Goal: Task Accomplishment & Management: Manage account settings

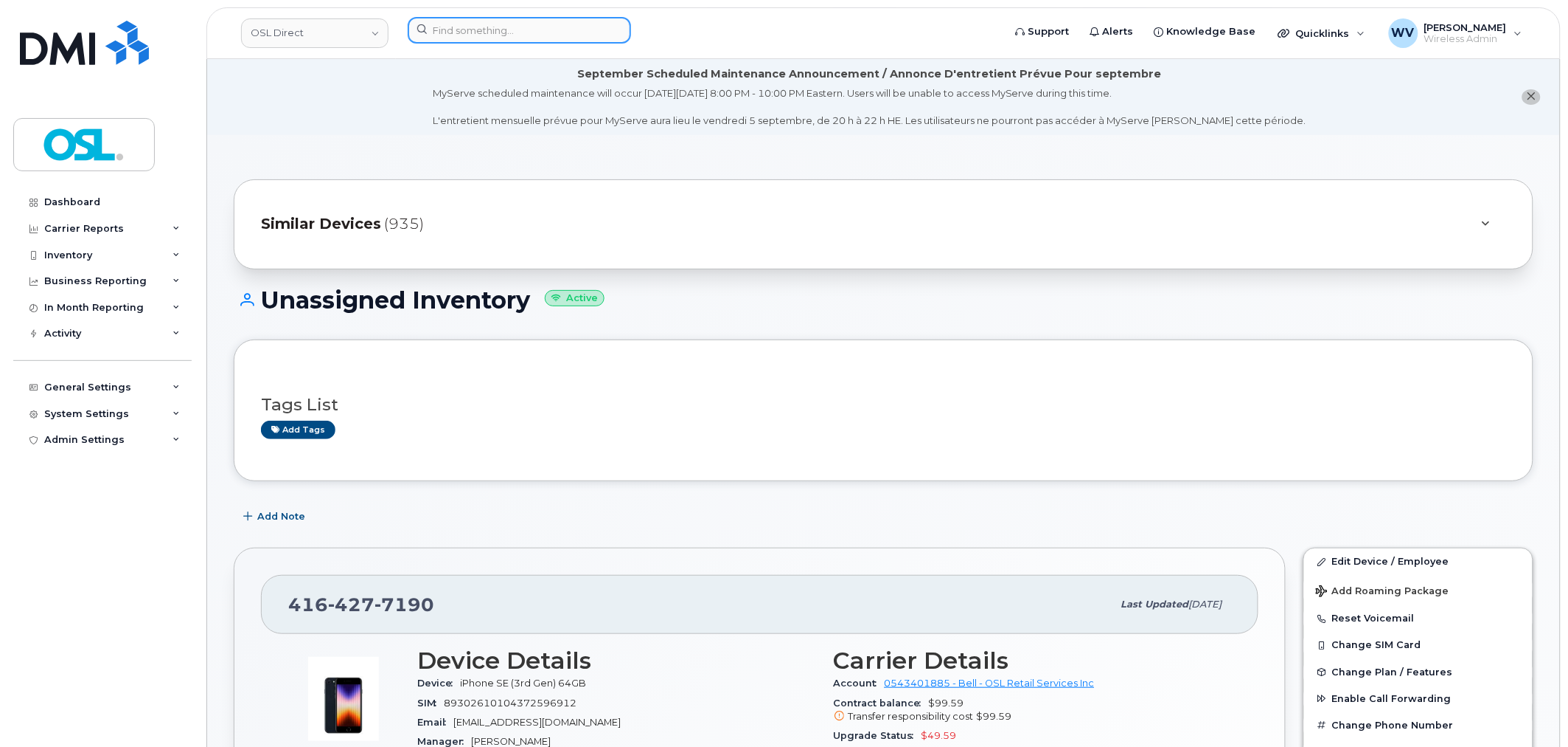
click at [483, 21] on input at bounding box center [519, 30] width 224 height 26
paste input "7826412062"
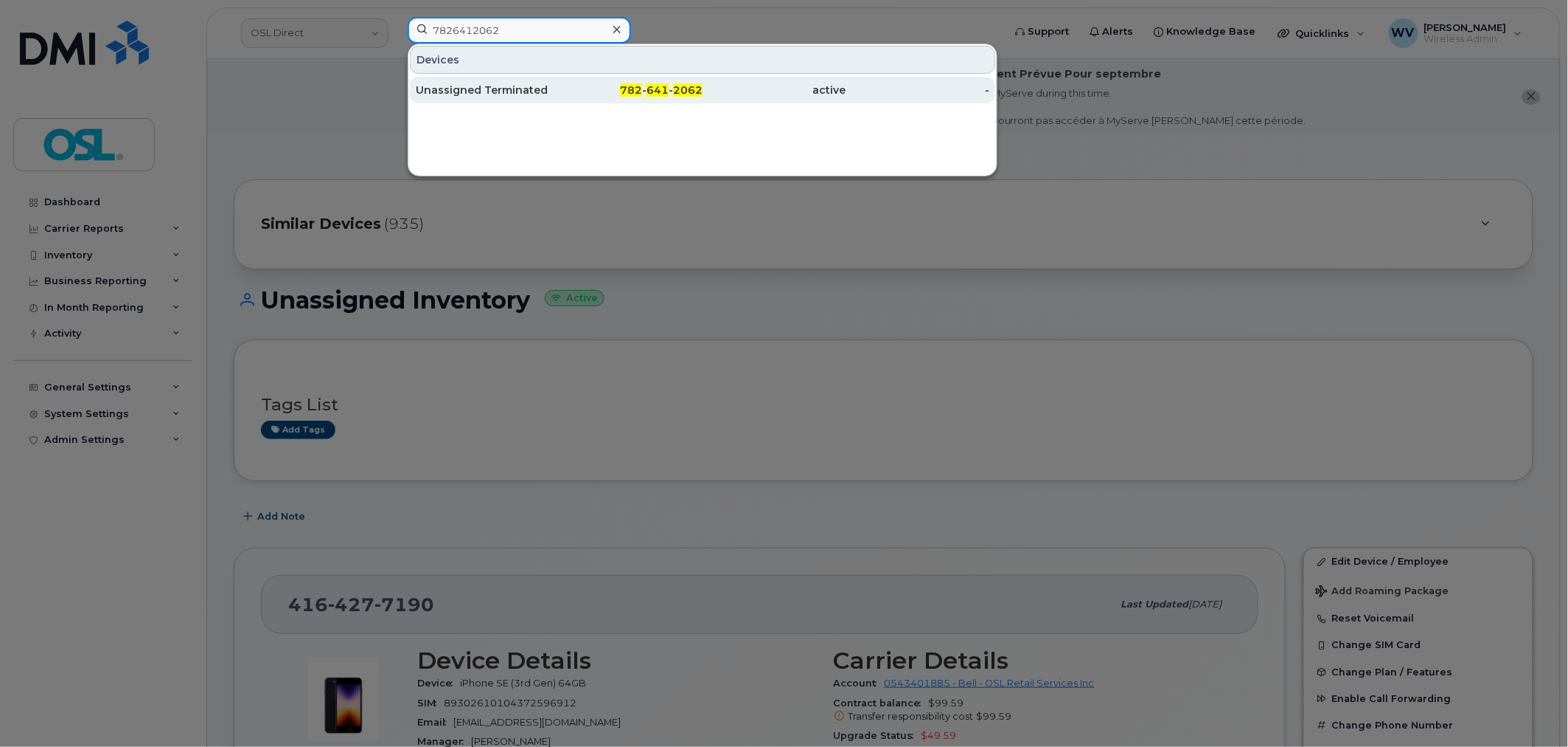
type input "7826412062"
click at [501, 92] on div "Unassigned Terminated" at bounding box center [487, 90] width 143 height 15
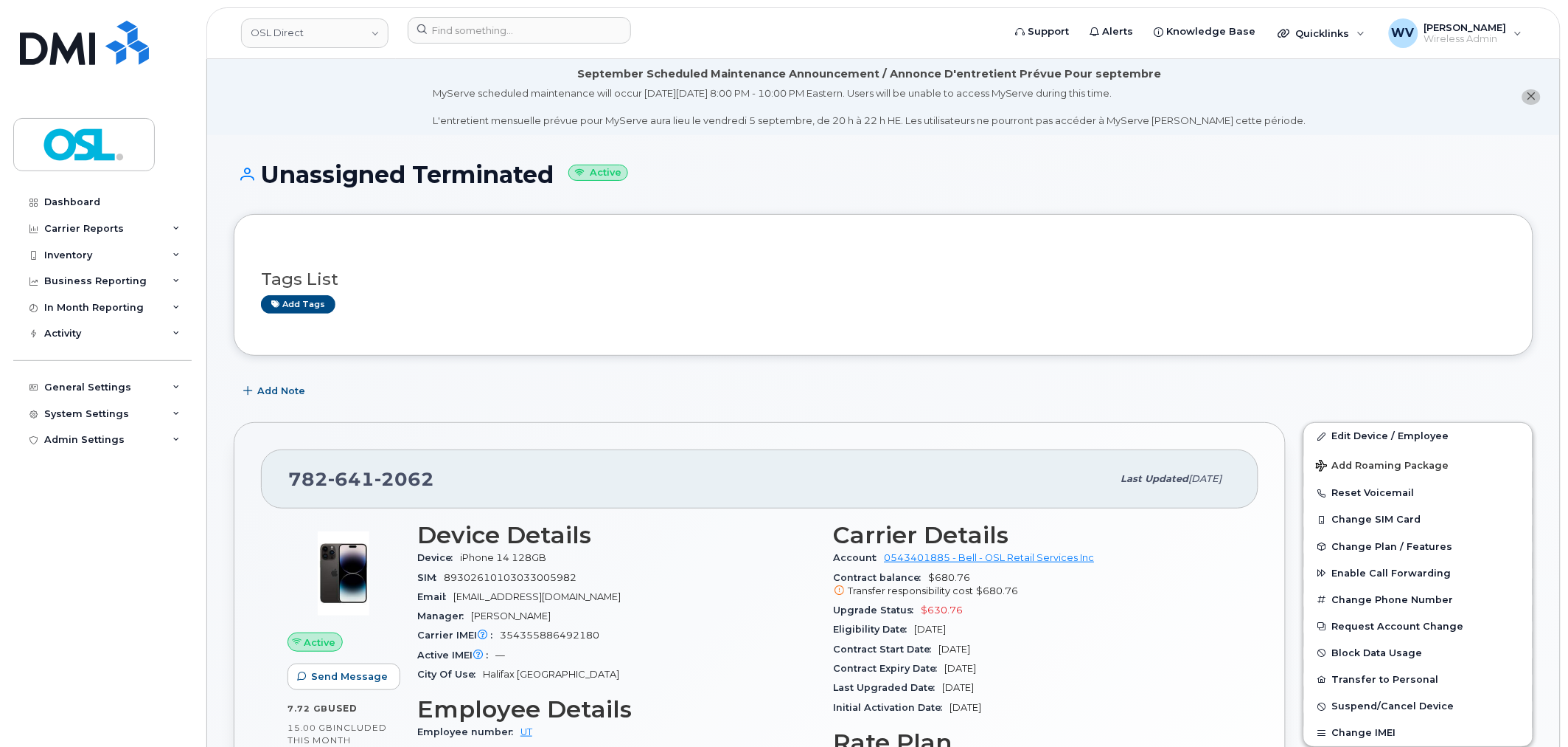
click at [382, 476] on span "2062" at bounding box center [405, 479] width 60 height 22
copy span "782 641 2062"
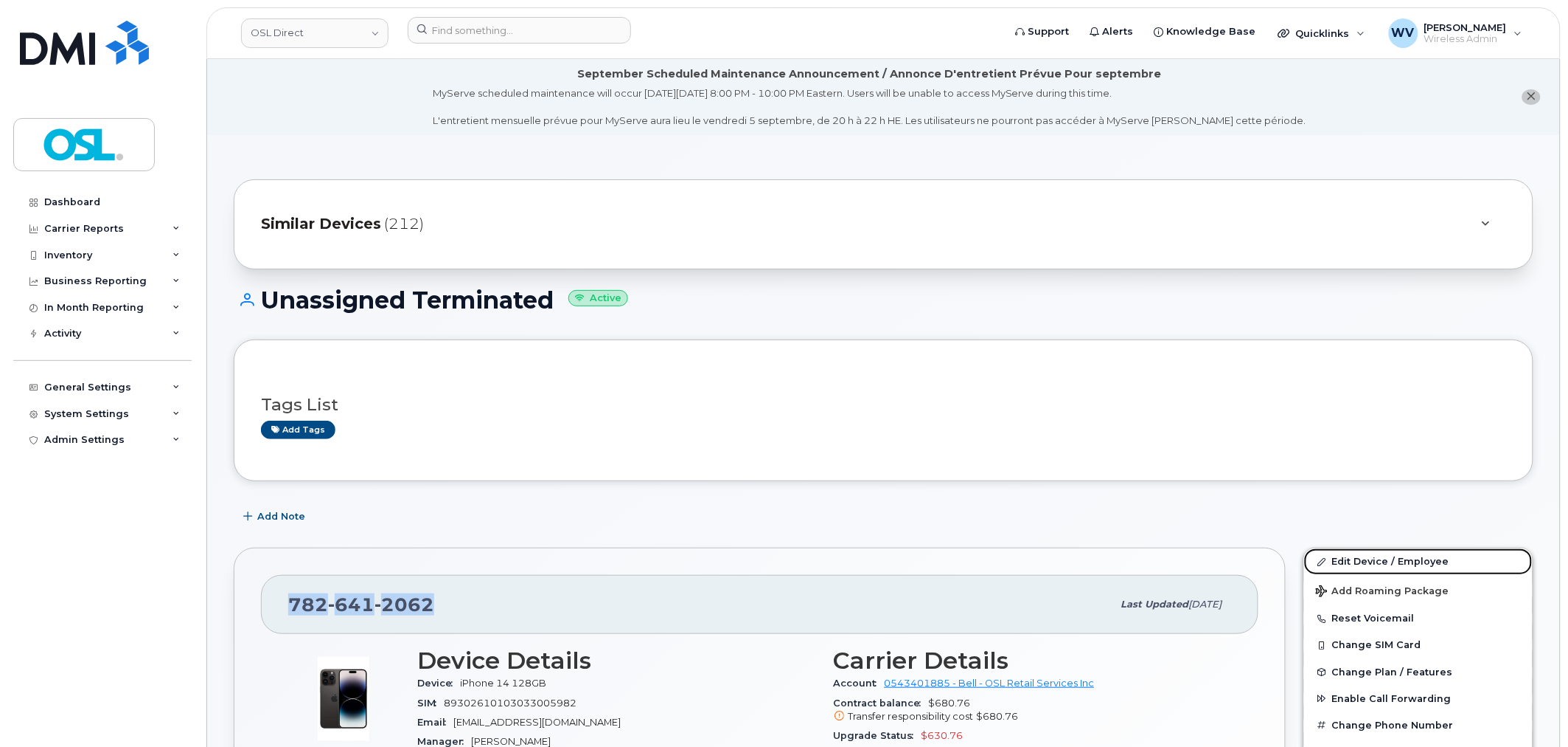
click at [1344, 557] on link "Edit Device / Employee" at bounding box center [1418, 561] width 229 height 26
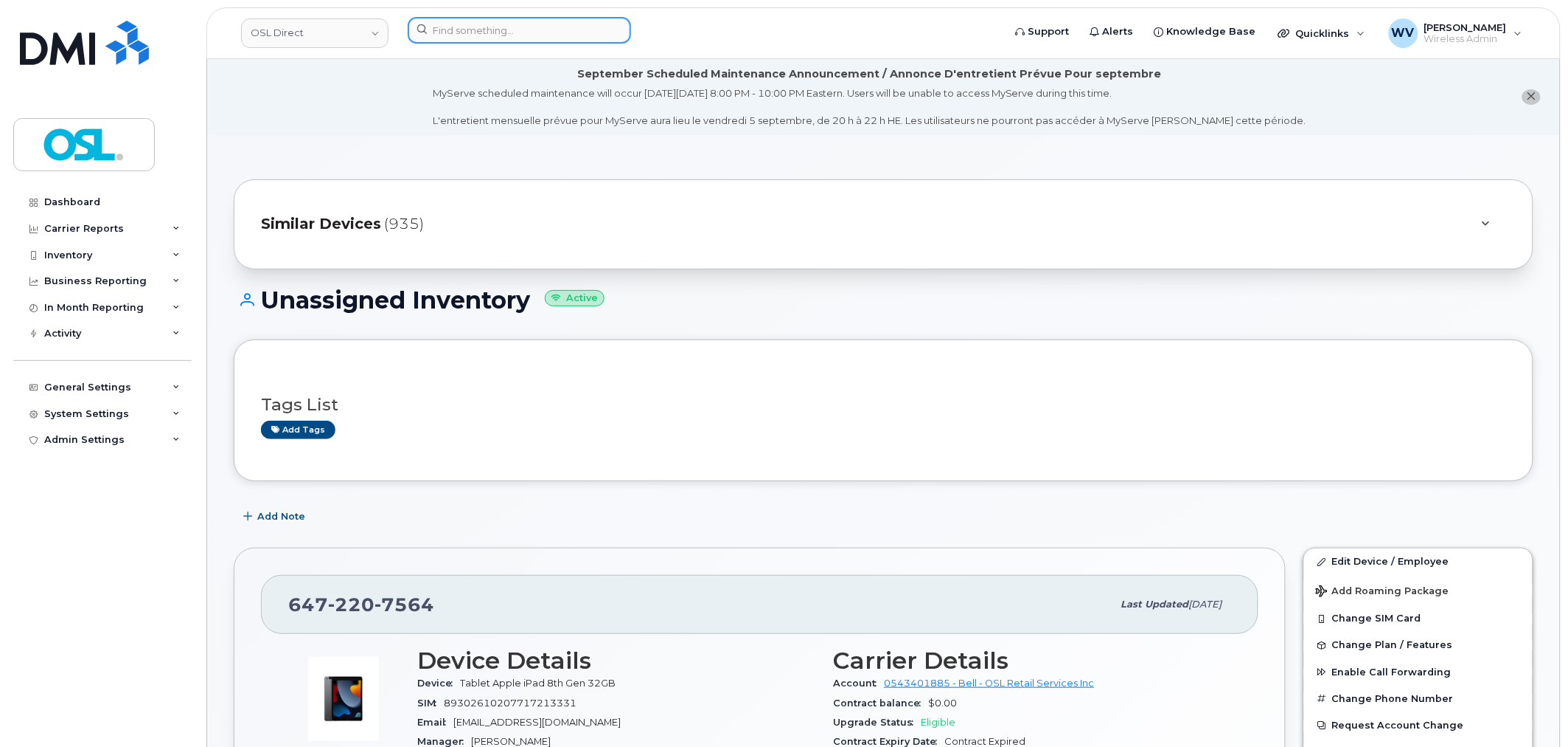
click at [448, 20] on input at bounding box center [519, 30] width 224 height 26
paste input "6476165994"
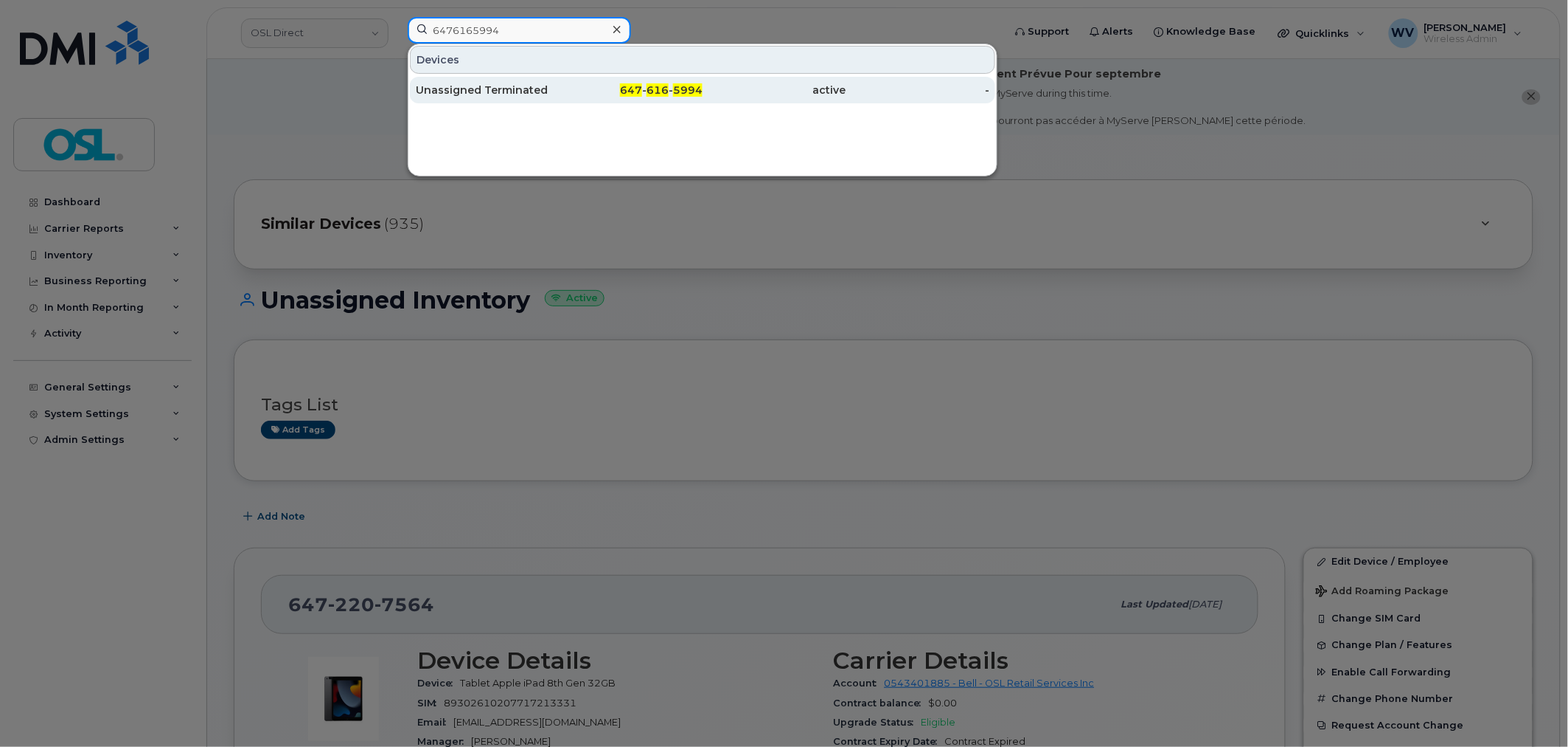
type input "6476165994"
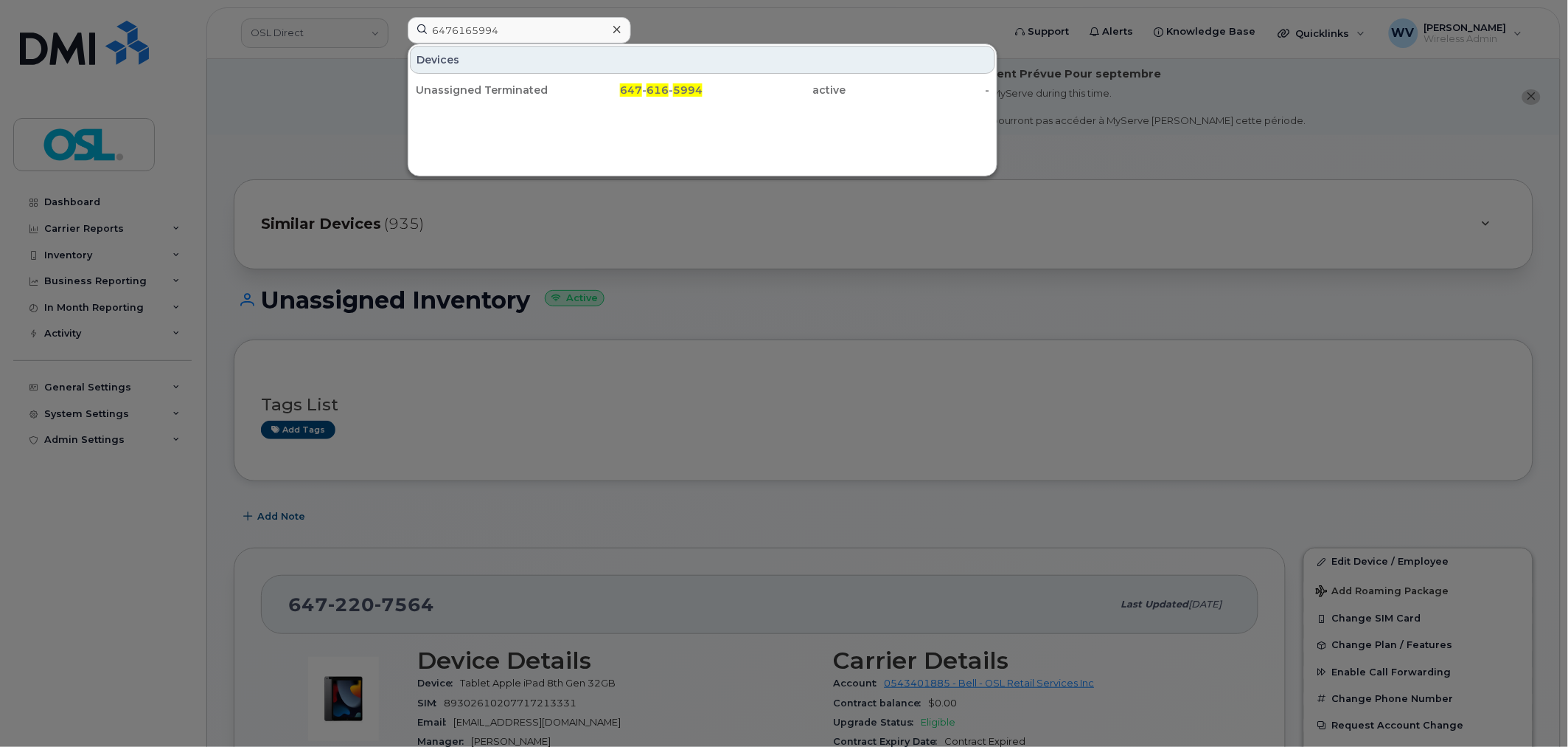
drag, startPoint x: 458, startPoint y: 100, endPoint x: 611, endPoint y: 67, distance: 156.5
click at [458, 100] on div "Unassigned Terminated" at bounding box center [487, 90] width 143 height 26
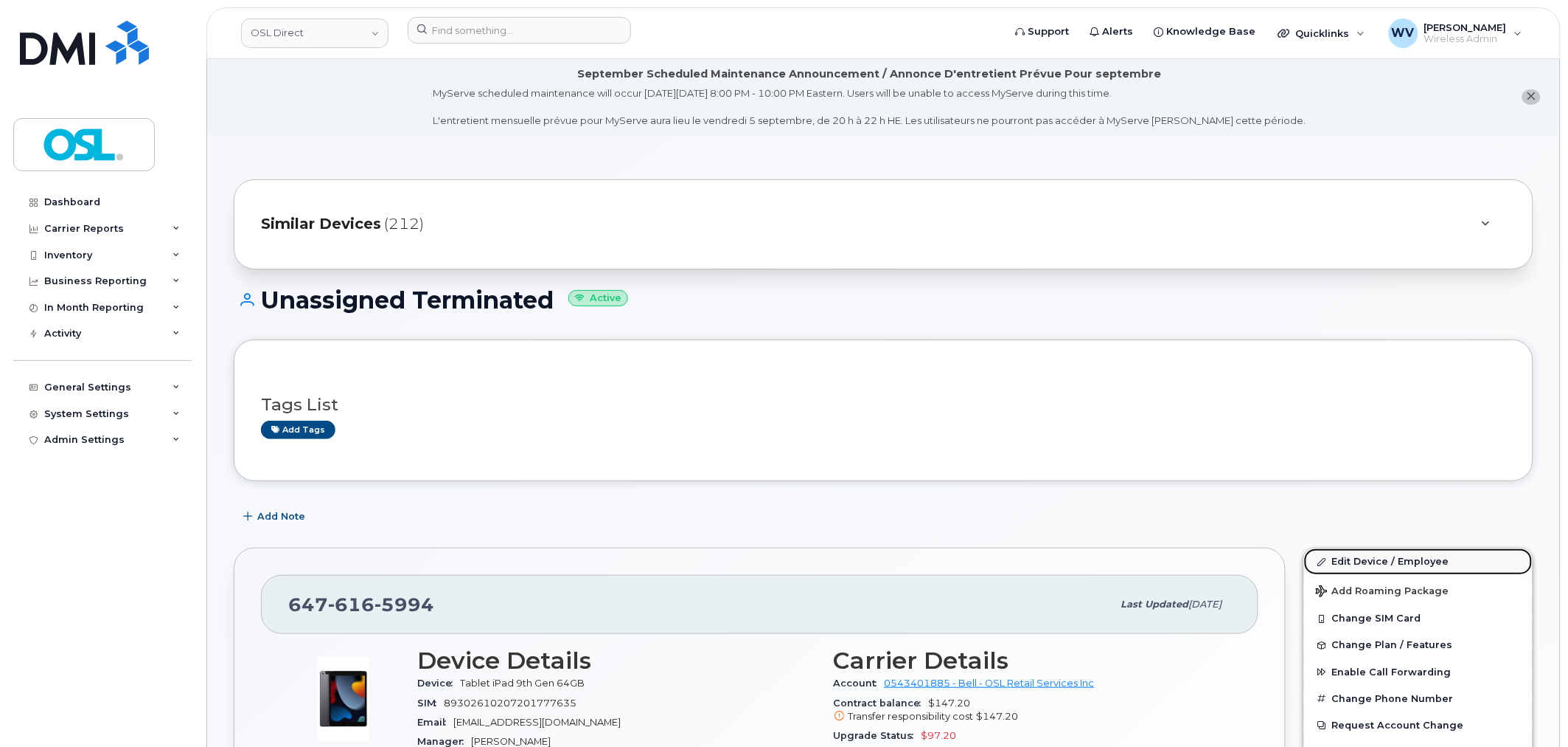
click at [1348, 560] on link "Edit Device / Employee" at bounding box center [1418, 561] width 229 height 26
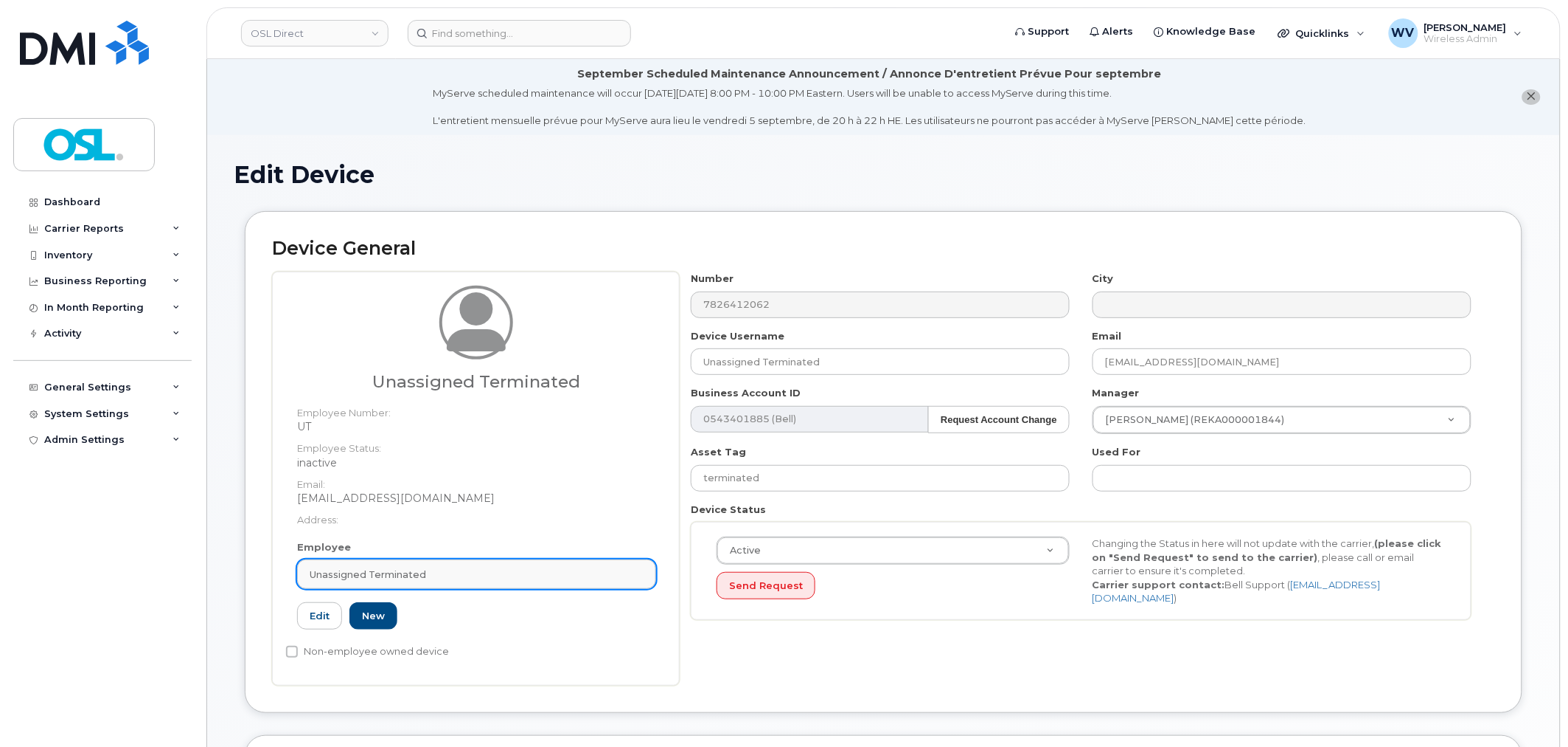
click at [559, 568] on div "Unassigned Terminated" at bounding box center [477, 574] width 334 height 14
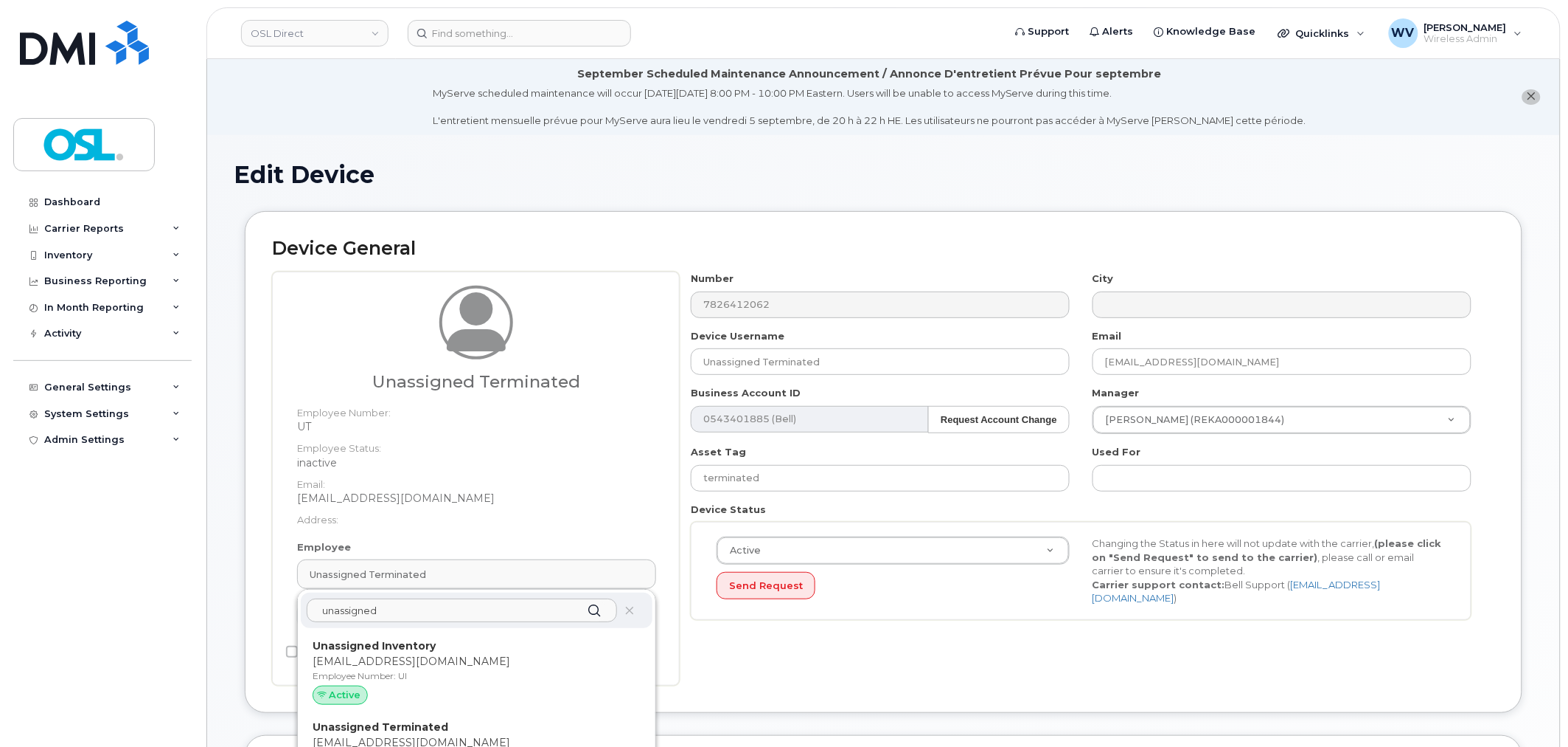
type input "unassigned"
click at [501, 666] on p "[EMAIL_ADDRESS][DOMAIN_NAME]" at bounding box center [477, 661] width 328 height 16
type input "UI"
type input "Unassigned Inventory"
type input "support@osldirect.com"
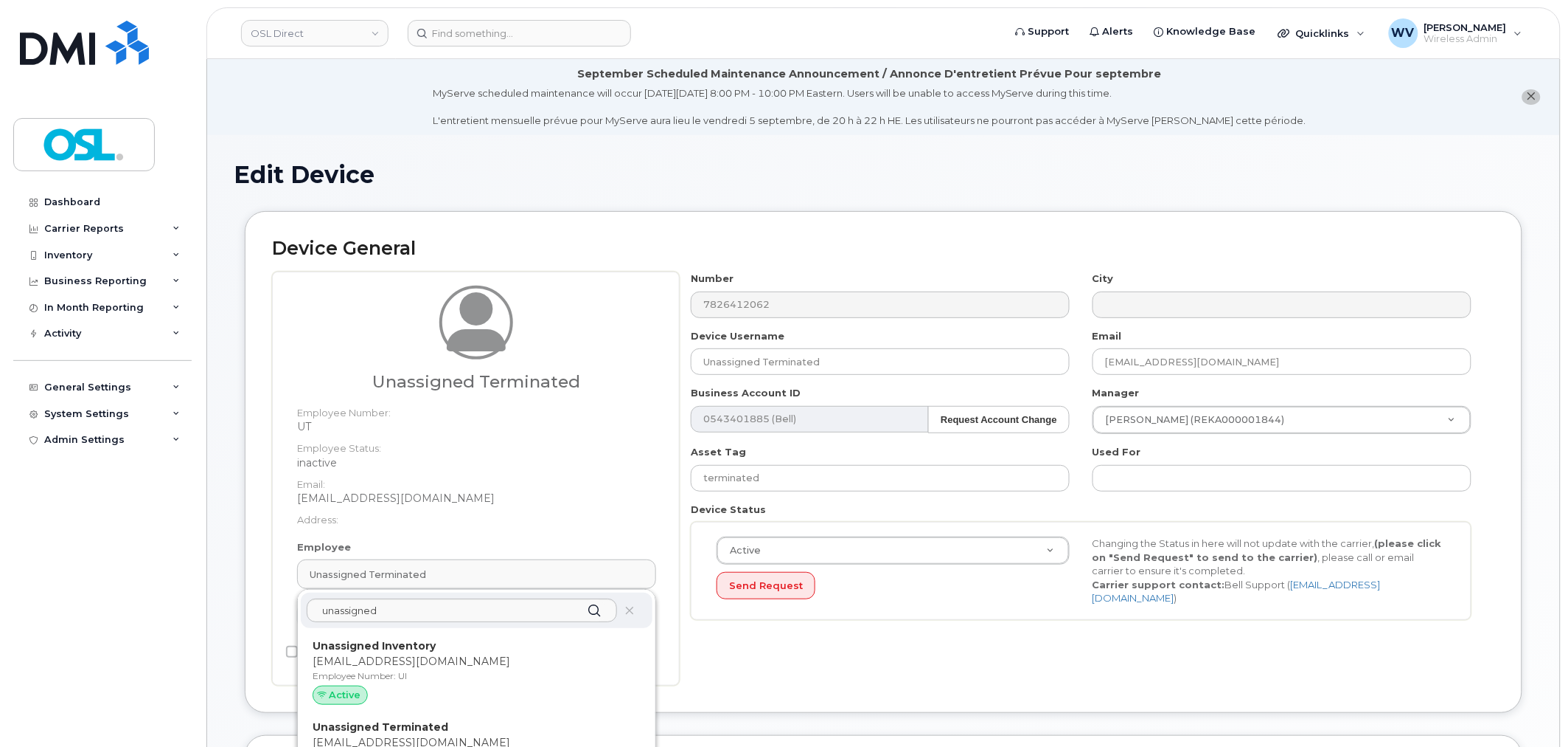
type input "4724252"
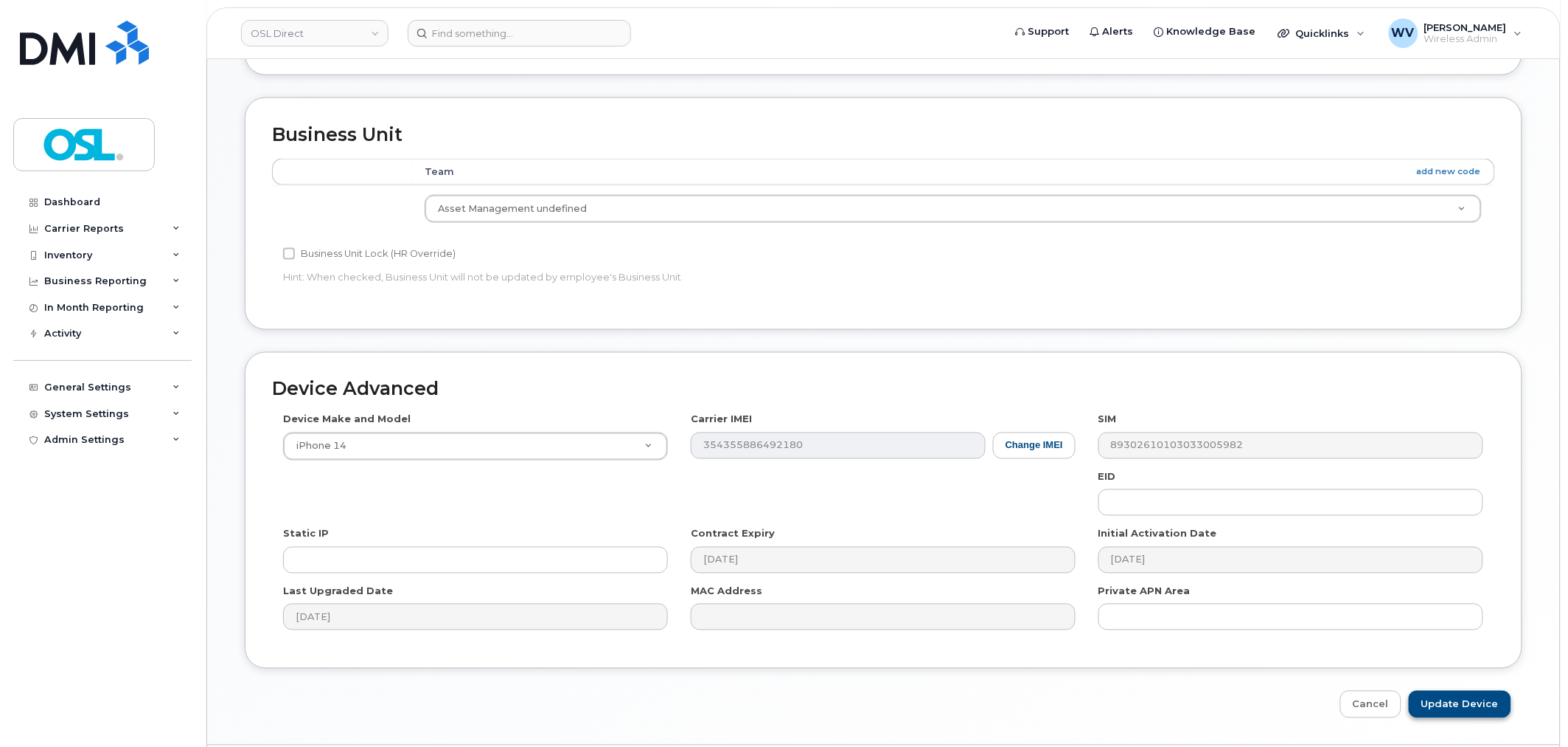
scroll to position [668, 0]
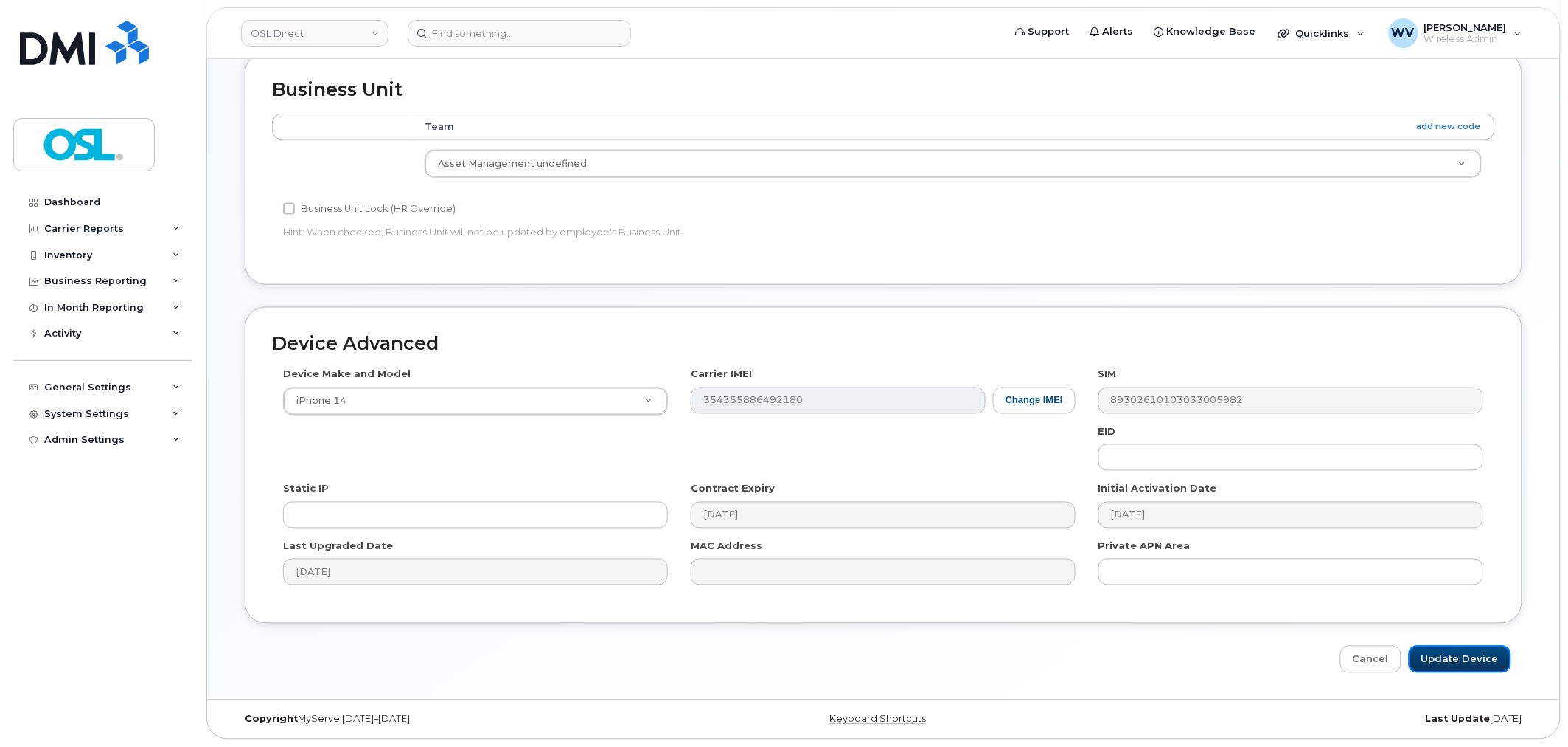
drag, startPoint x: 1436, startPoint y: 657, endPoint x: 1189, endPoint y: 98, distance: 611.1
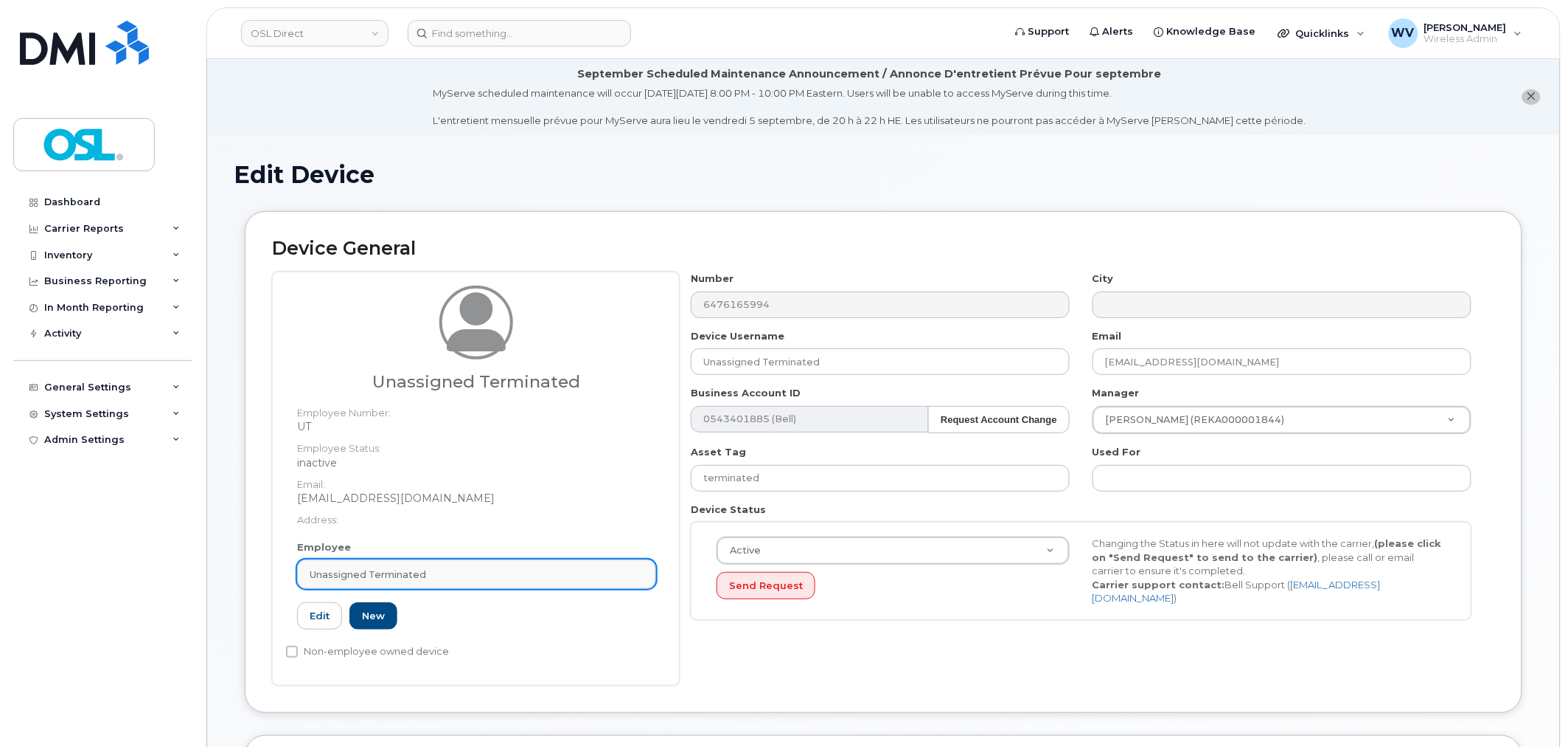
click at [509, 572] on div "Unassigned Terminated" at bounding box center [477, 574] width 334 height 14
paste input "unassigned"
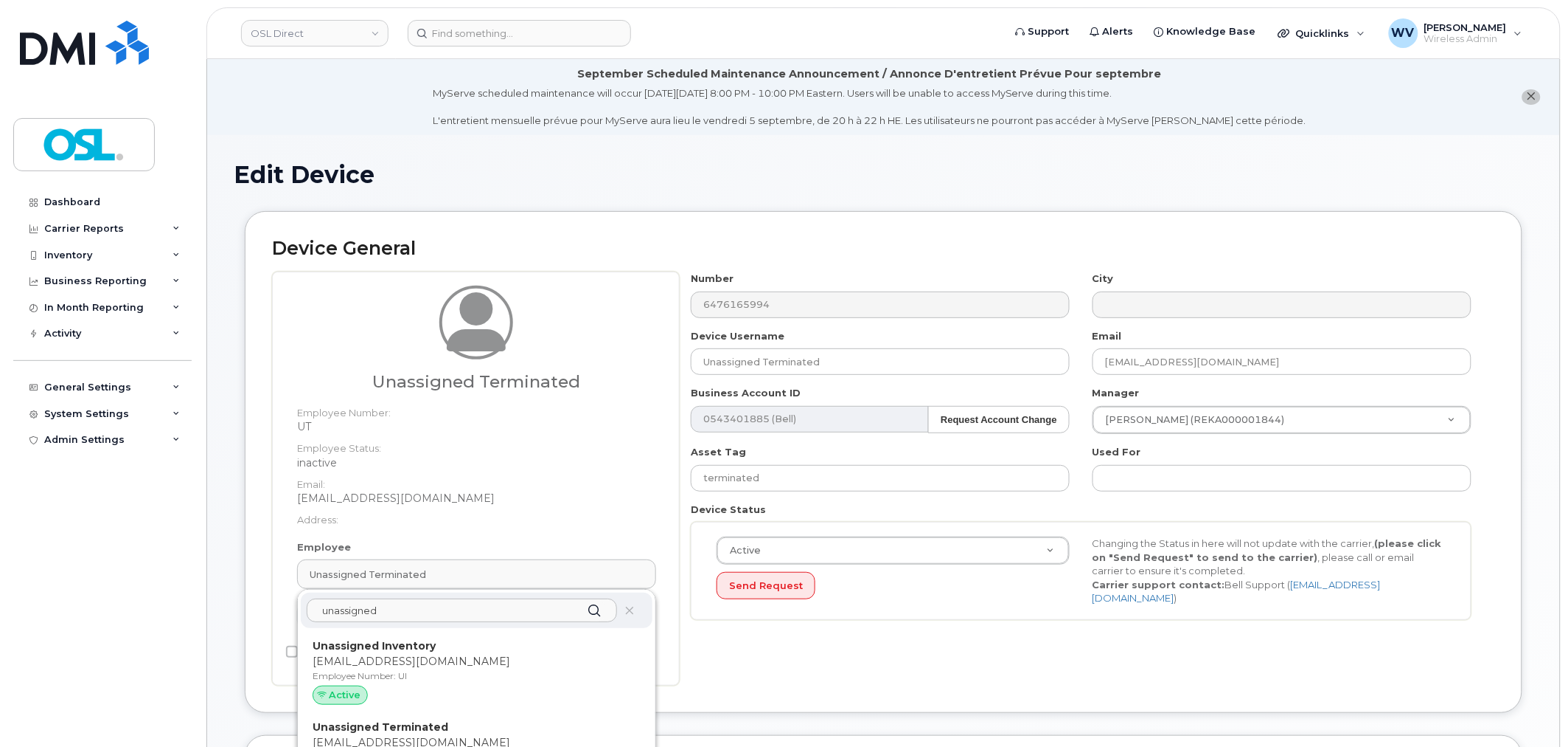
type input "unassigned"
click at [496, 643] on p "Unassigned Inventory" at bounding box center [477, 646] width 328 height 16
type input "UI"
type input "Unassigned Inventory"
type input "[EMAIL_ADDRESS][DOMAIN_NAME]"
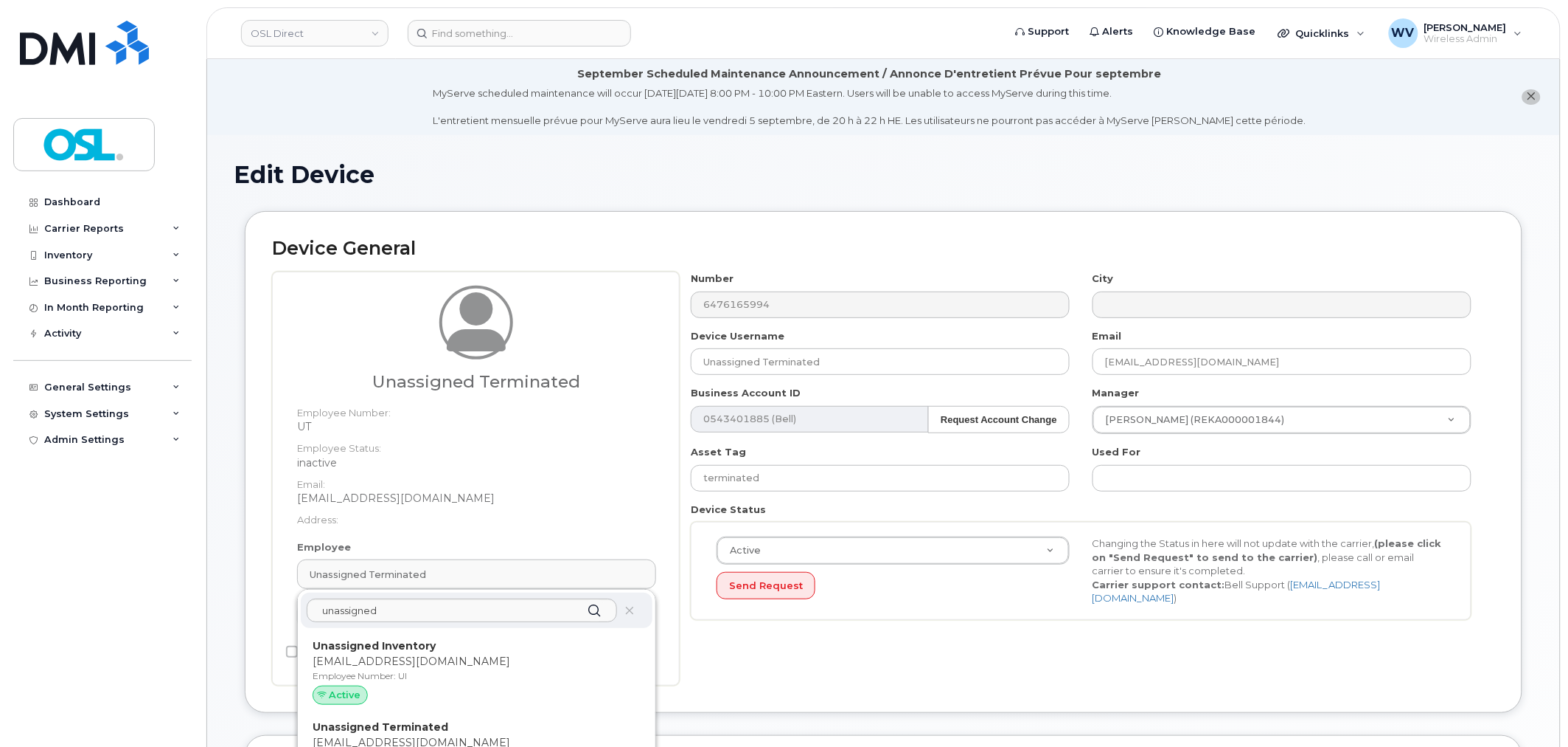
type input "4724252"
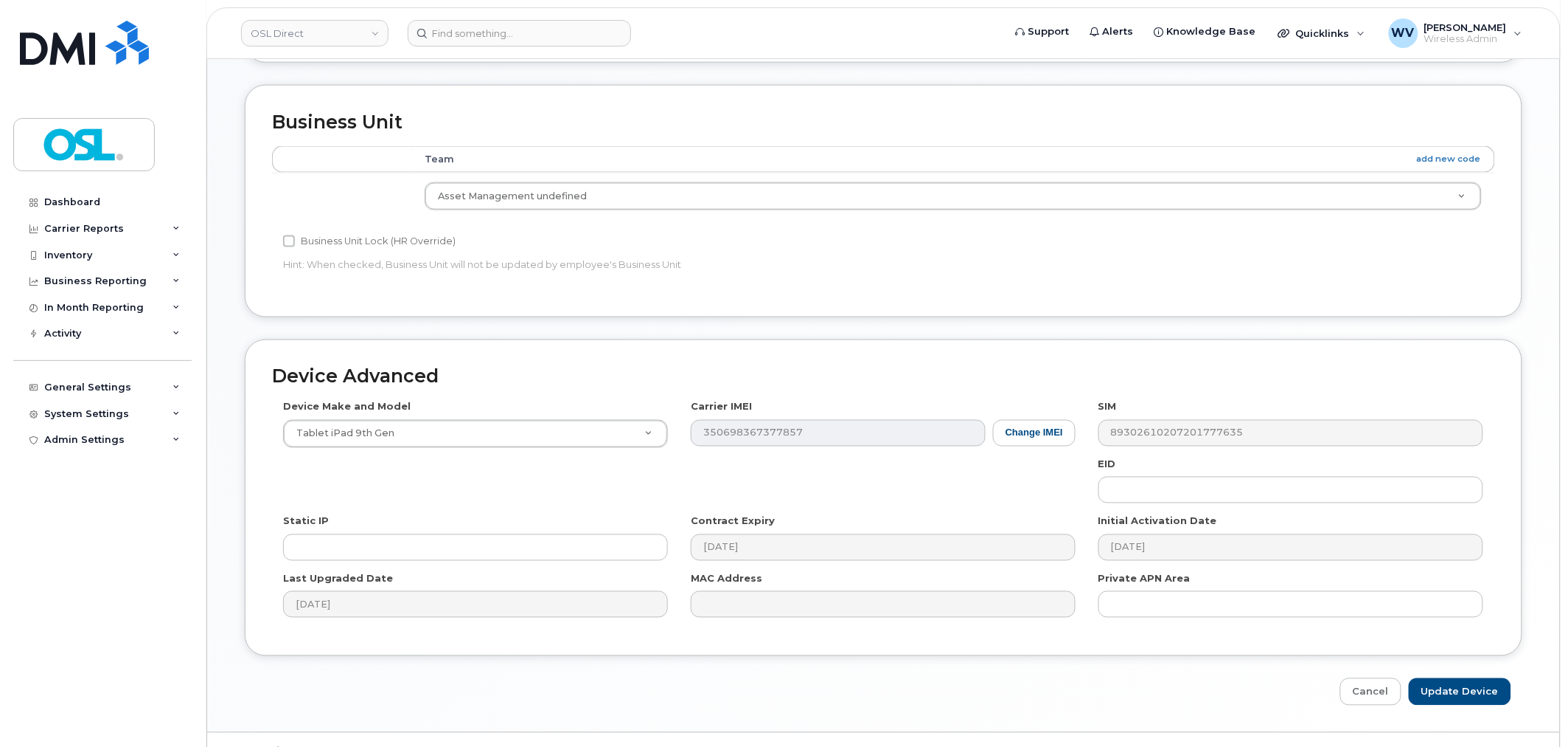
scroll to position [668, 0]
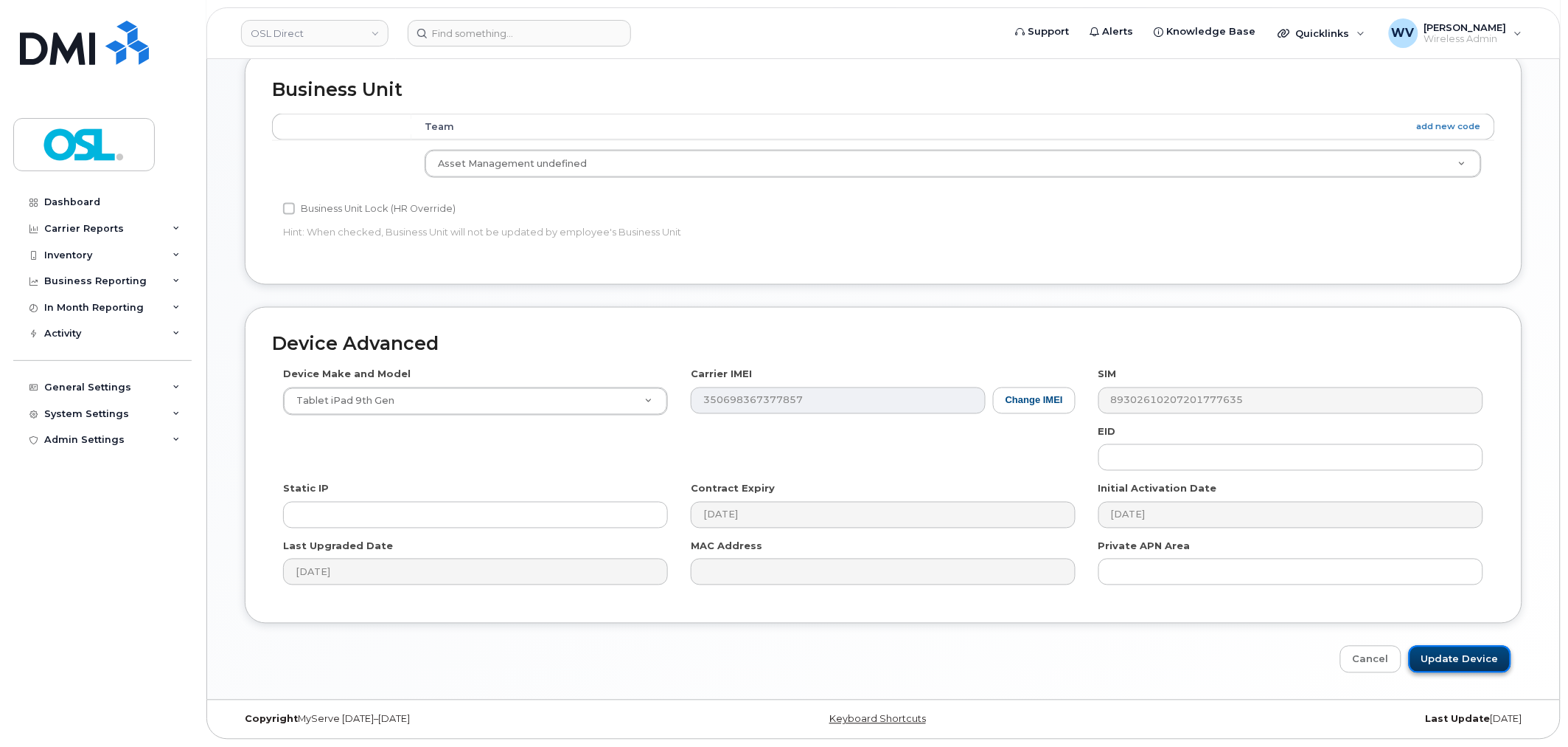
click at [1445, 650] on input "Update Device" at bounding box center [1459, 659] width 102 height 27
type input "Saving..."
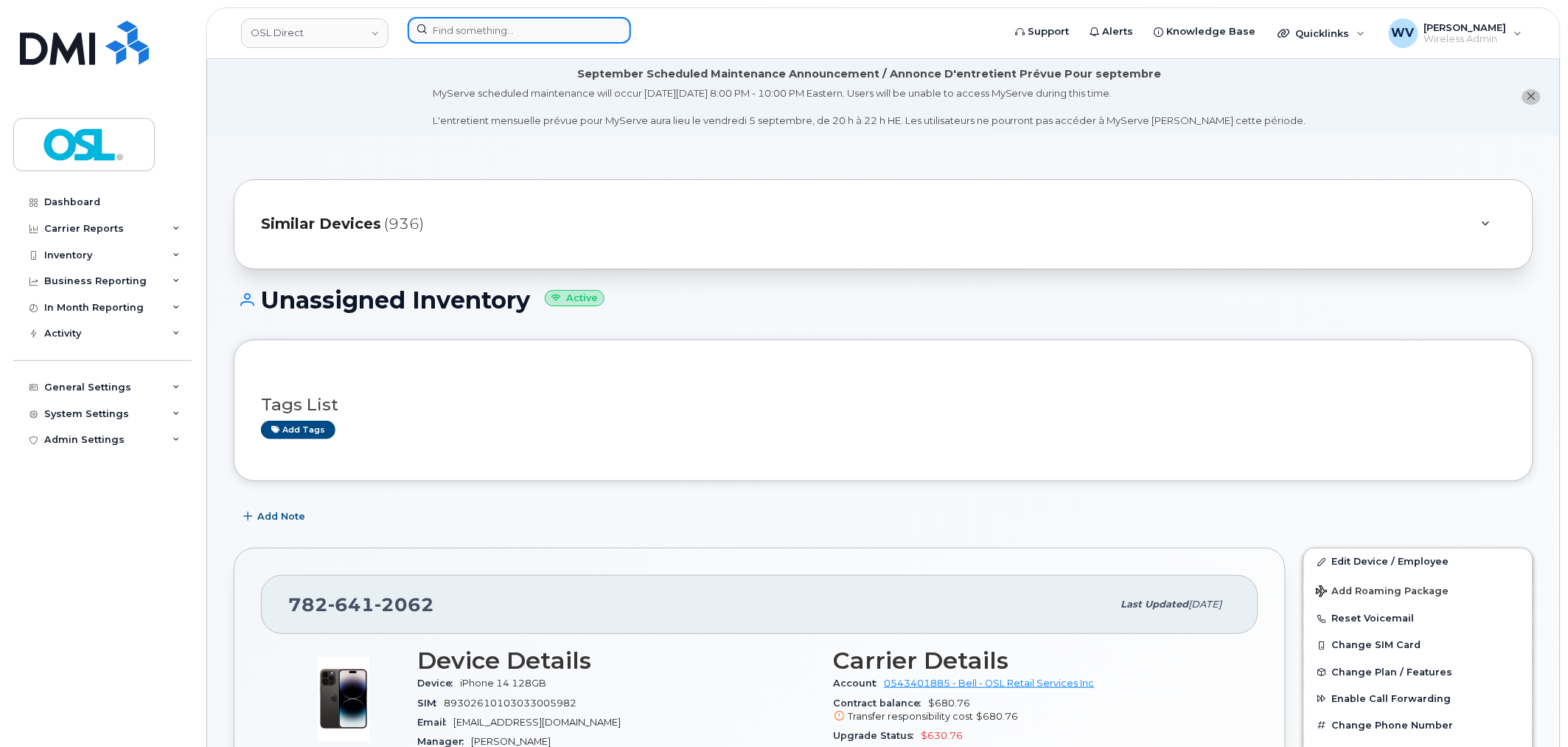
click at [601, 25] on input at bounding box center [519, 30] width 224 height 26
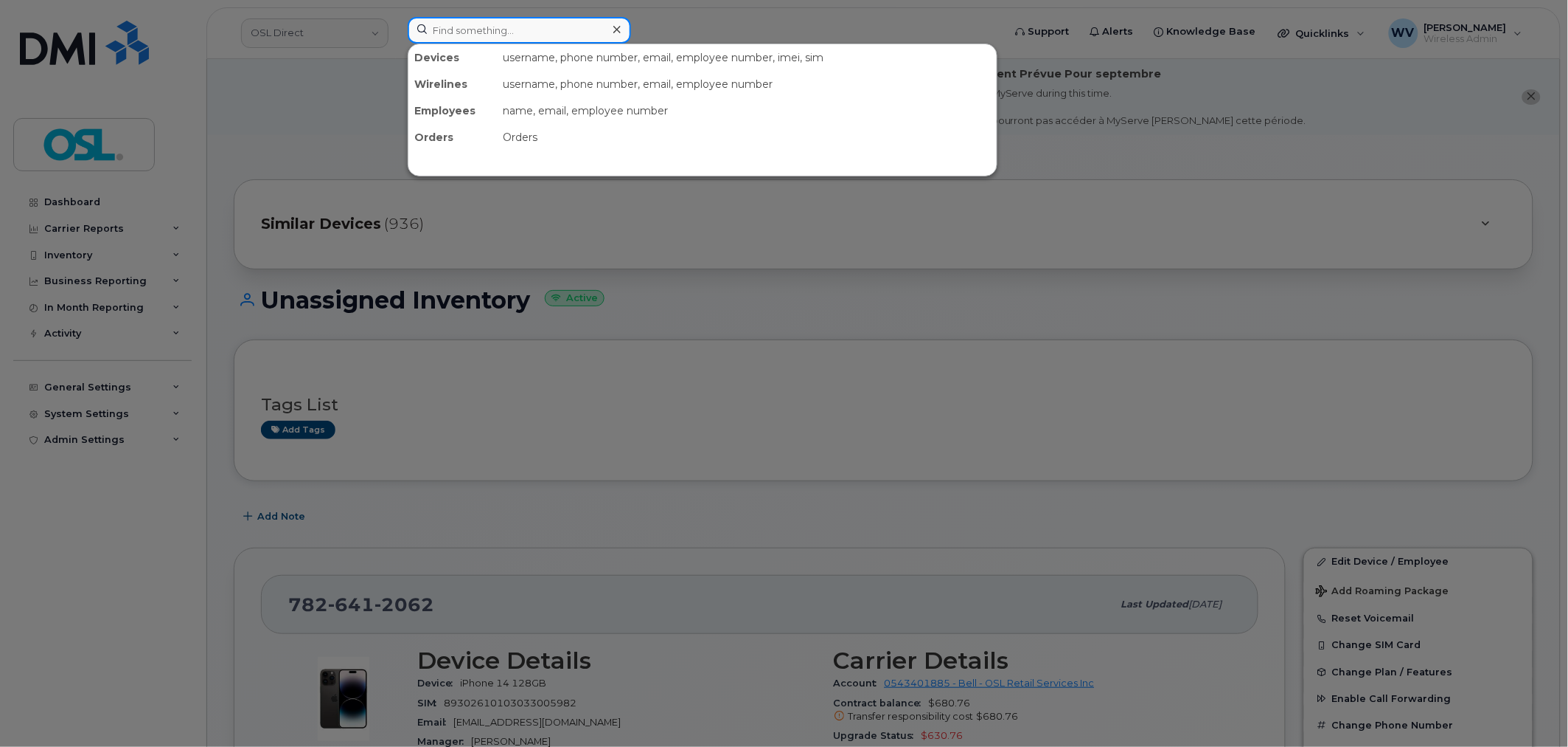
paste input "Widmaer Maxi"
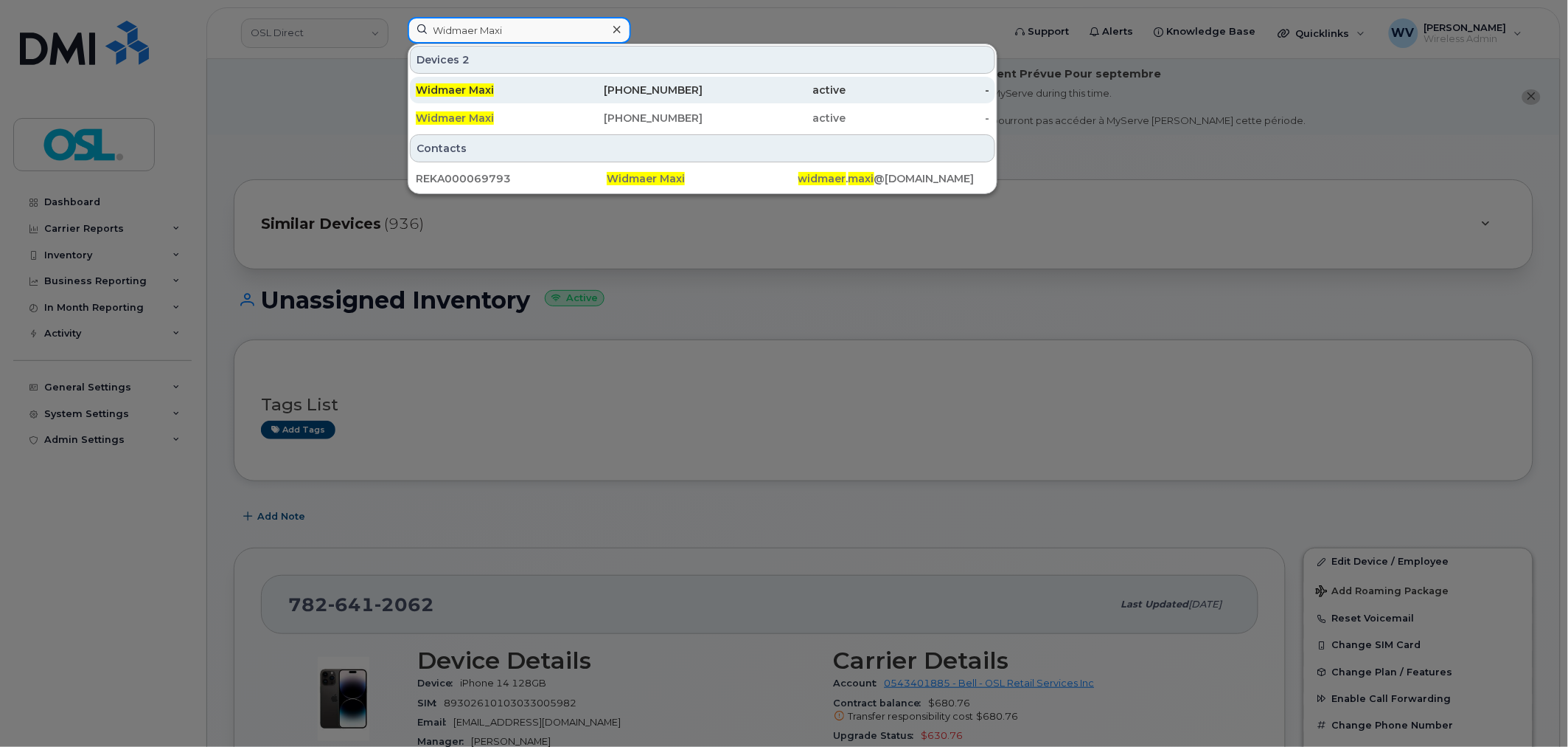
type input "Widmaer Maxi"
click at [554, 85] on div "Widmaer Maxi" at bounding box center [487, 90] width 143 height 15
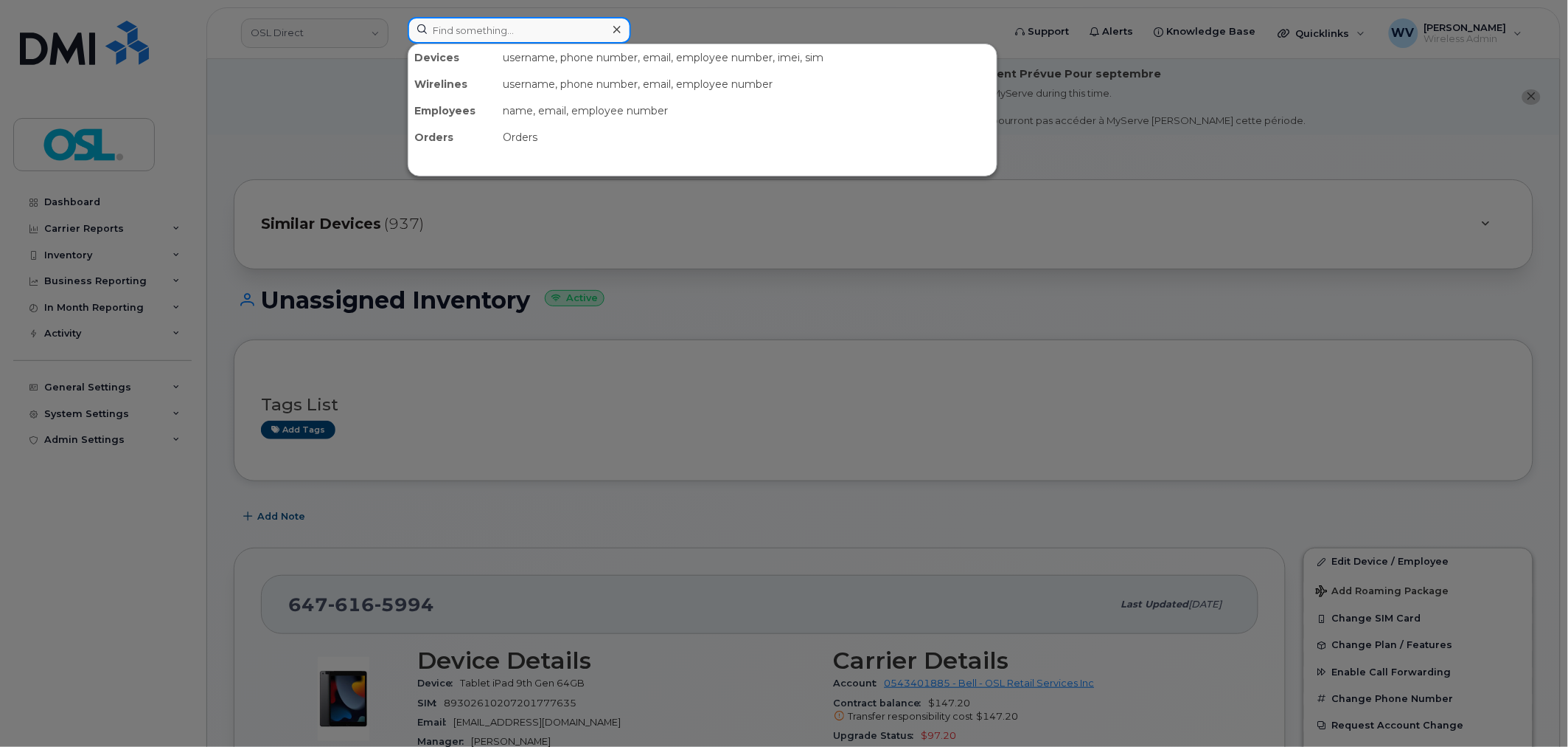
click at [562, 35] on input at bounding box center [519, 30] width 224 height 26
paste input "Widmaer Maxi"
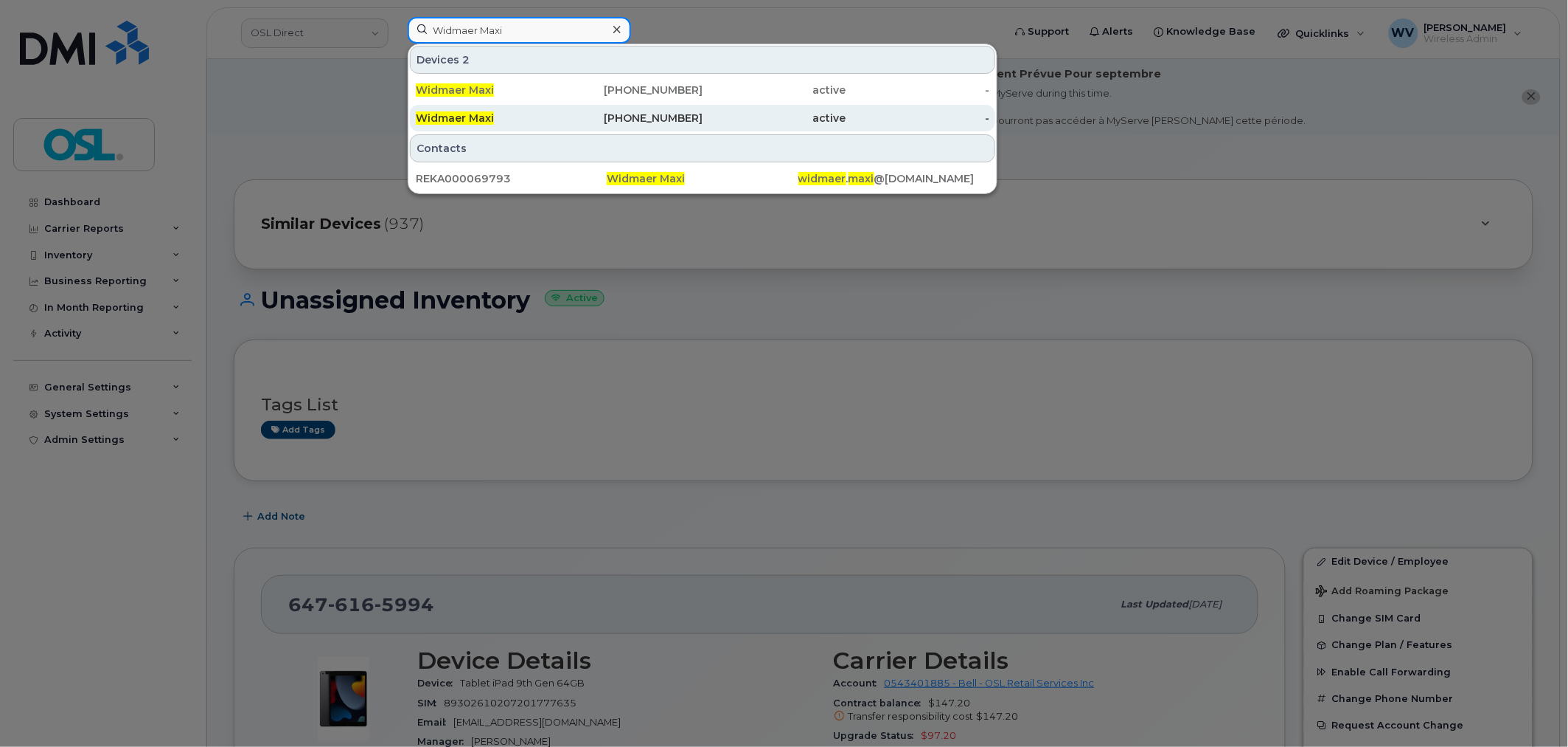
type input "Widmaer Maxi"
click at [531, 127] on div "Widmaer Maxi" at bounding box center [487, 118] width 143 height 26
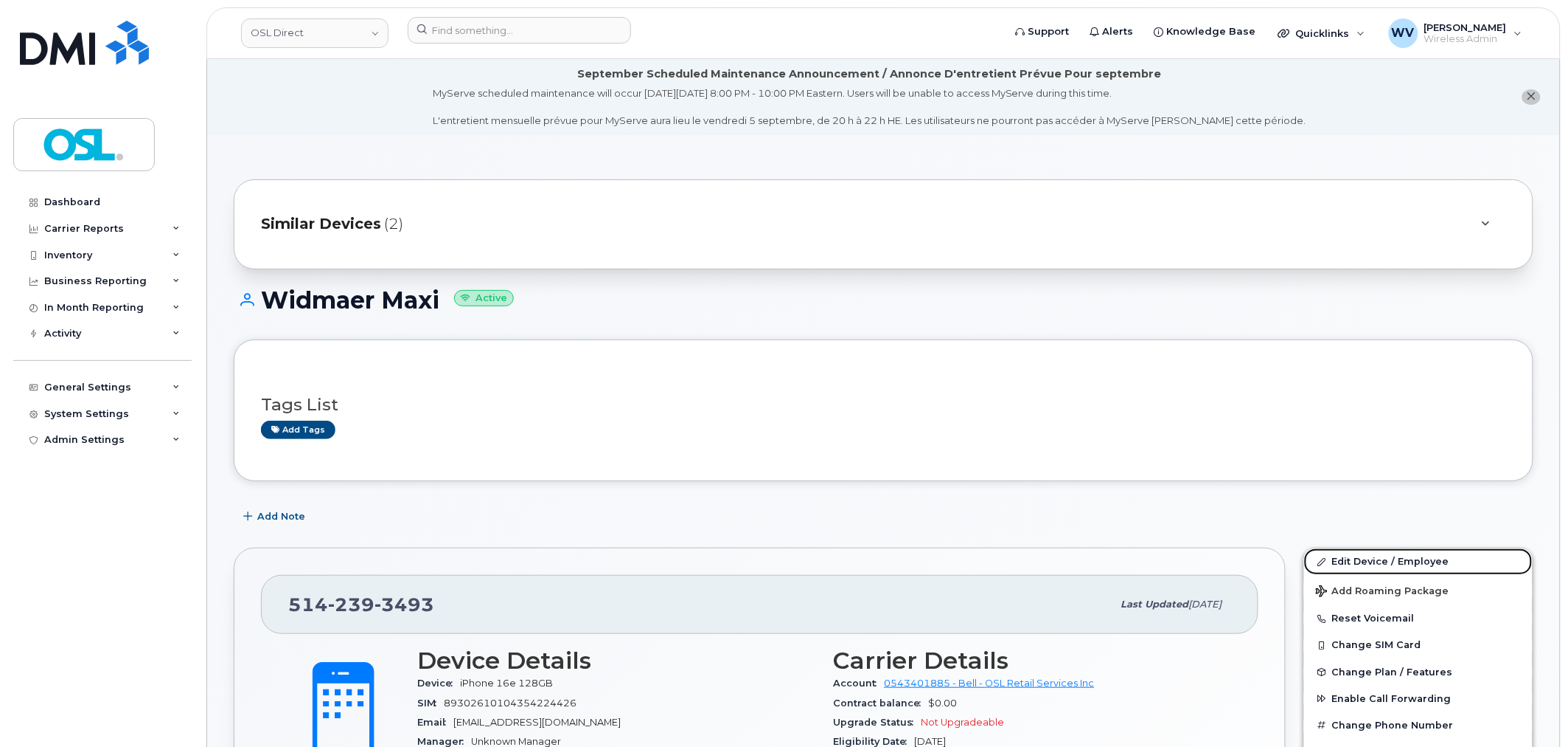
drag, startPoint x: 1442, startPoint y: 560, endPoint x: 1235, endPoint y: 128, distance: 479.0
click at [1442, 560] on link "Edit Device / Employee" at bounding box center [1418, 561] width 229 height 26
click at [1359, 553] on link "Edit Device / Employee" at bounding box center [1418, 561] width 229 height 26
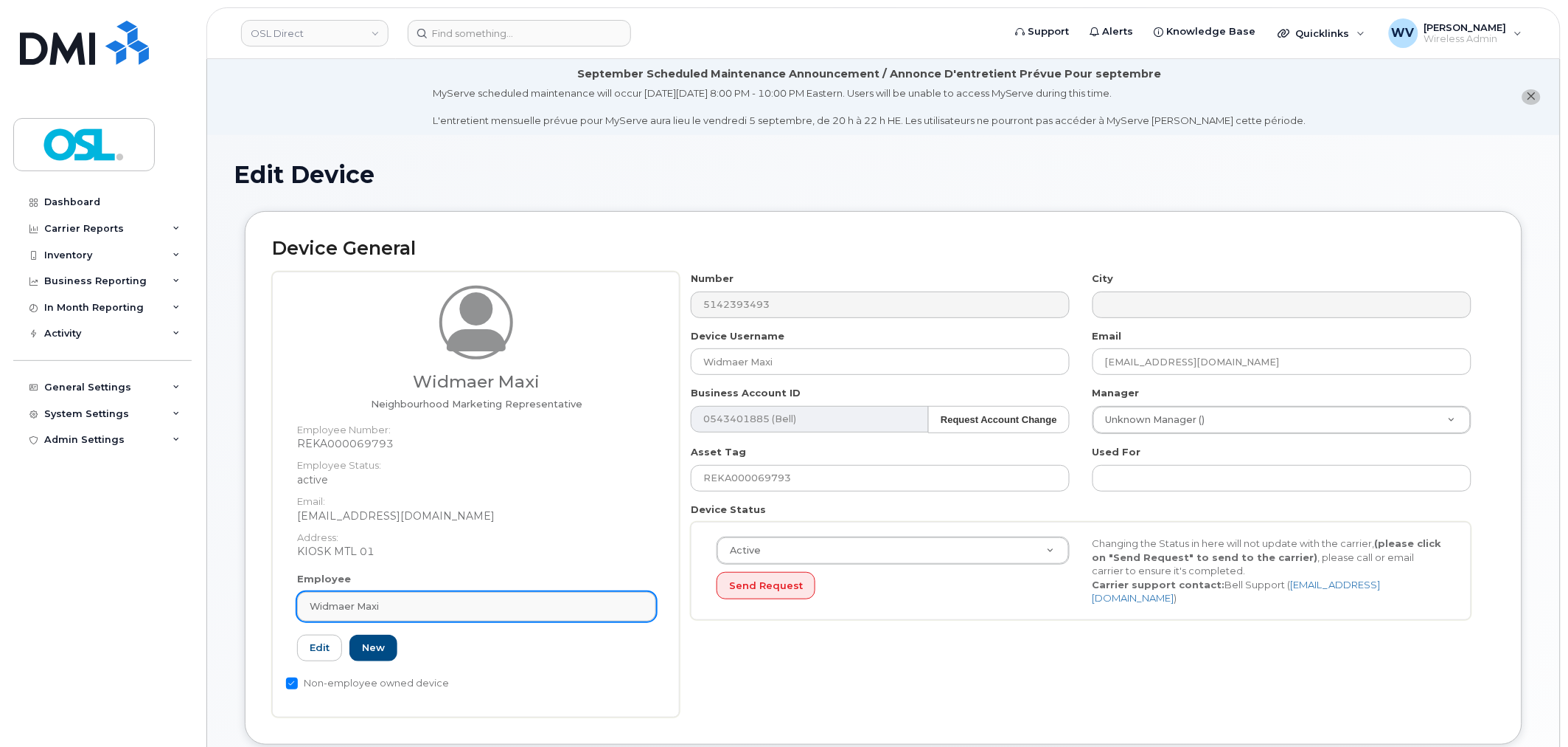
click at [533, 615] on link "Widmaer Maxi" at bounding box center [476, 605] width 359 height 29
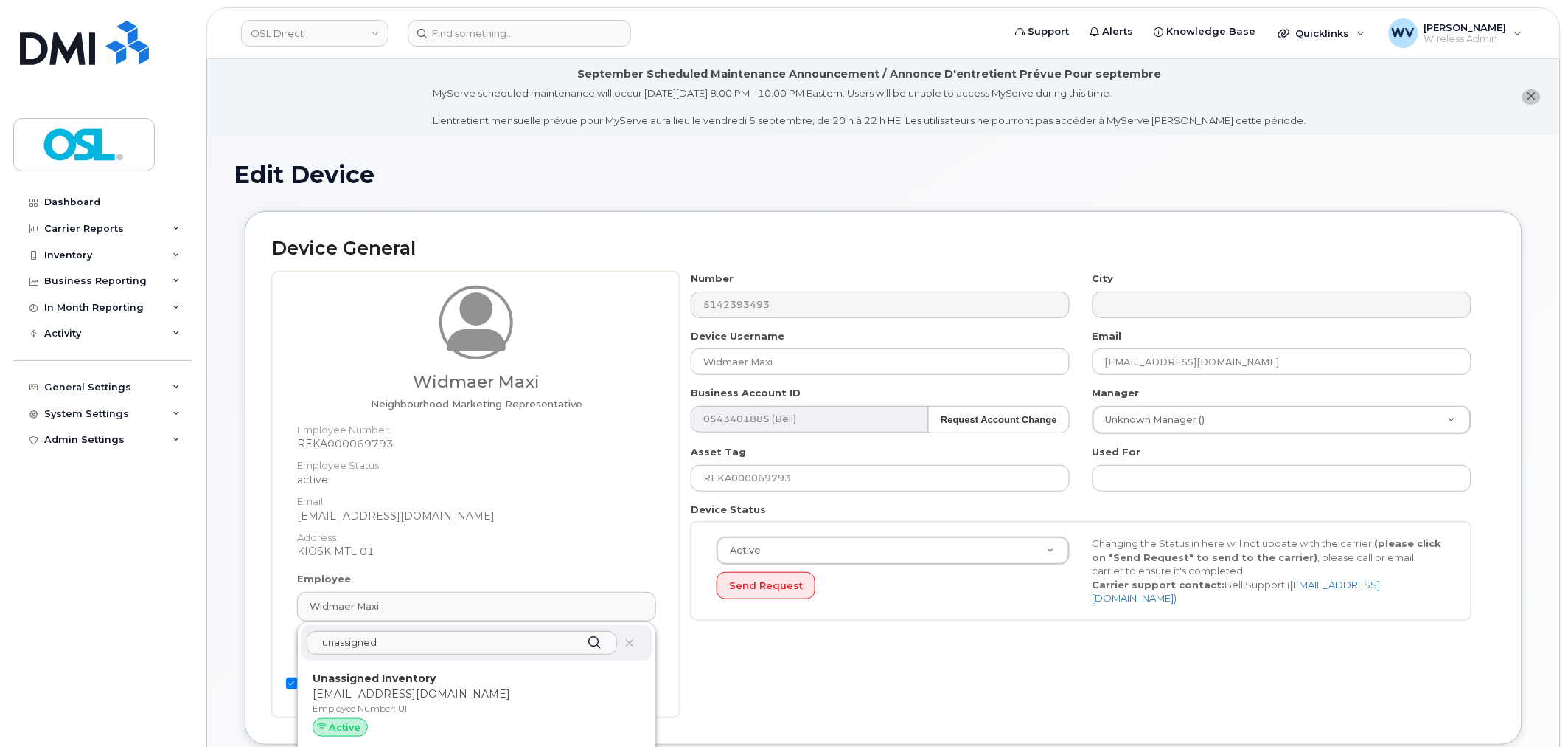
type input "unassigned"
click at [536, 695] on p "[EMAIL_ADDRESS][DOMAIN_NAME]" at bounding box center [477, 694] width 328 height 16
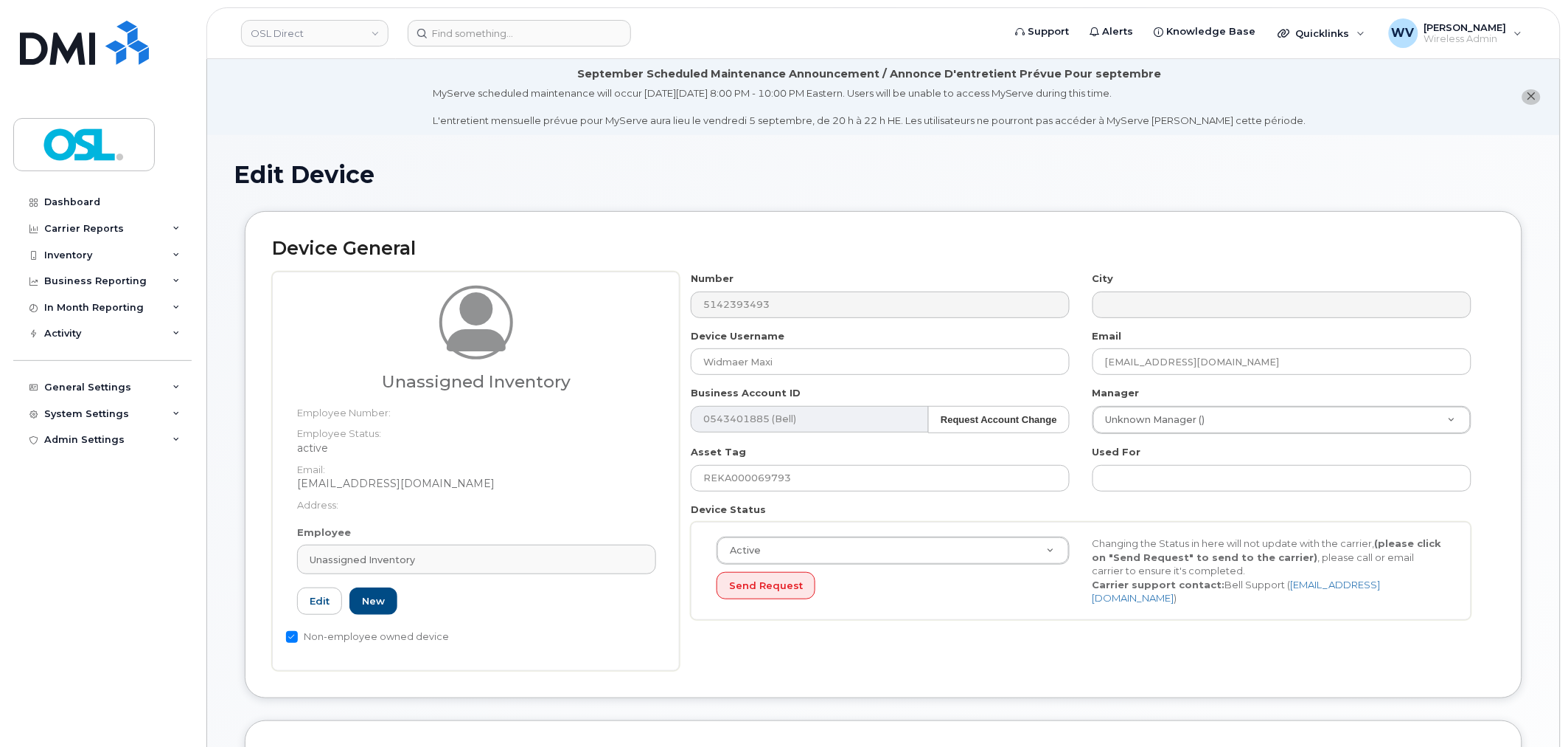
type input "UI"
type input "Unassigned Inventory"
type input "support@osldirect.com"
type input "4724252"
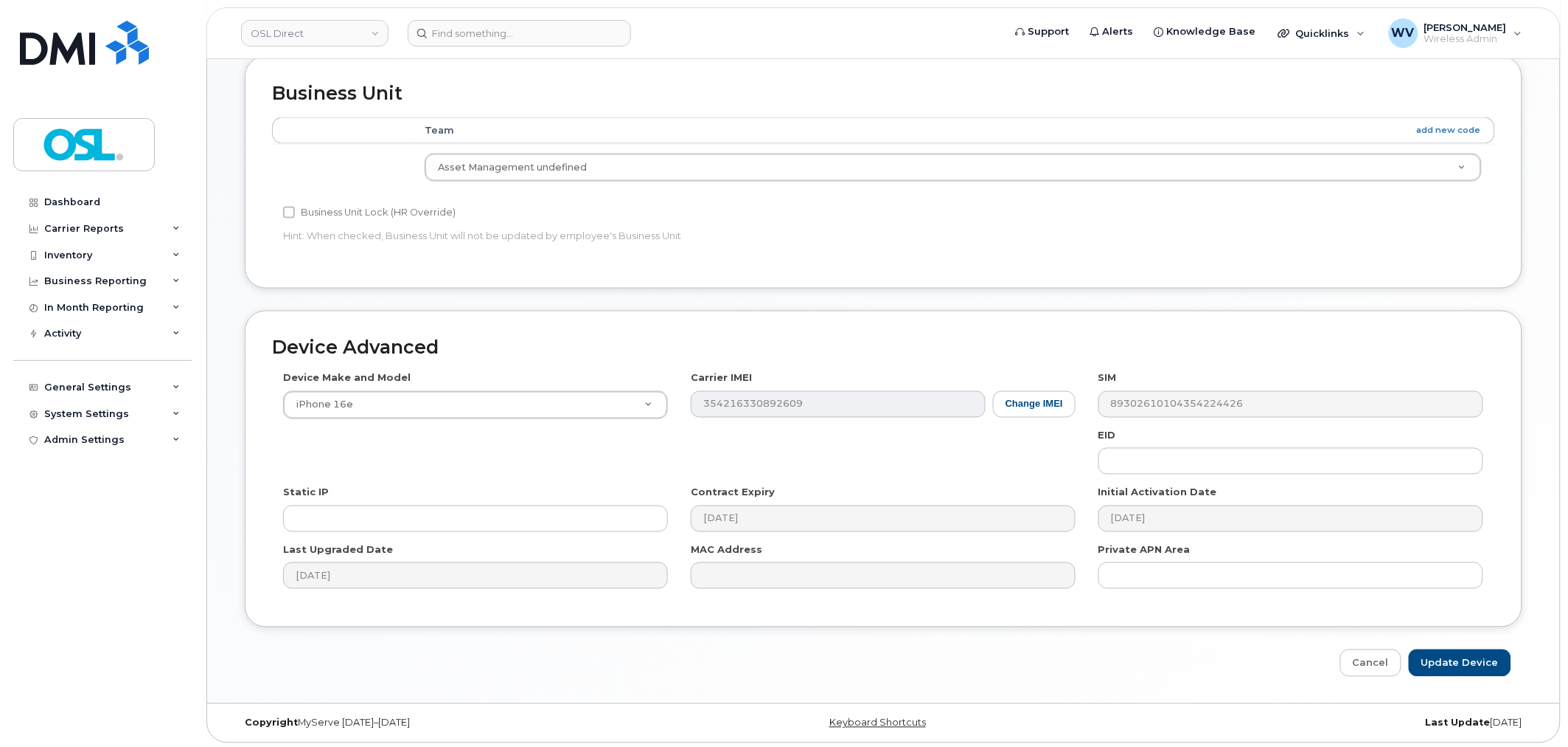
scroll to position [668, 0]
click at [1456, 655] on input "Update Device" at bounding box center [1459, 659] width 102 height 27
type input "Saving..."
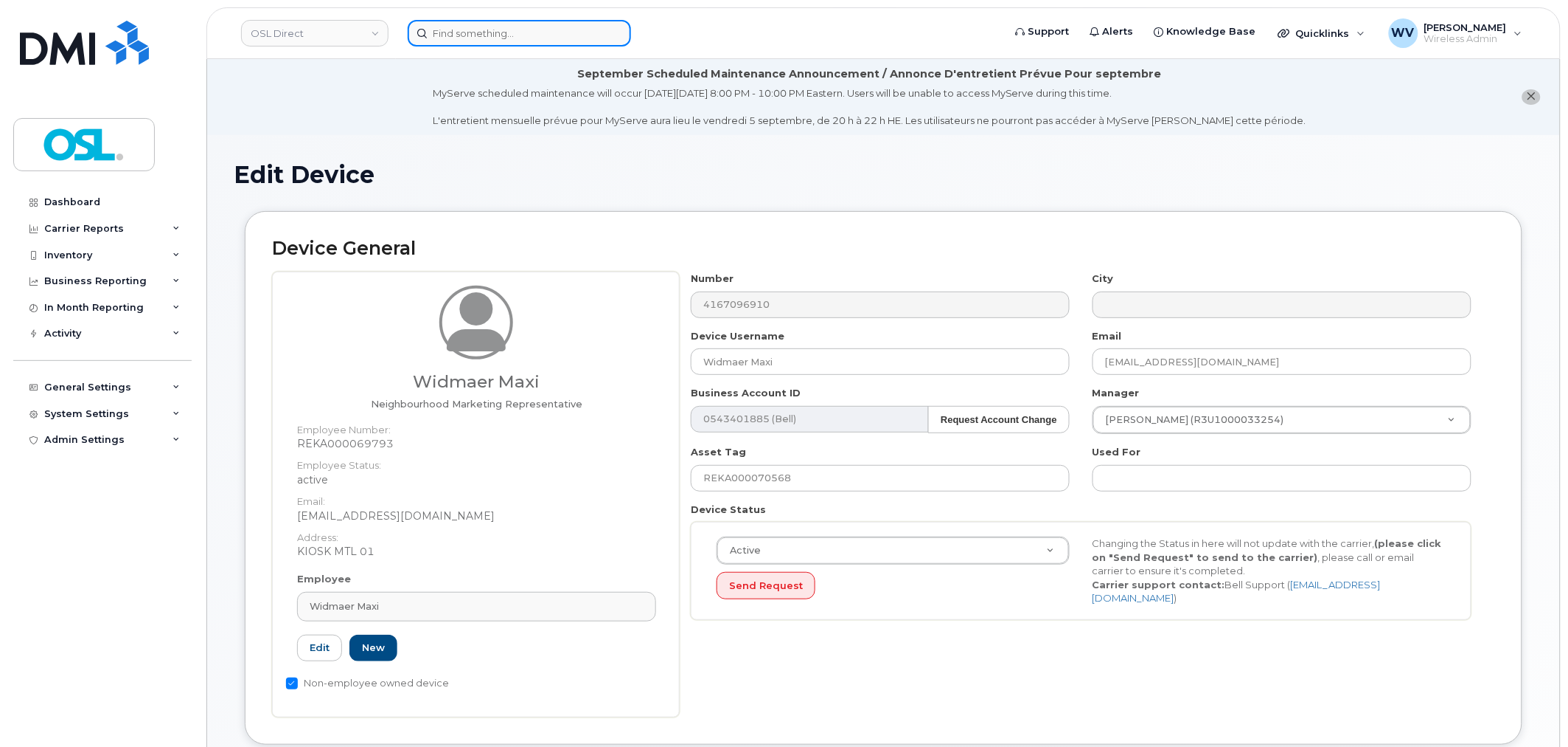
click at [510, 38] on input at bounding box center [519, 33] width 224 height 26
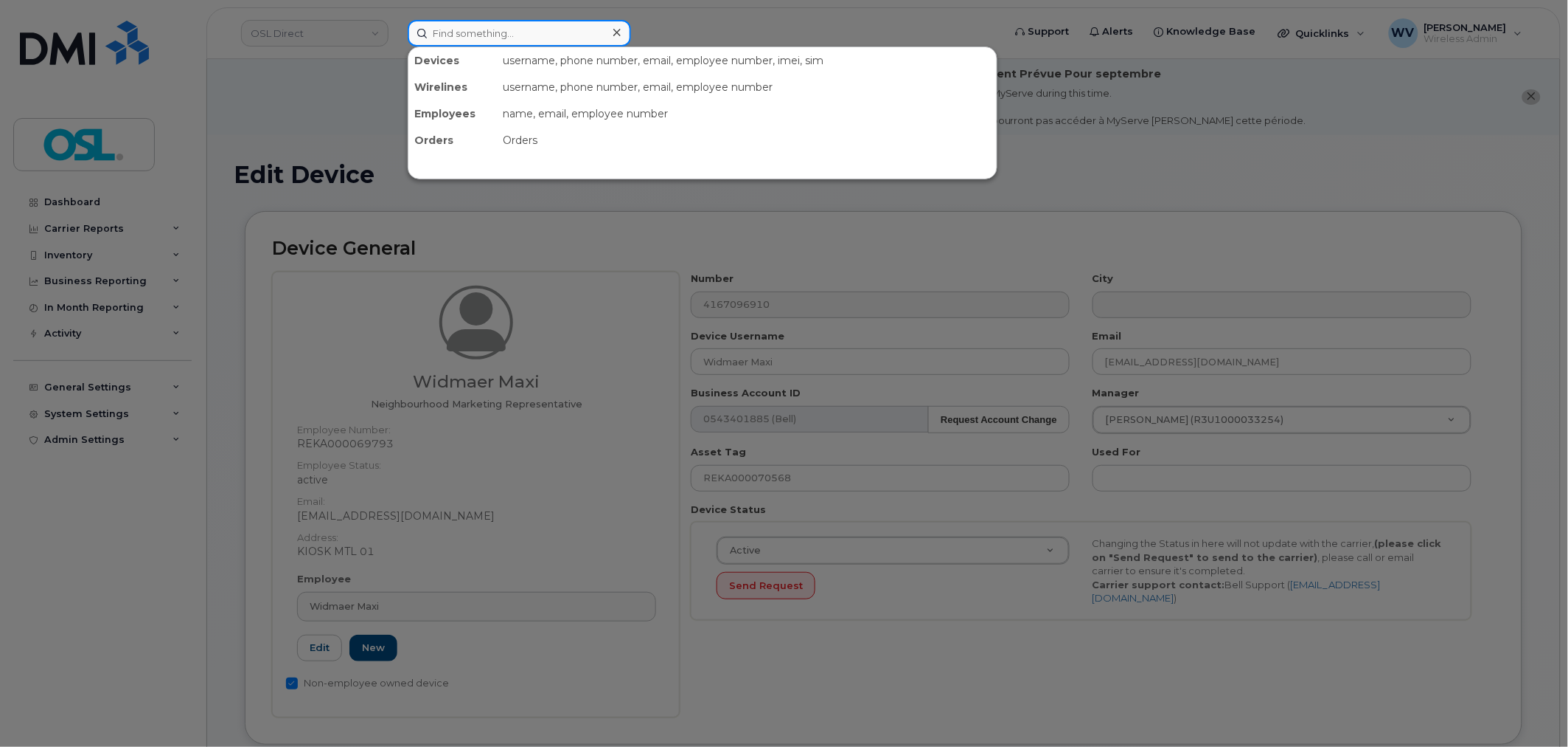
paste input "unassigned"
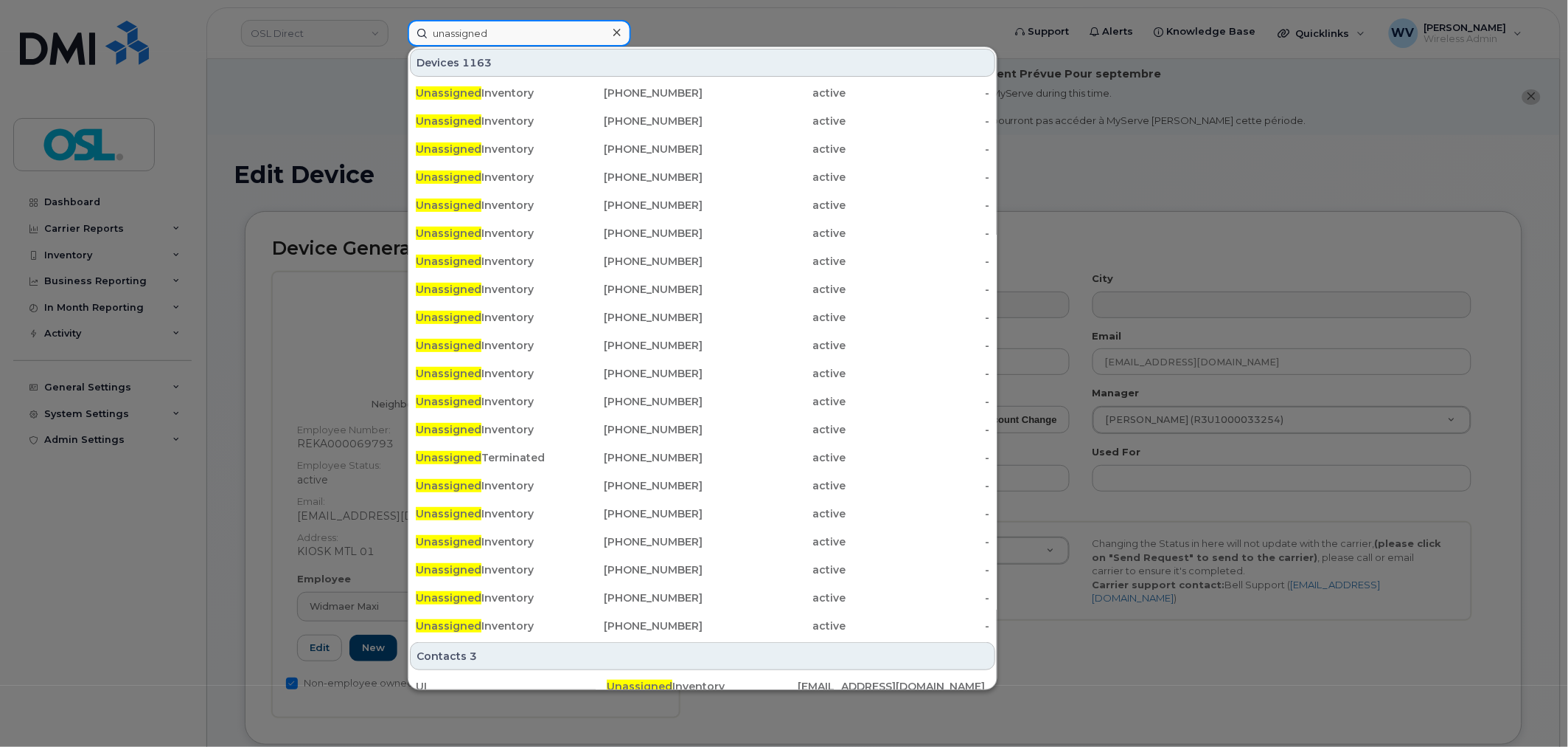
type input "unassigned"
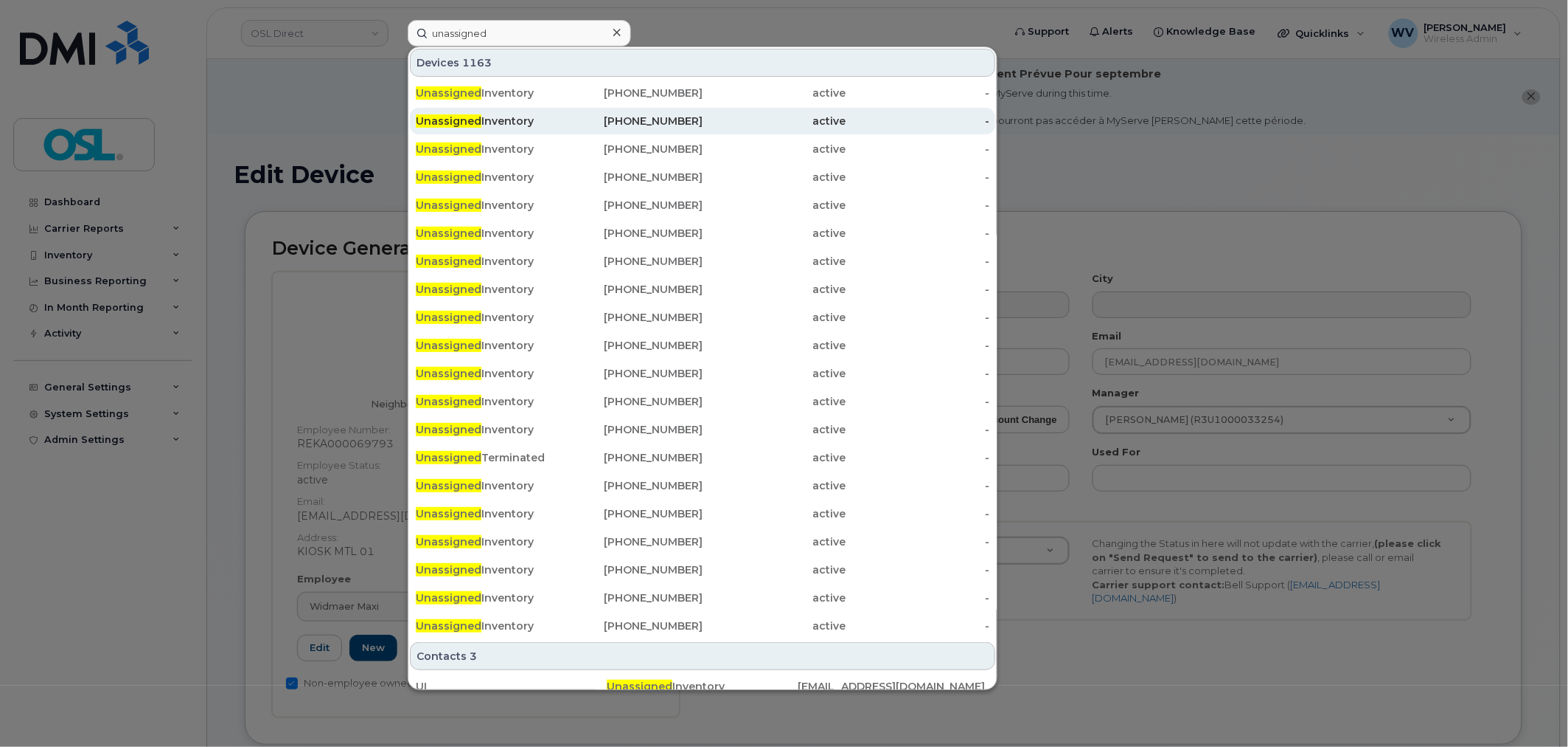
click at [512, 114] on div "Unassigned Inventory" at bounding box center [487, 121] width 143 height 15
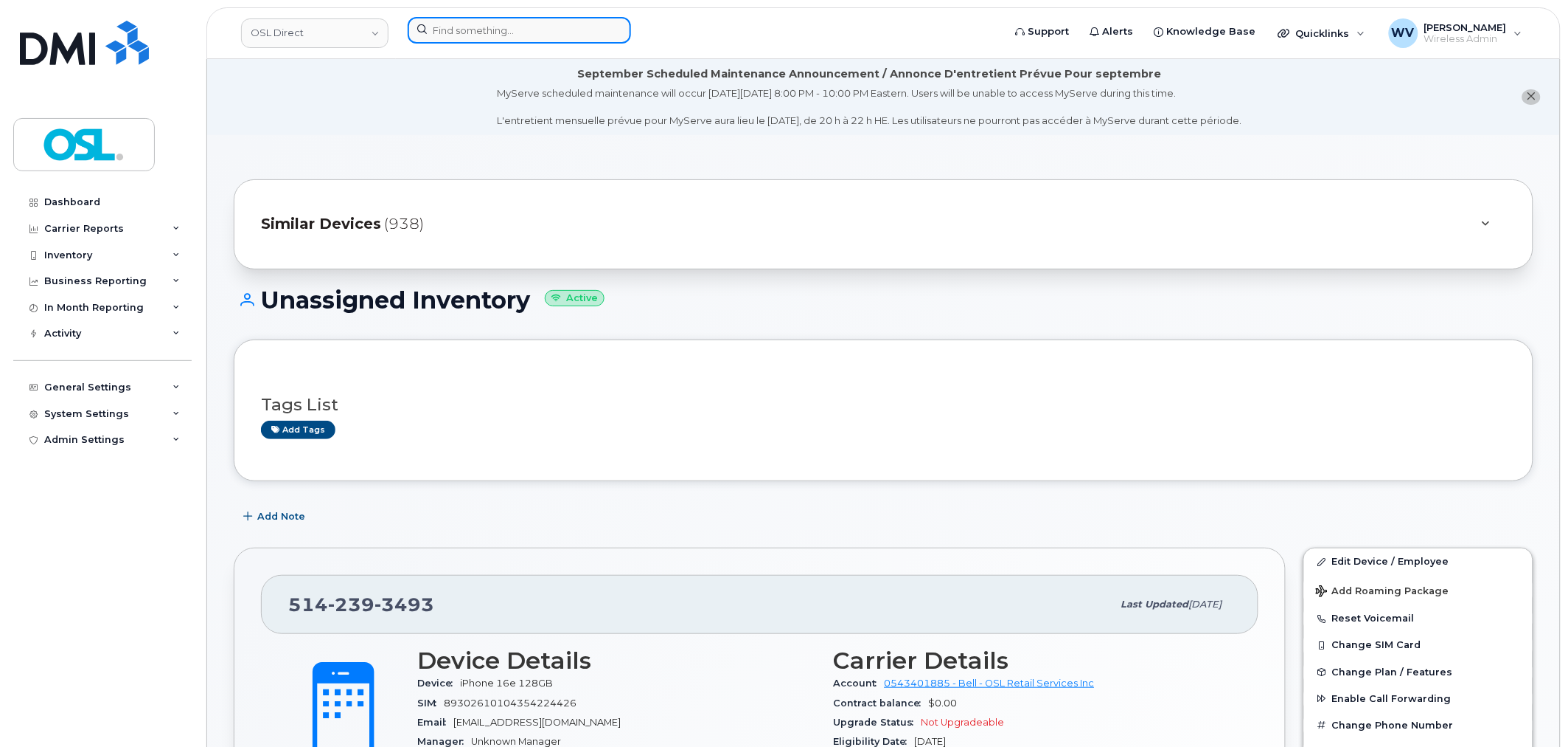
click at [525, 28] on input at bounding box center [519, 30] width 224 height 26
paste input "2267597182"
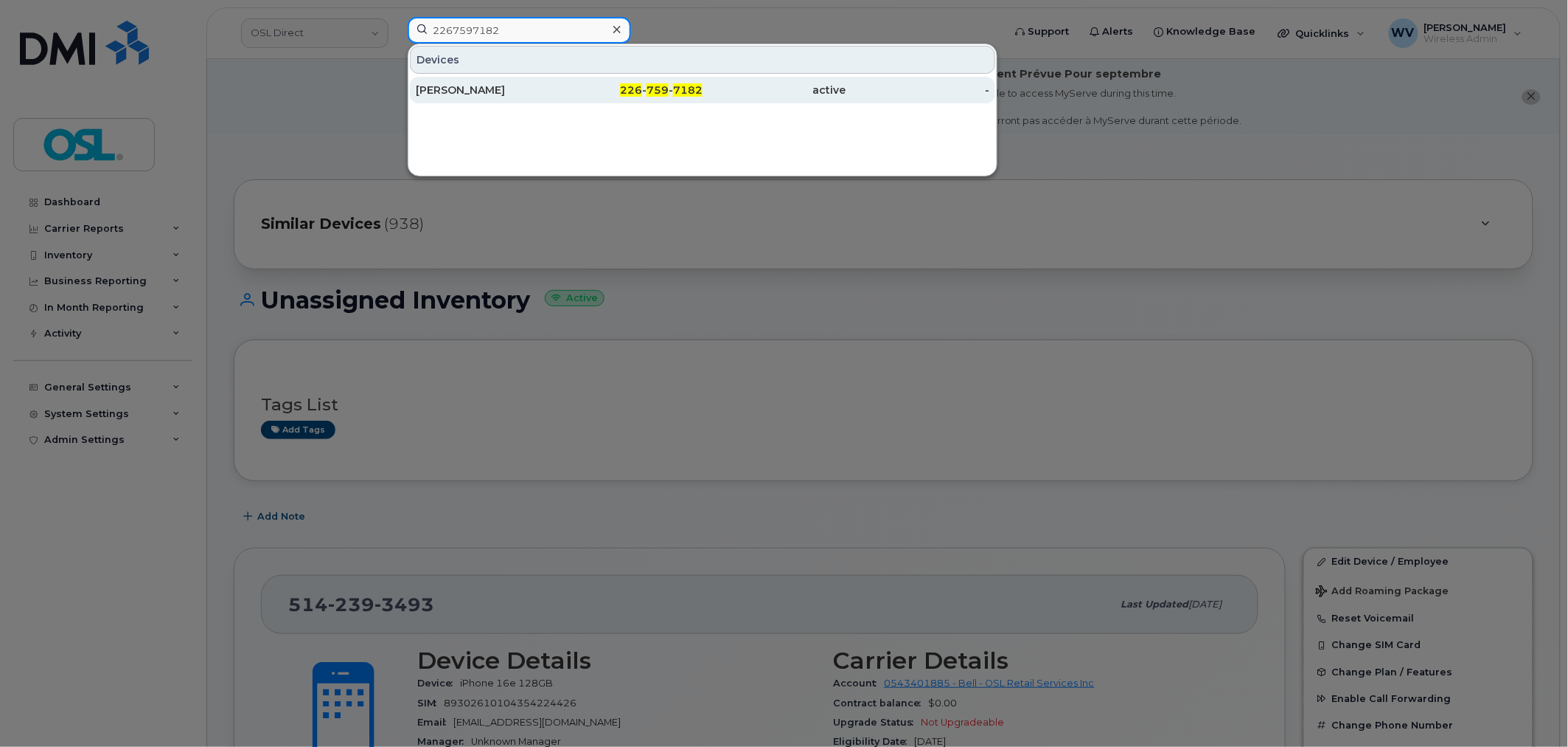
type input "2267597182"
click at [528, 82] on div "[PERSON_NAME]" at bounding box center [487, 90] width 143 height 26
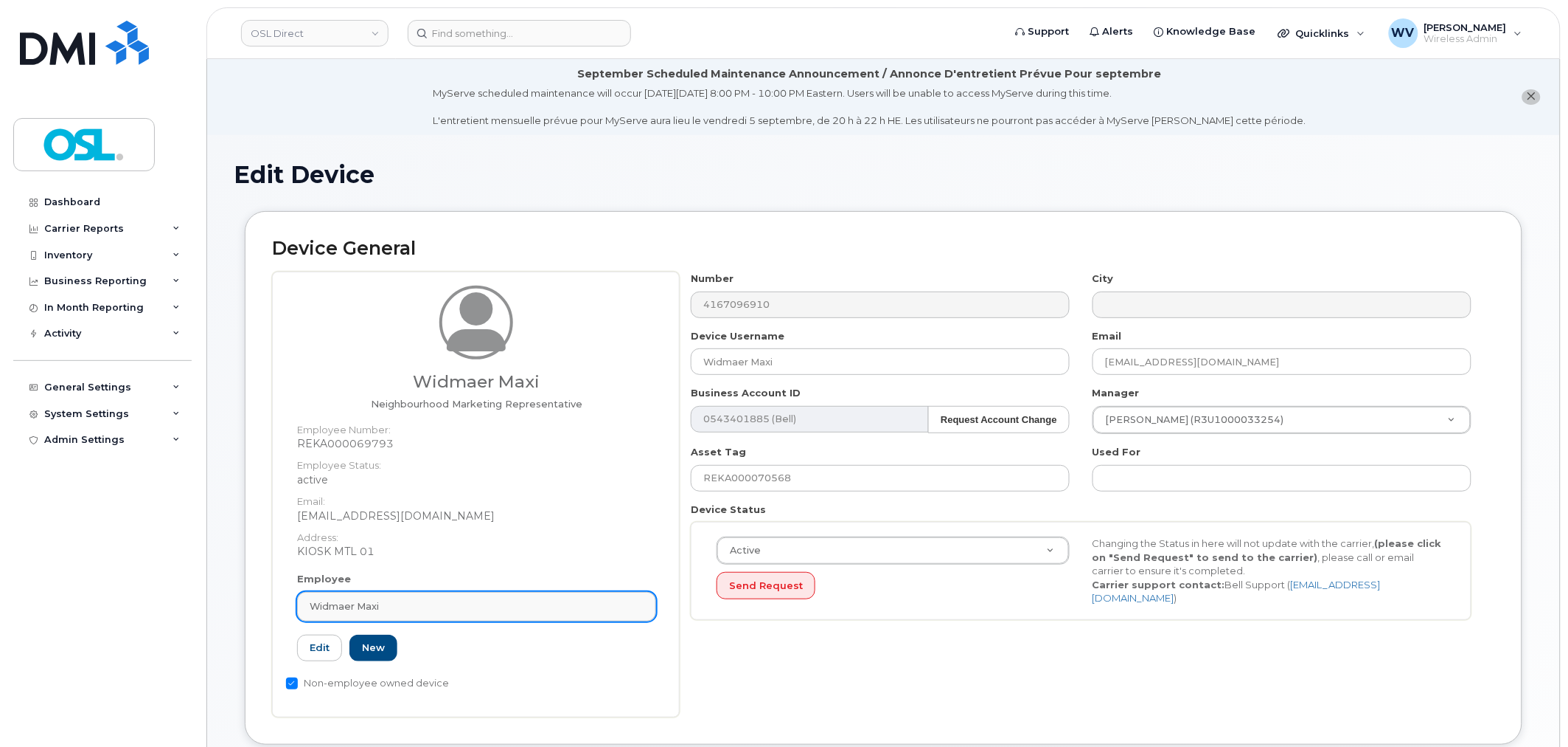
click at [472, 611] on div "Widmaer Maxi" at bounding box center [477, 605] width 334 height 14
paste input "unassigned"
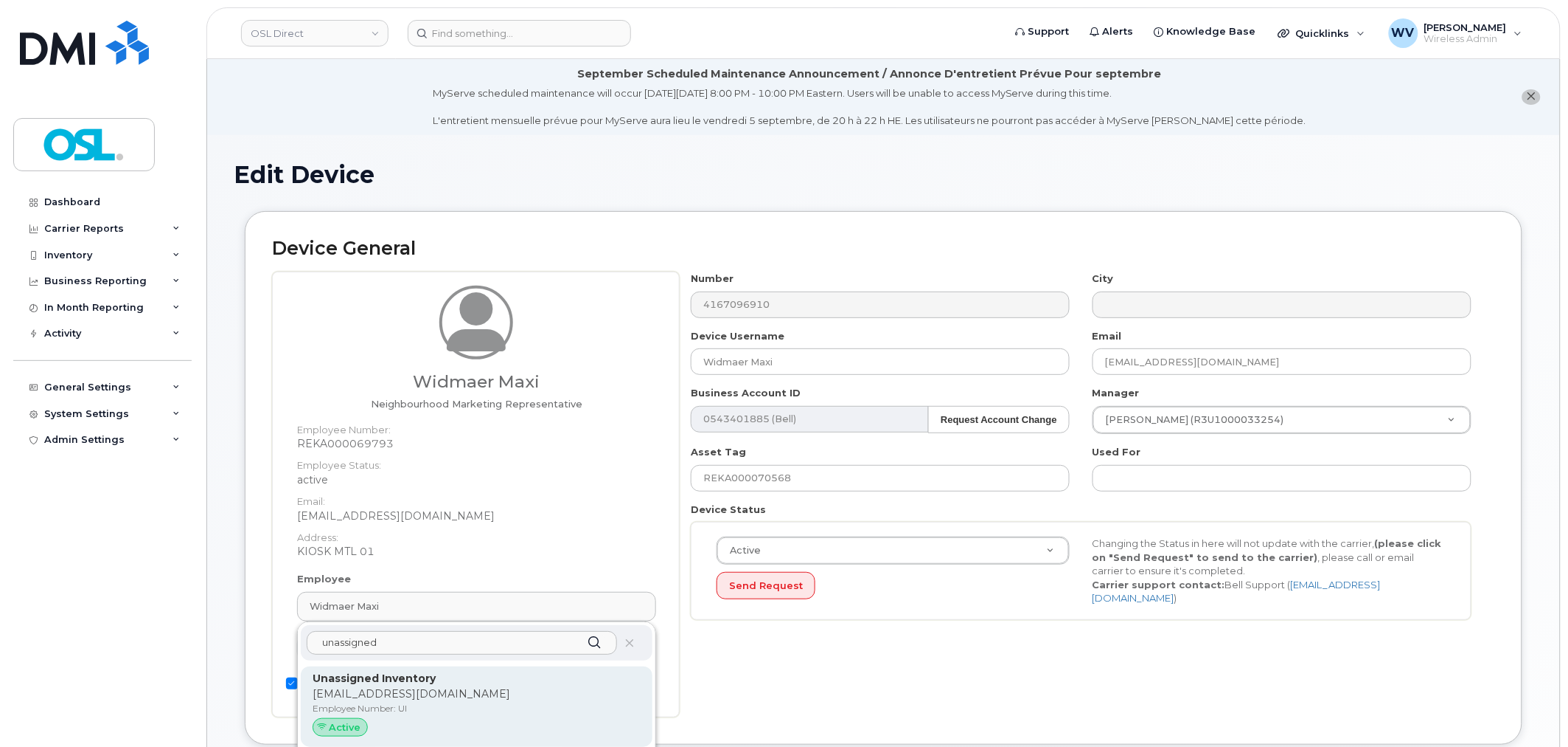
type input "unassigned"
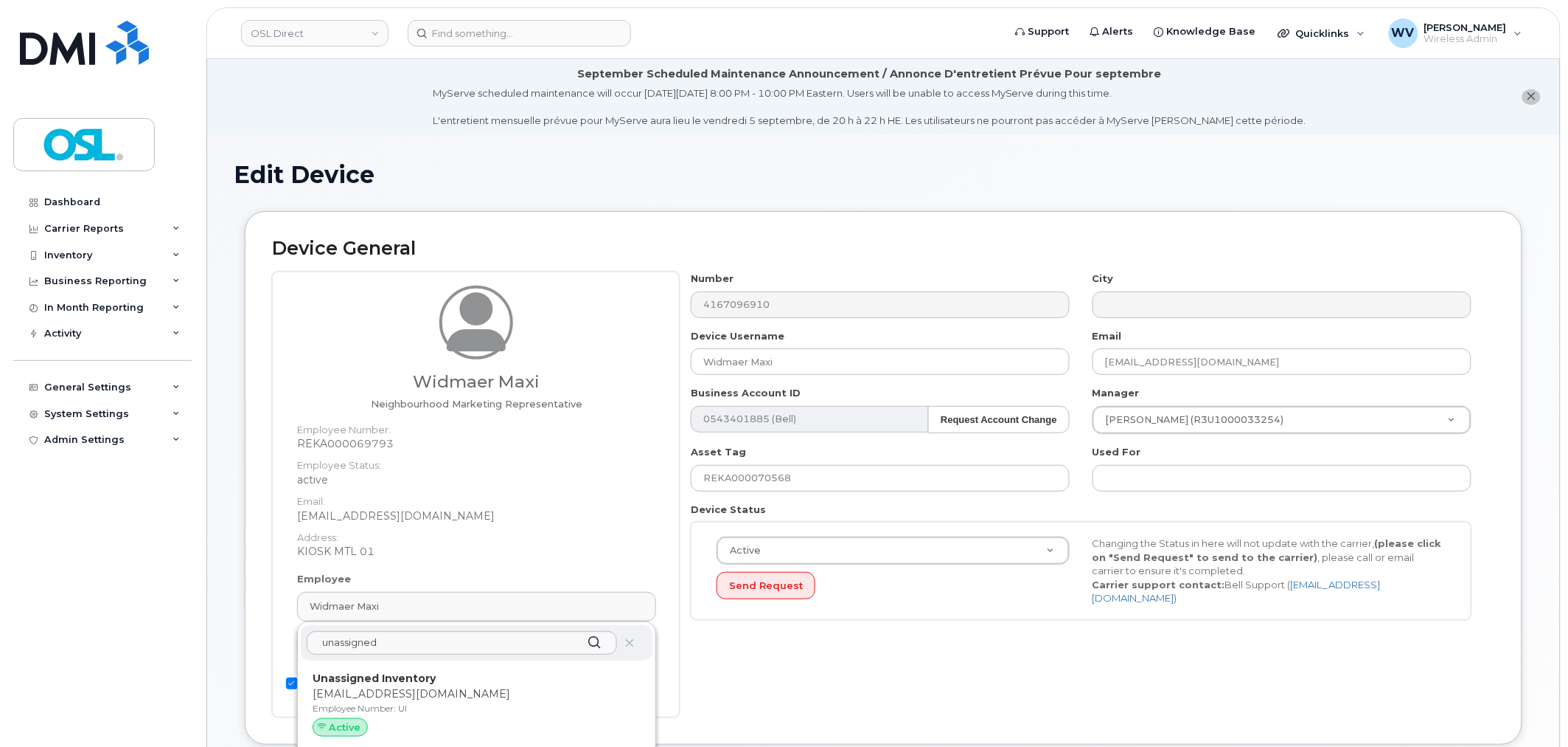
drag, startPoint x: 466, startPoint y: 681, endPoint x: 839, endPoint y: 64, distance: 721.0
click at [467, 681] on p "Unassigned Inventory" at bounding box center [477, 679] width 328 height 16
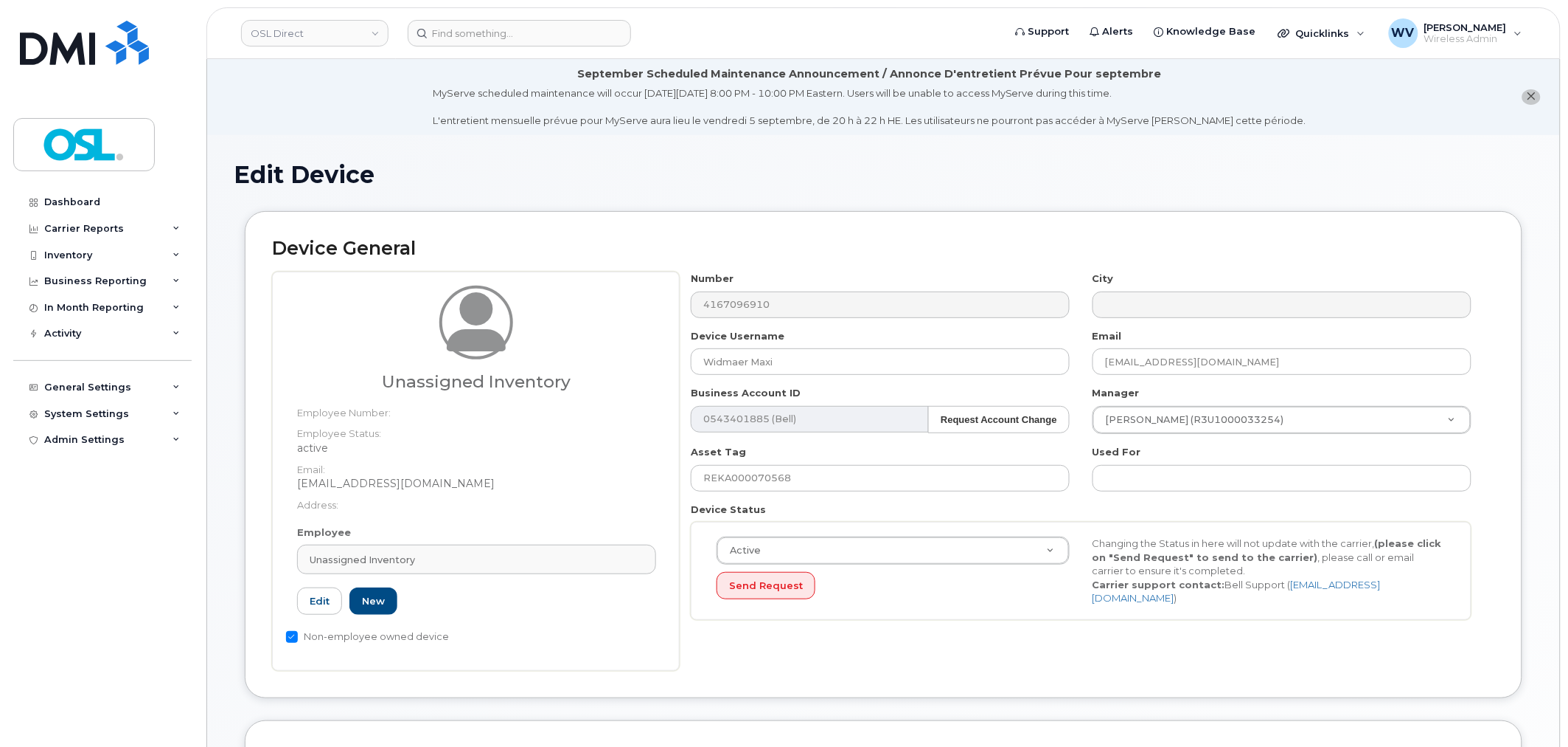
type input "UI"
type input "Unassigned Inventory"
type input "[EMAIL_ADDRESS][DOMAIN_NAME]"
type input "4724252"
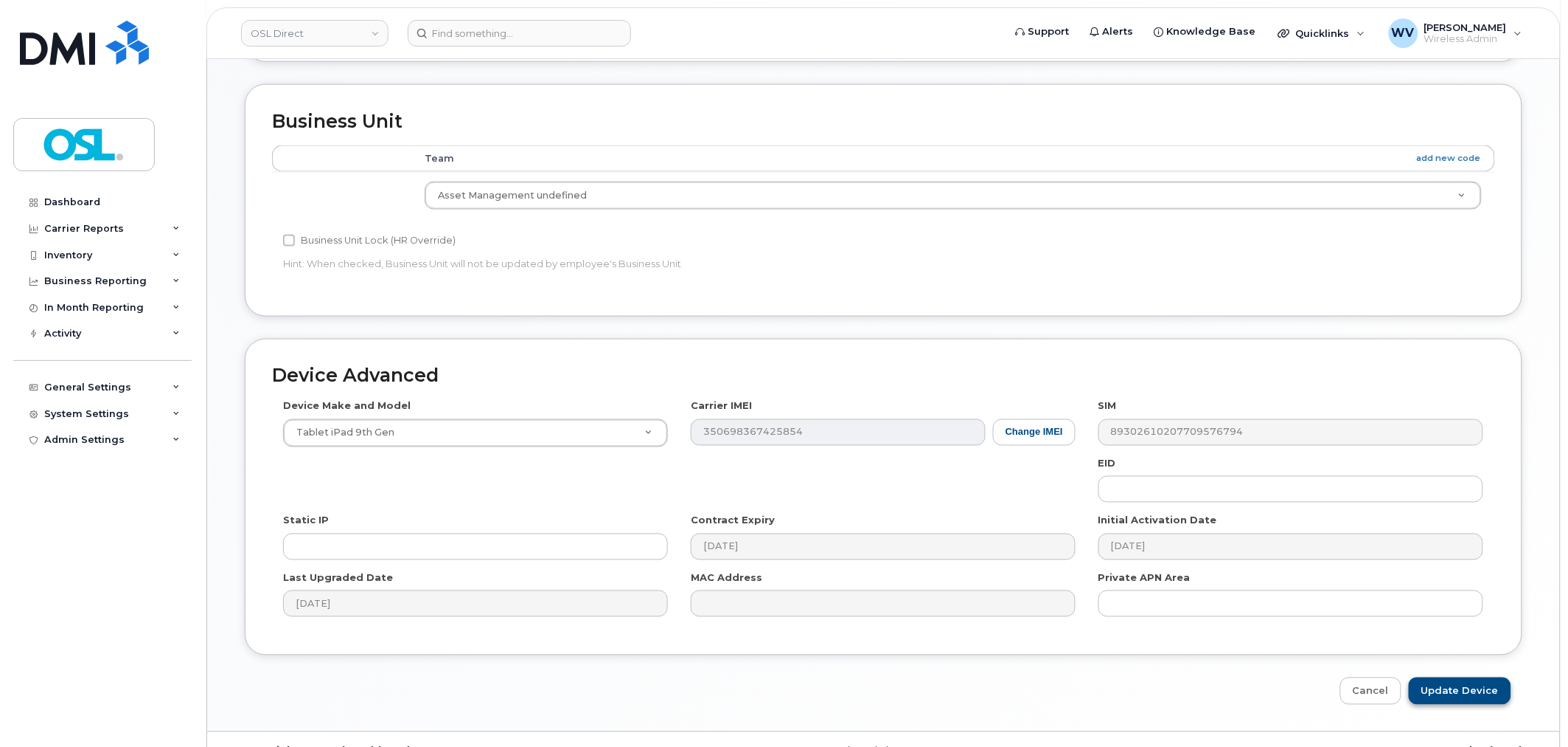
scroll to position [668, 0]
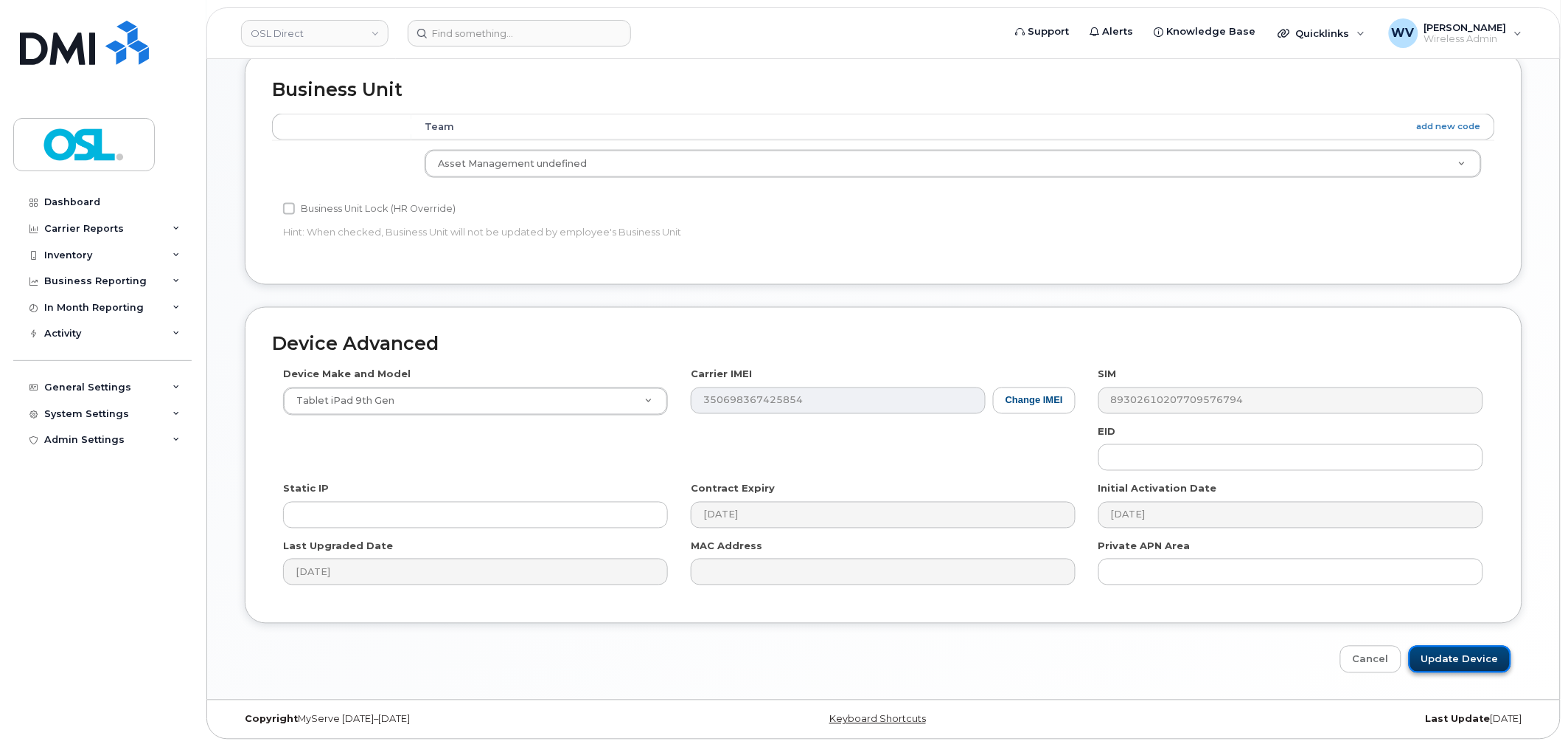
click at [1446, 650] on input "Update Device" at bounding box center [1459, 659] width 102 height 27
type input "Saving..."
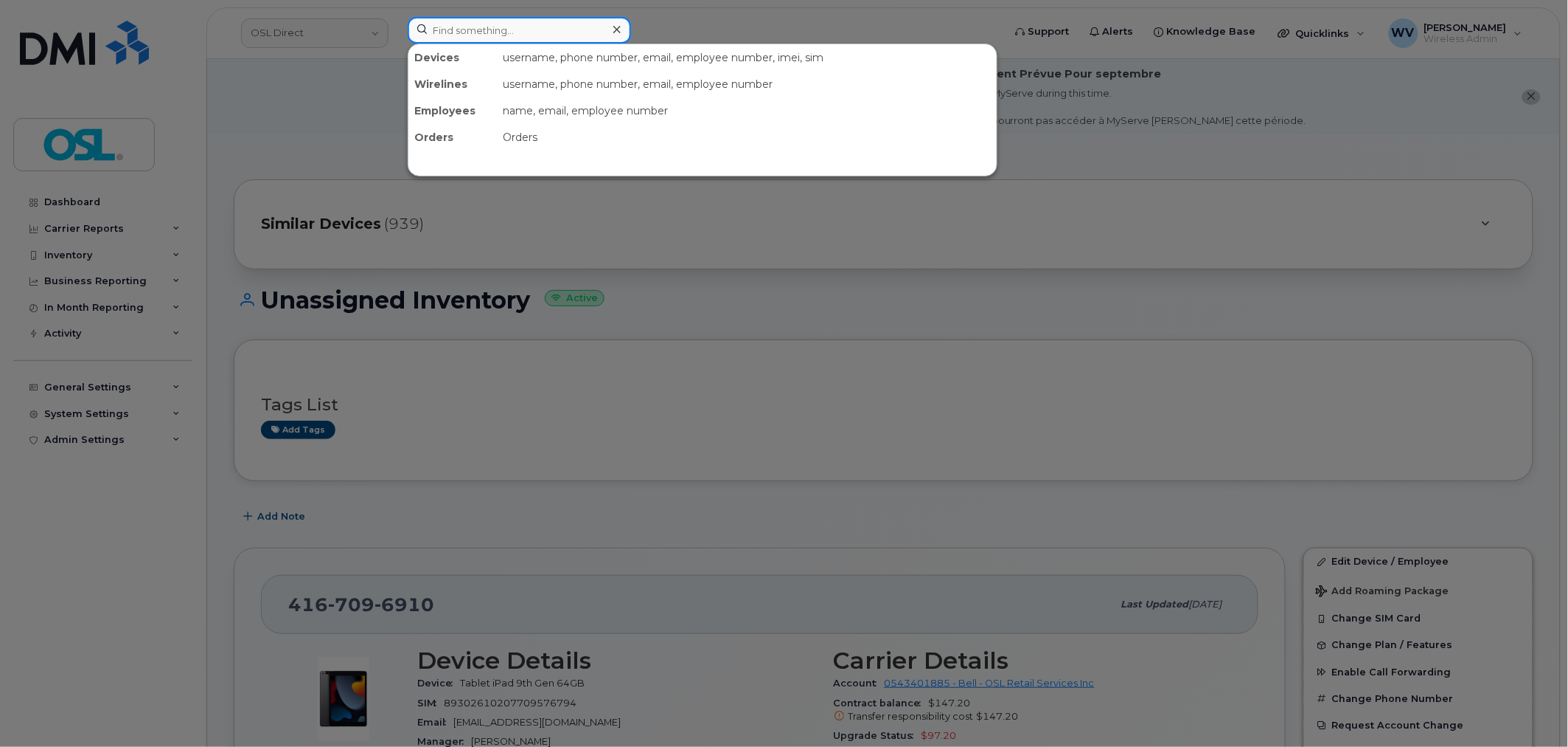
click at [596, 28] on input at bounding box center [519, 30] width 224 height 26
paste input "4166594369"
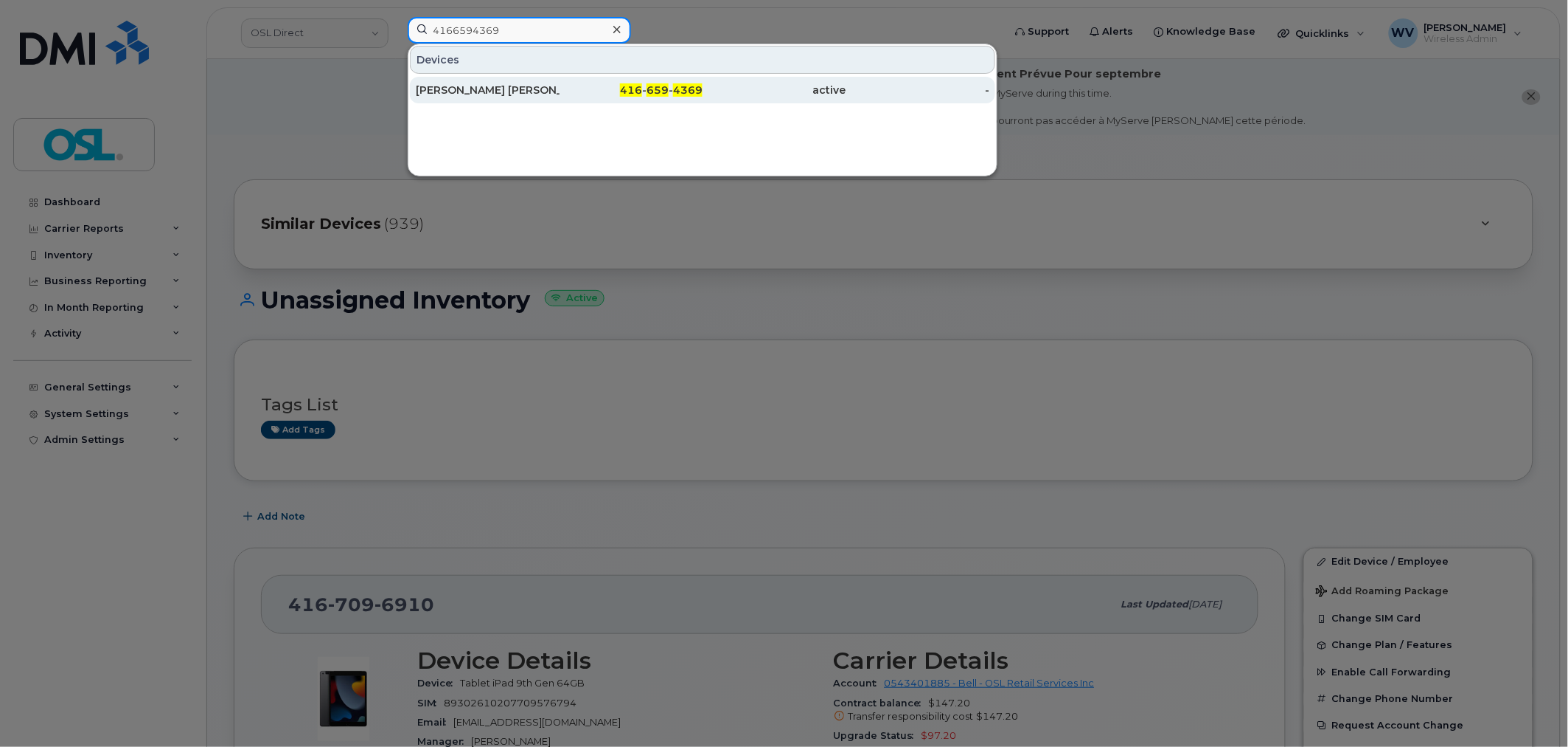
type input "4166594369"
click at [505, 85] on div "Mohammed Saad Ahmed Shethwala" at bounding box center [487, 90] width 143 height 15
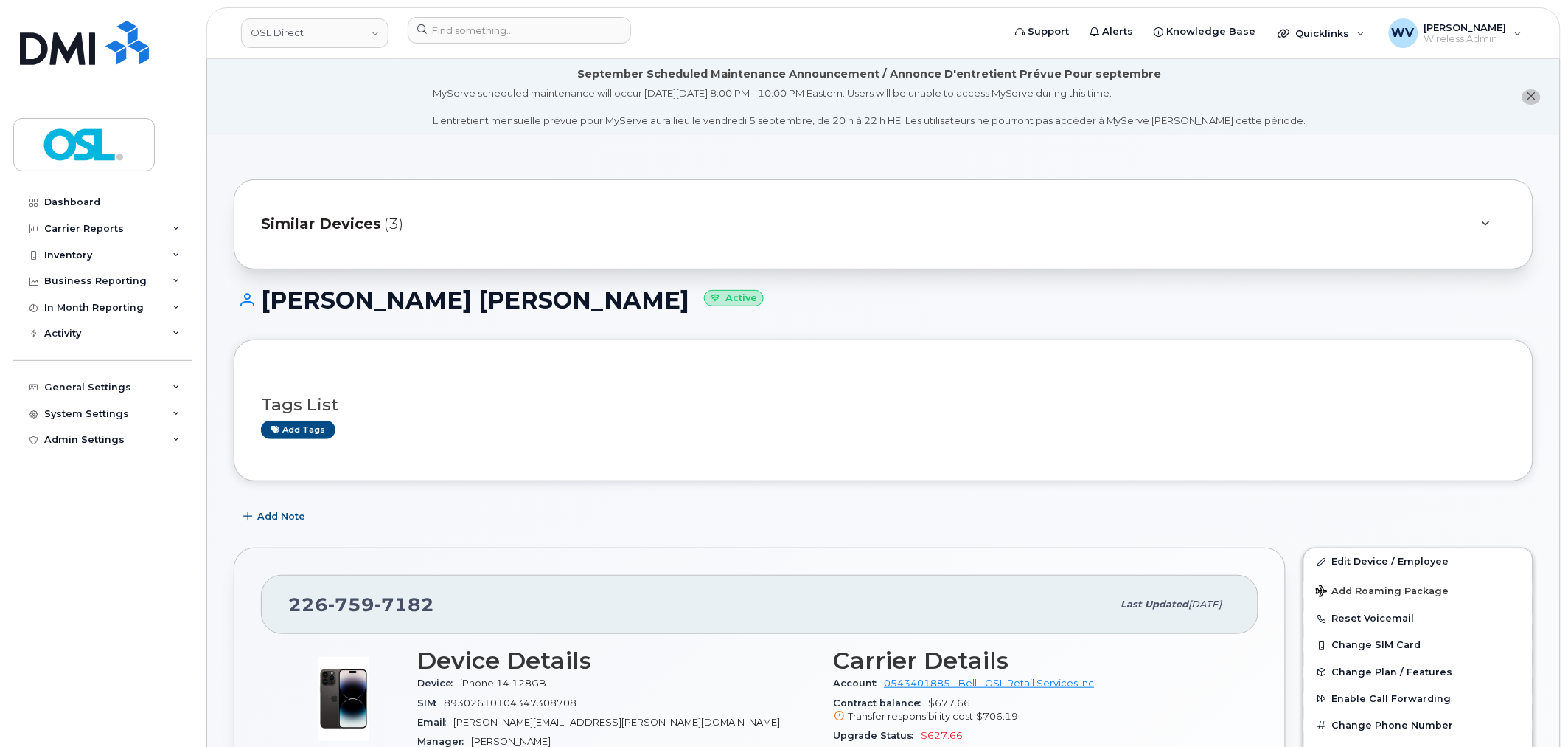
click at [375, 602] on span "7182" at bounding box center [405, 605] width 60 height 22
click at [390, 598] on span "7182" at bounding box center [405, 605] width 60 height 22
copy span "226 759 7182"
click at [1366, 556] on link "Edit Device / Employee" at bounding box center [1418, 561] width 229 height 26
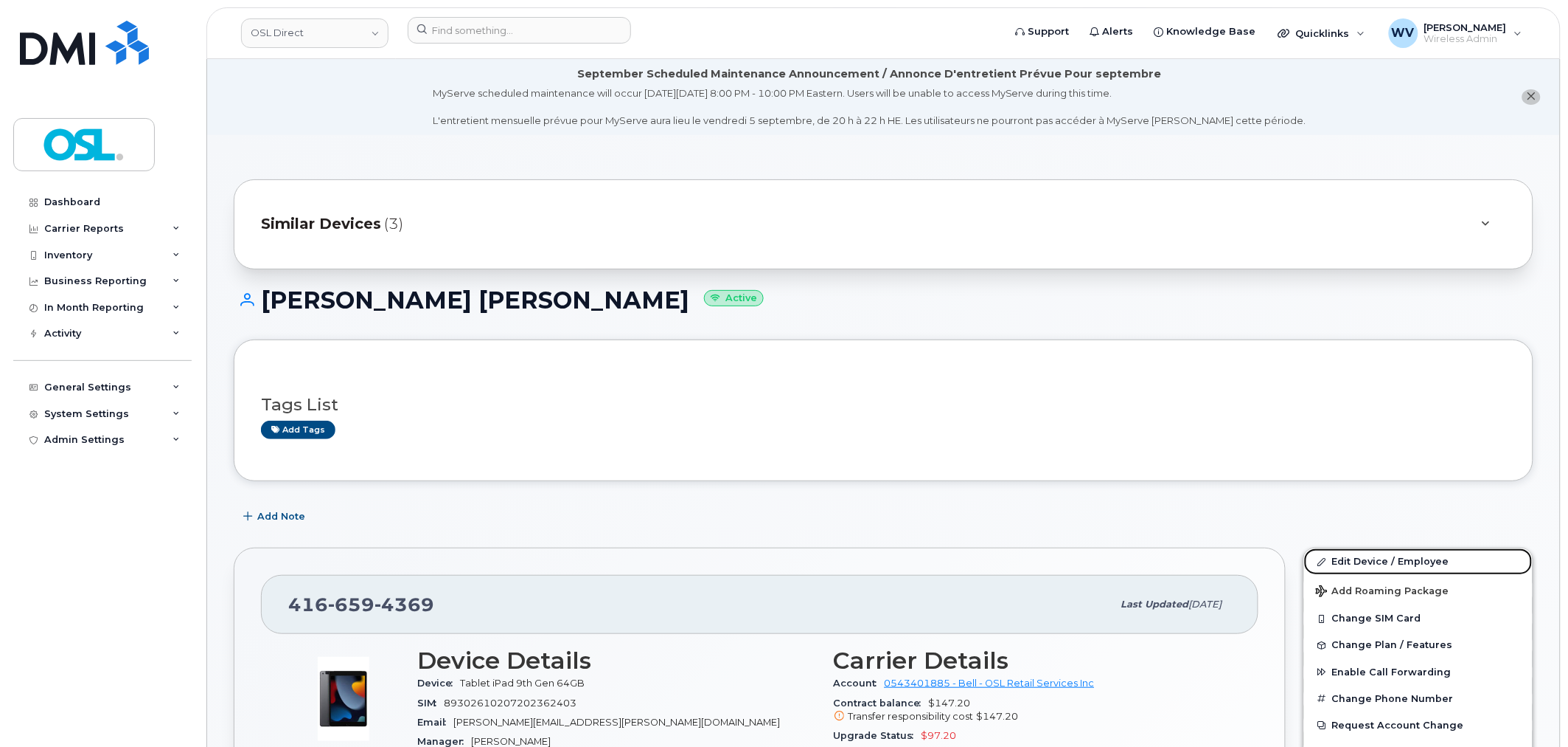
drag, startPoint x: 1371, startPoint y: 557, endPoint x: 1117, endPoint y: 95, distance: 527.2
click at [1371, 557] on link "Edit Device / Employee" at bounding box center [1418, 561] width 229 height 26
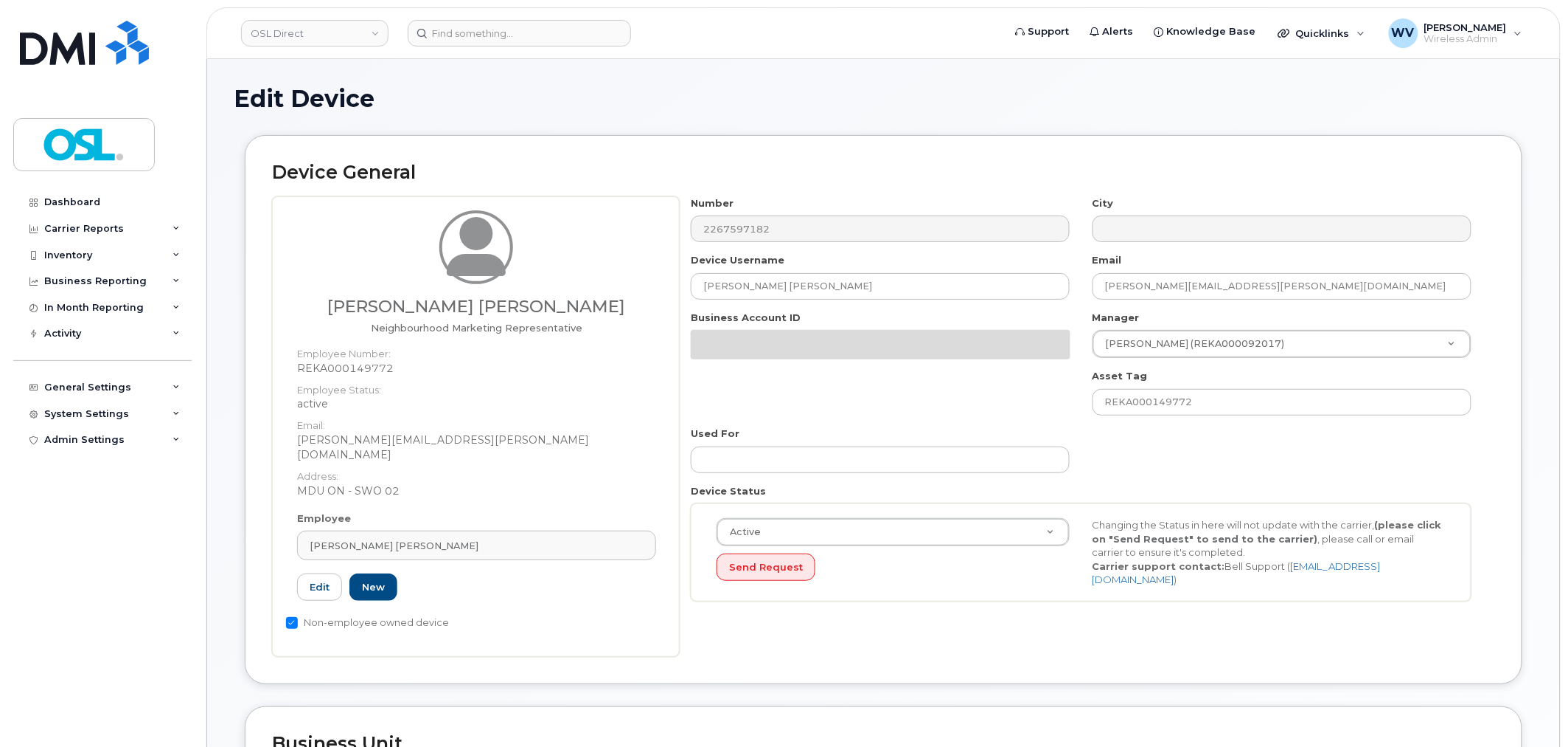
click at [537, 484] on dt "Address:" at bounding box center [476, 472] width 359 height 22
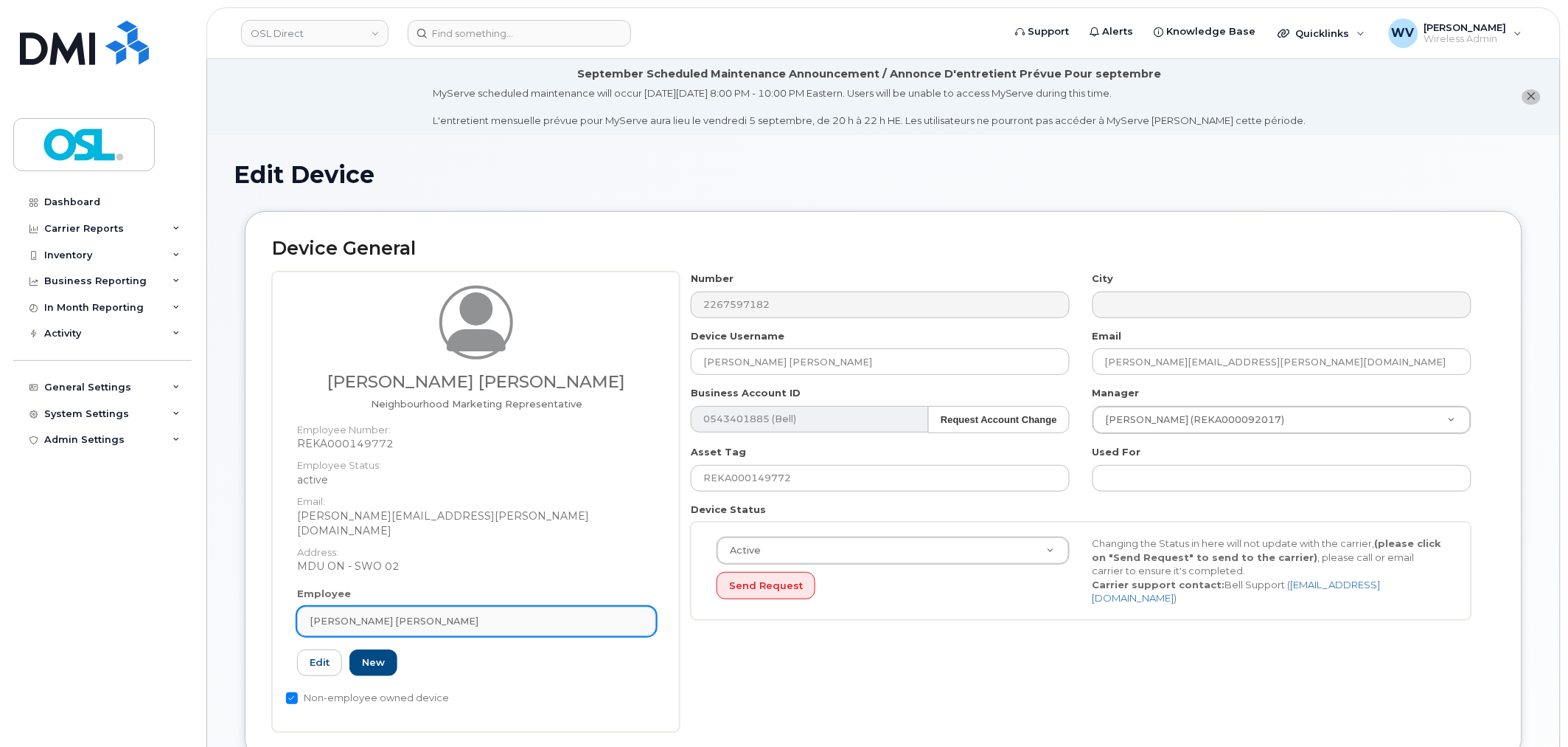
click at [559, 620] on link "[PERSON_NAME] [PERSON_NAME]" at bounding box center [476, 620] width 359 height 29
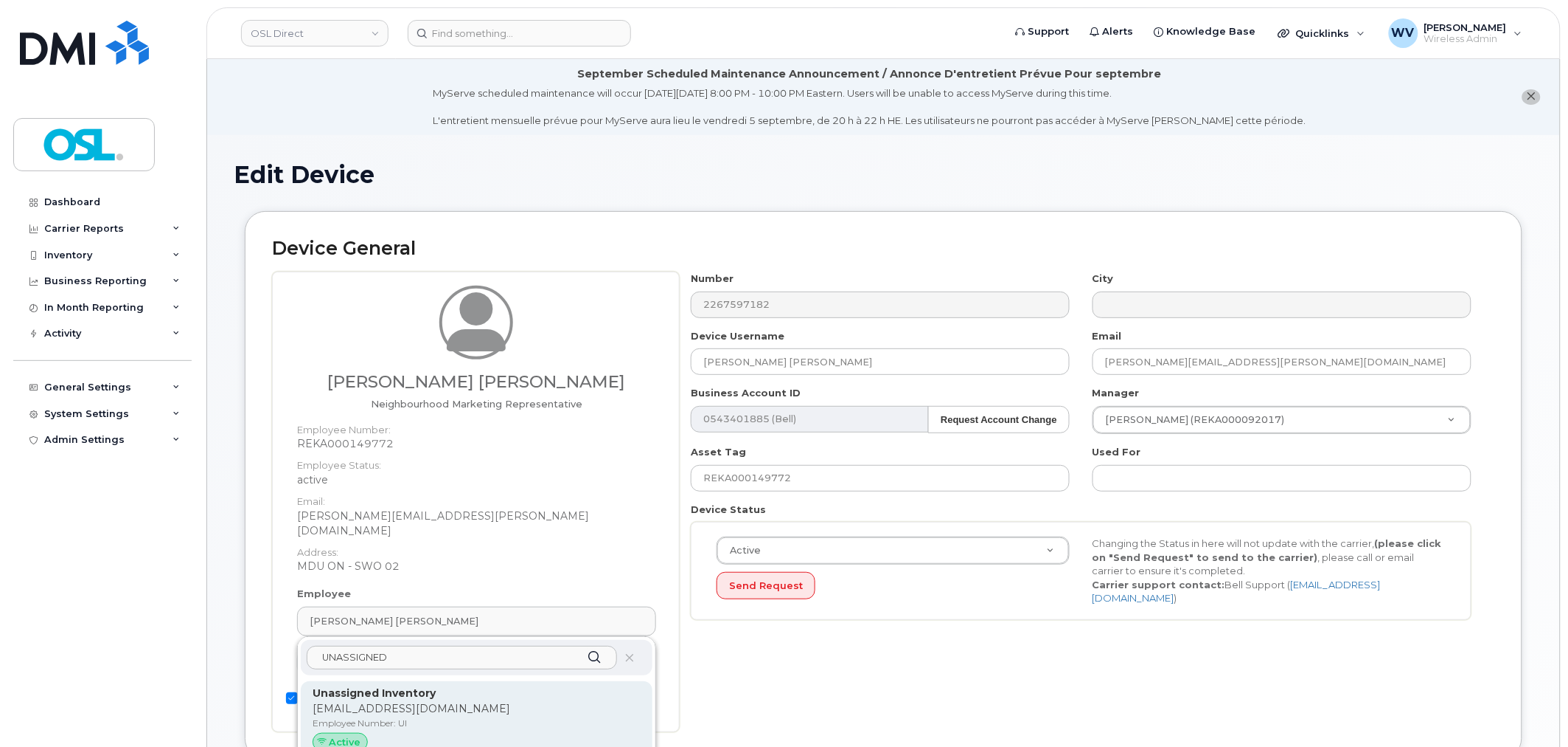
type input "UNASSIGNED"
click at [560, 685] on p "Unassigned Inventory" at bounding box center [477, 693] width 328 height 16
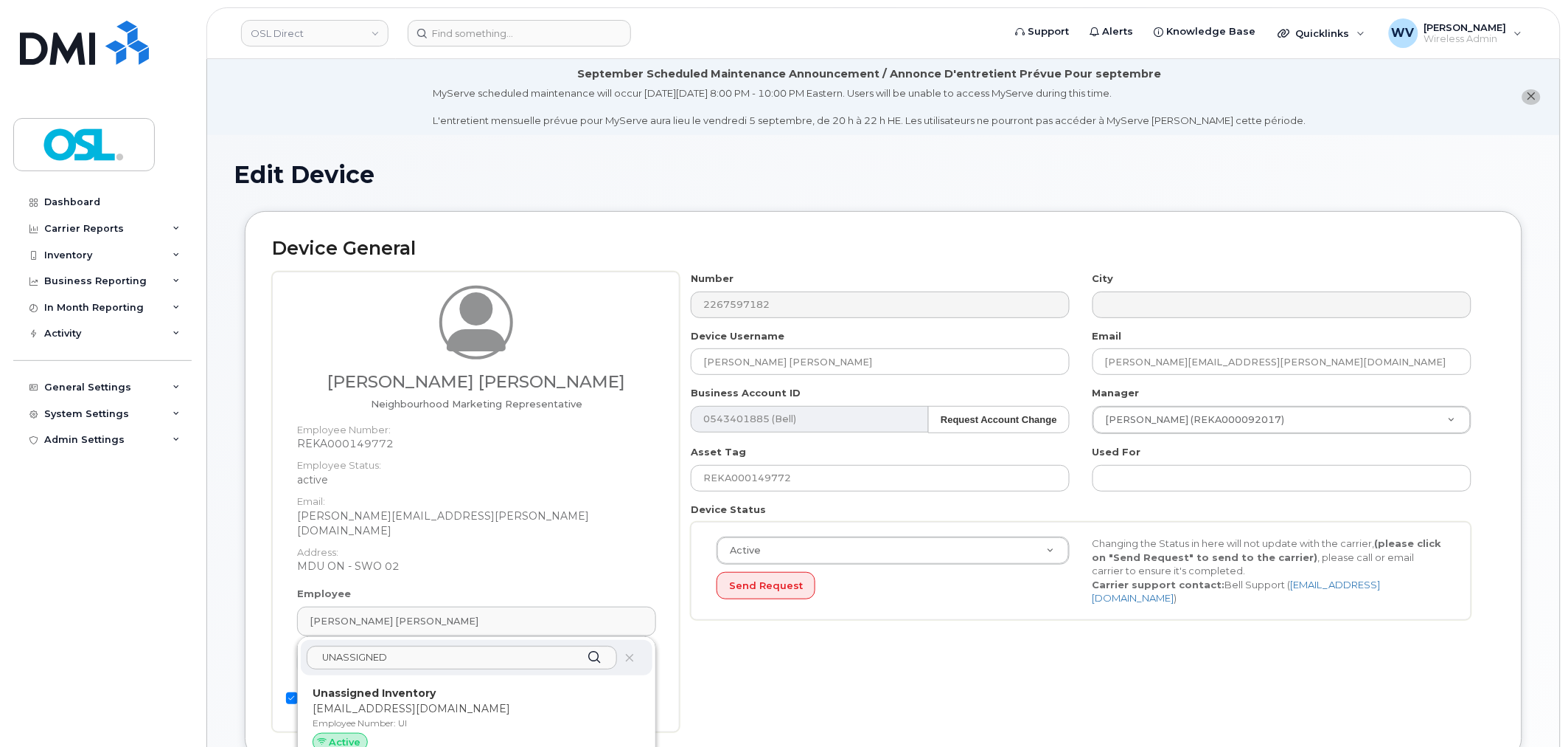
type input "Unassigned Inventory"
type input "[EMAIL_ADDRESS][DOMAIN_NAME]"
type input "4724252"
type input "UI"
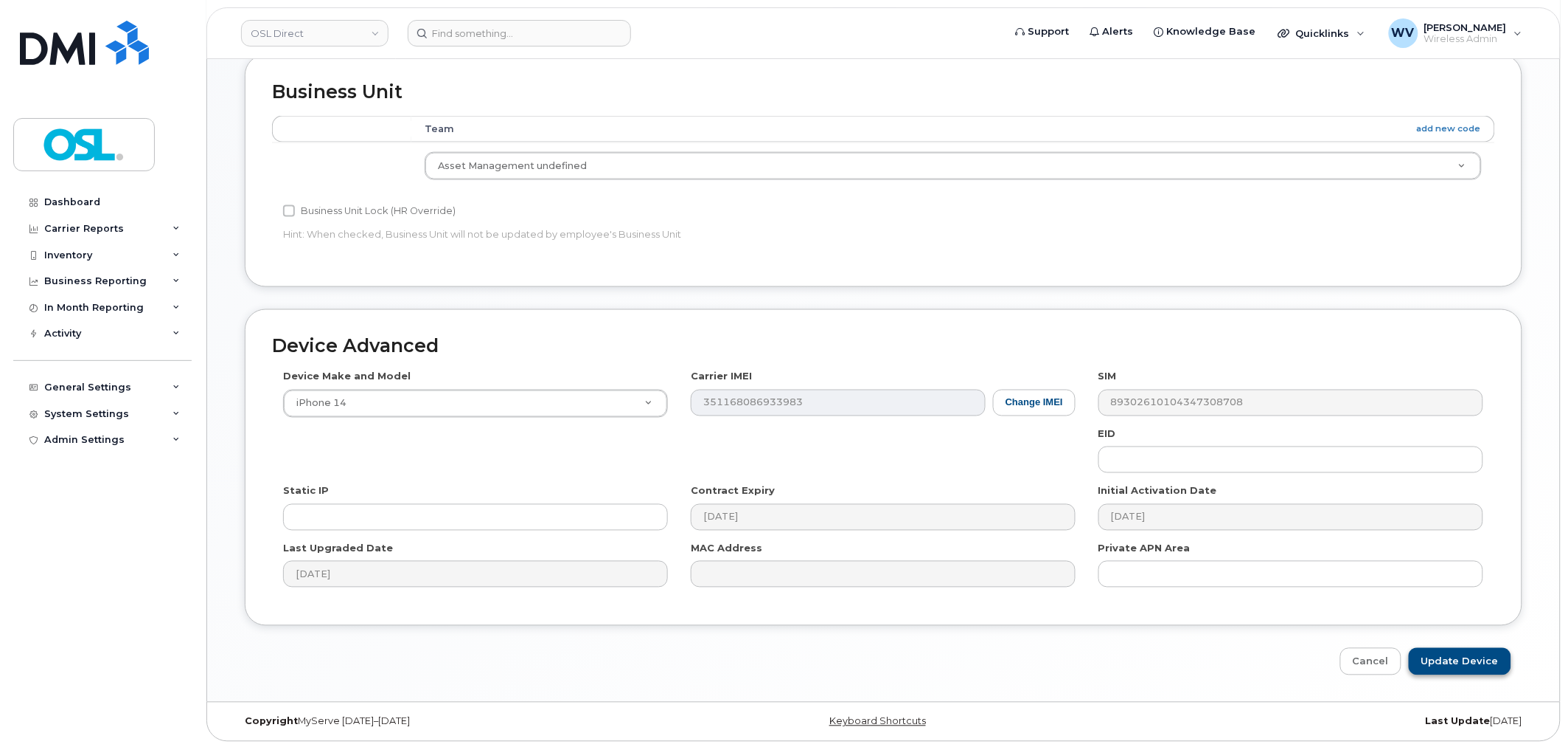
scroll to position [668, 0]
click at [1483, 657] on input "Update Device" at bounding box center [1459, 659] width 102 height 27
type input "Saving..."
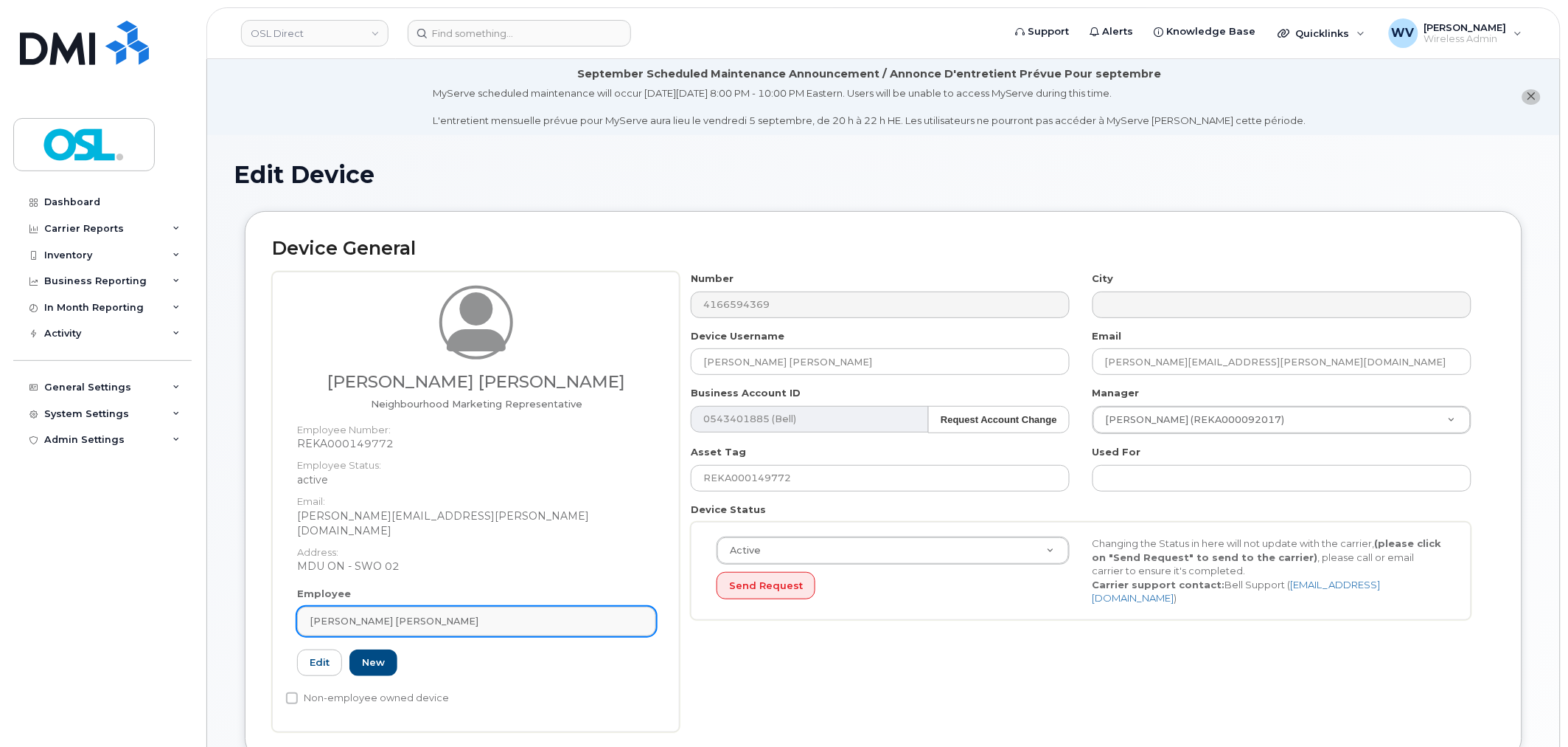
click at [478, 606] on link "[PERSON_NAME] [PERSON_NAME]" at bounding box center [476, 620] width 359 height 29
paste input "UNASSIGNED"
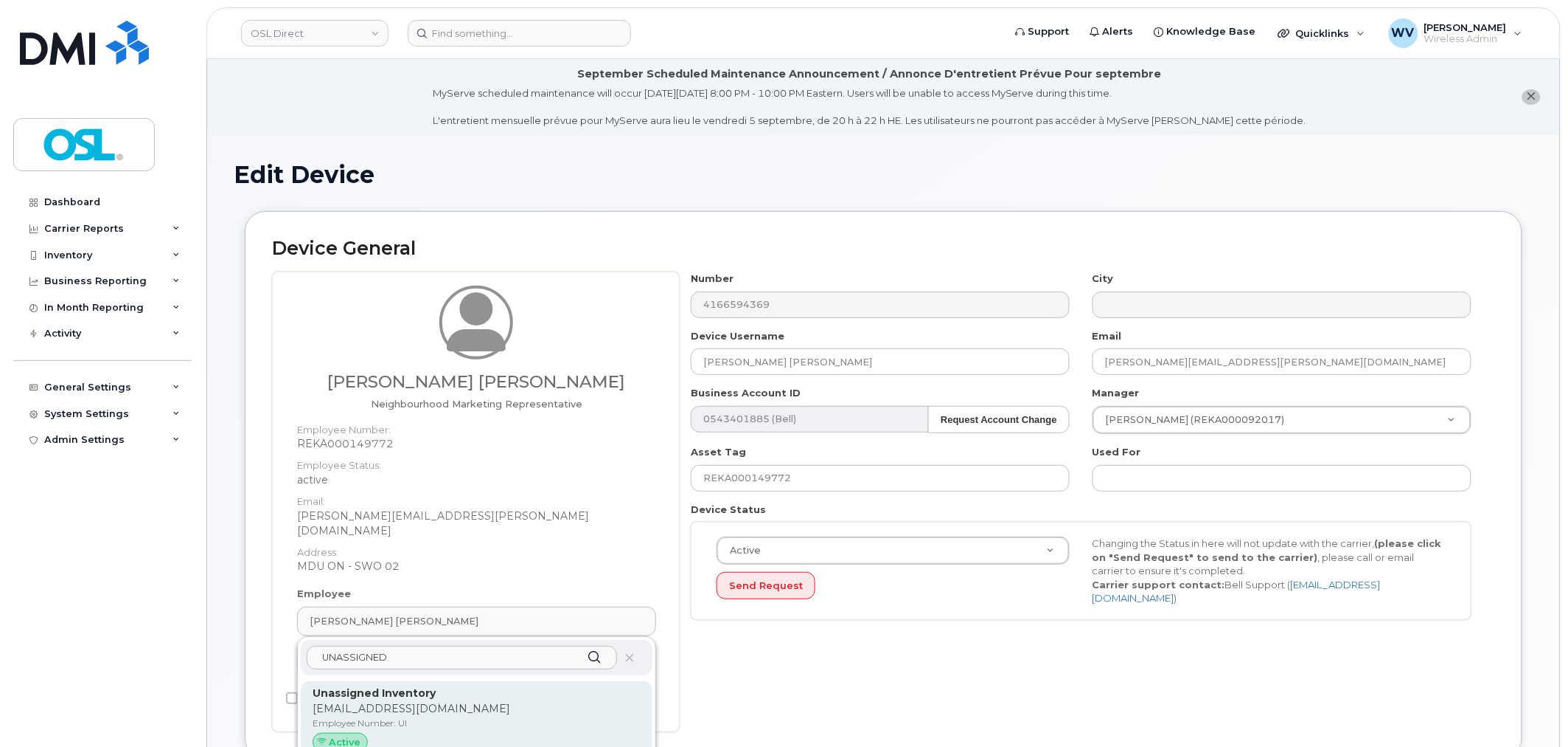
type input "UNASSIGNED"
click at [483, 685] on p "Unassigned Inventory" at bounding box center [477, 693] width 328 height 16
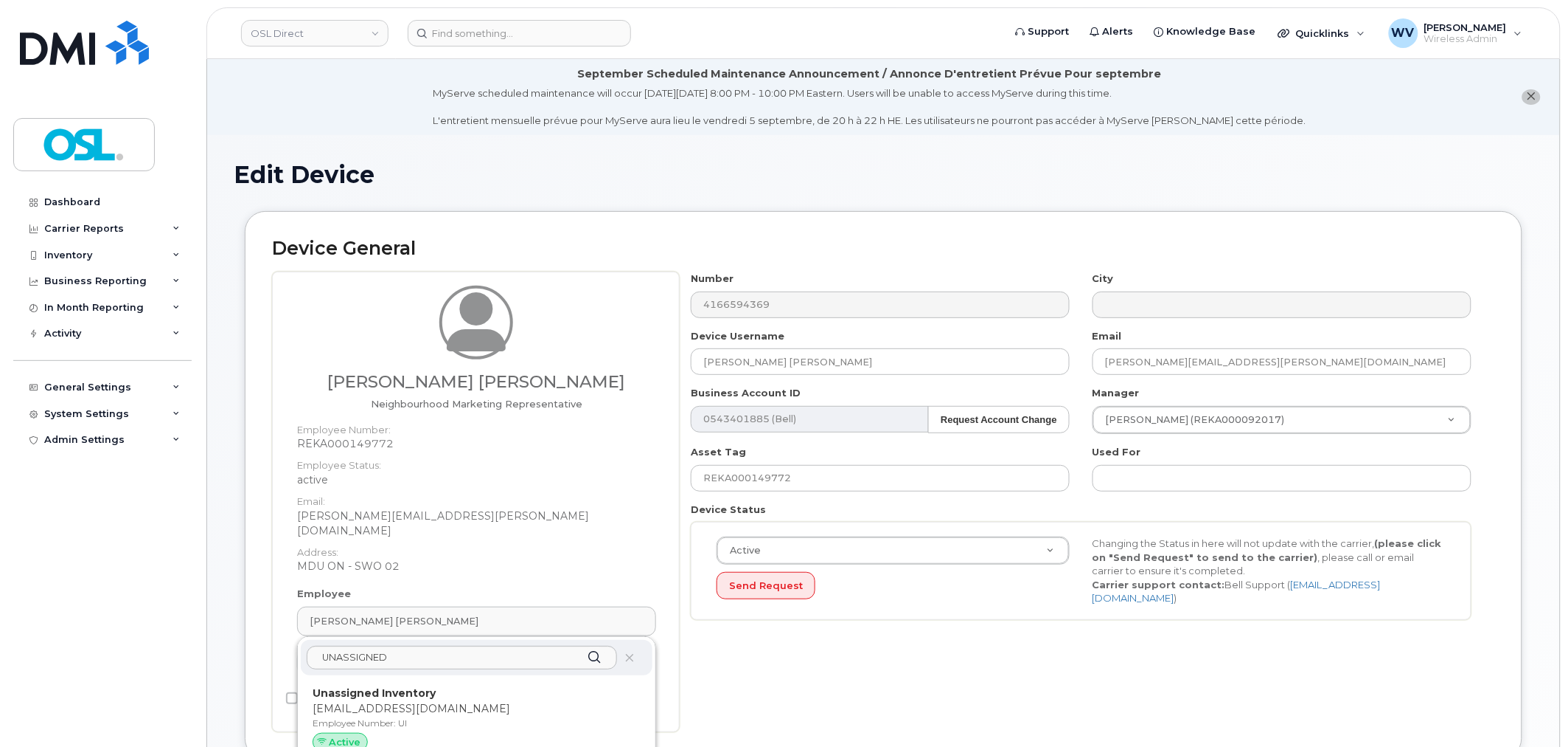
type input "UI"
type input "Unassigned Inventory"
type input "[EMAIL_ADDRESS][DOMAIN_NAME]"
type input "4724252"
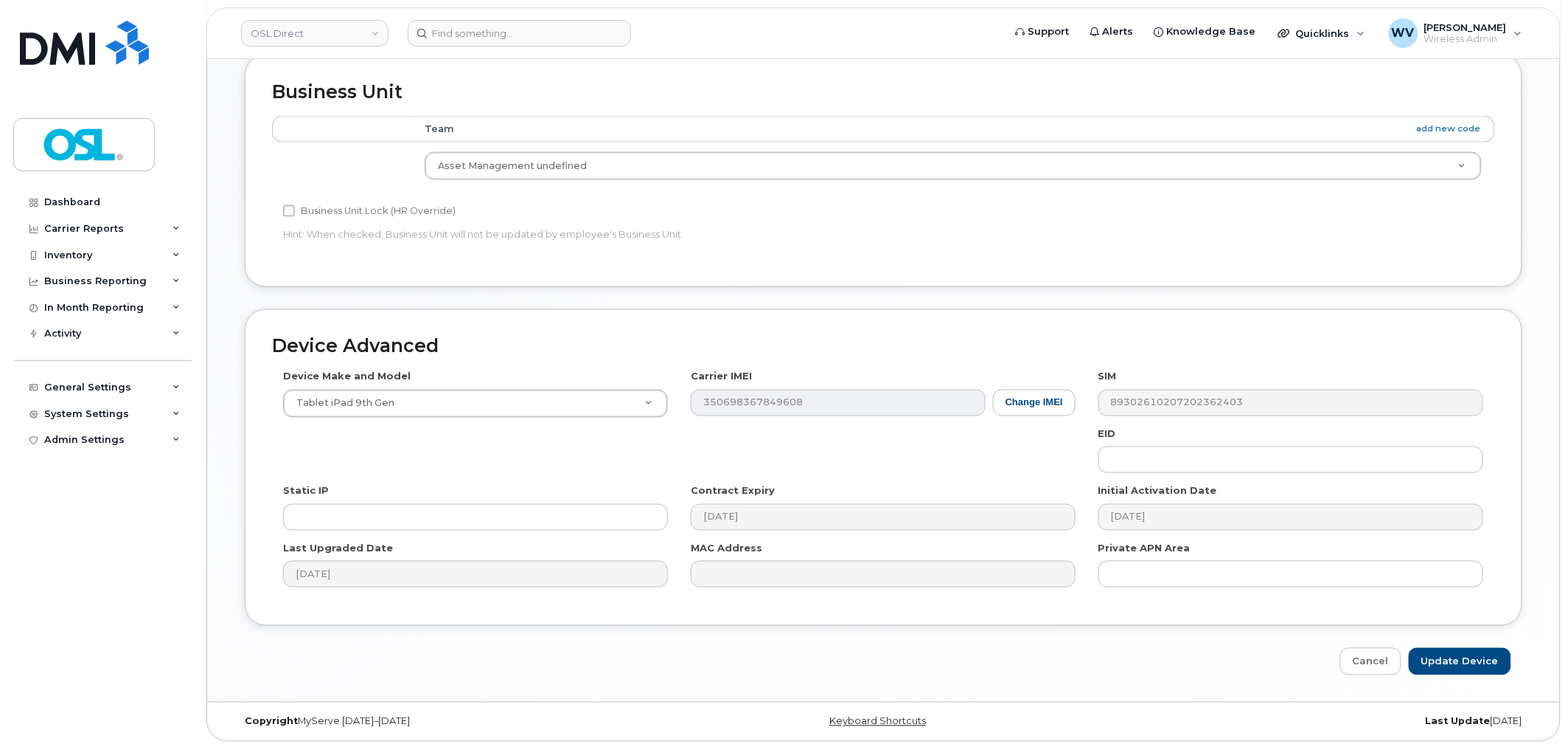
scroll to position [668, 0]
click at [1510, 670] on div "Cancel Update Device" at bounding box center [883, 659] width 1278 height 27
click at [1504, 665] on input "Update Device" at bounding box center [1459, 659] width 102 height 27
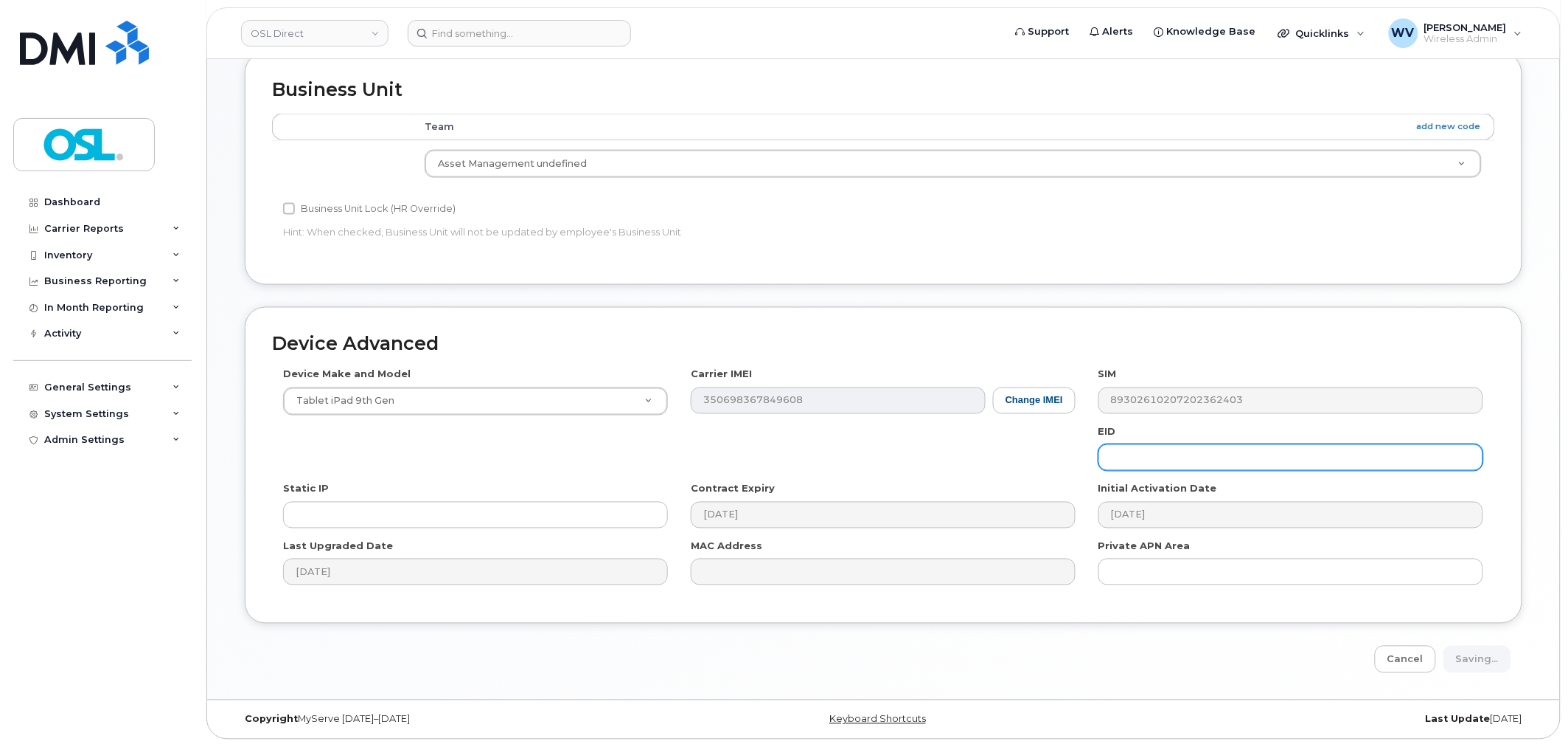
type input "Saving..."
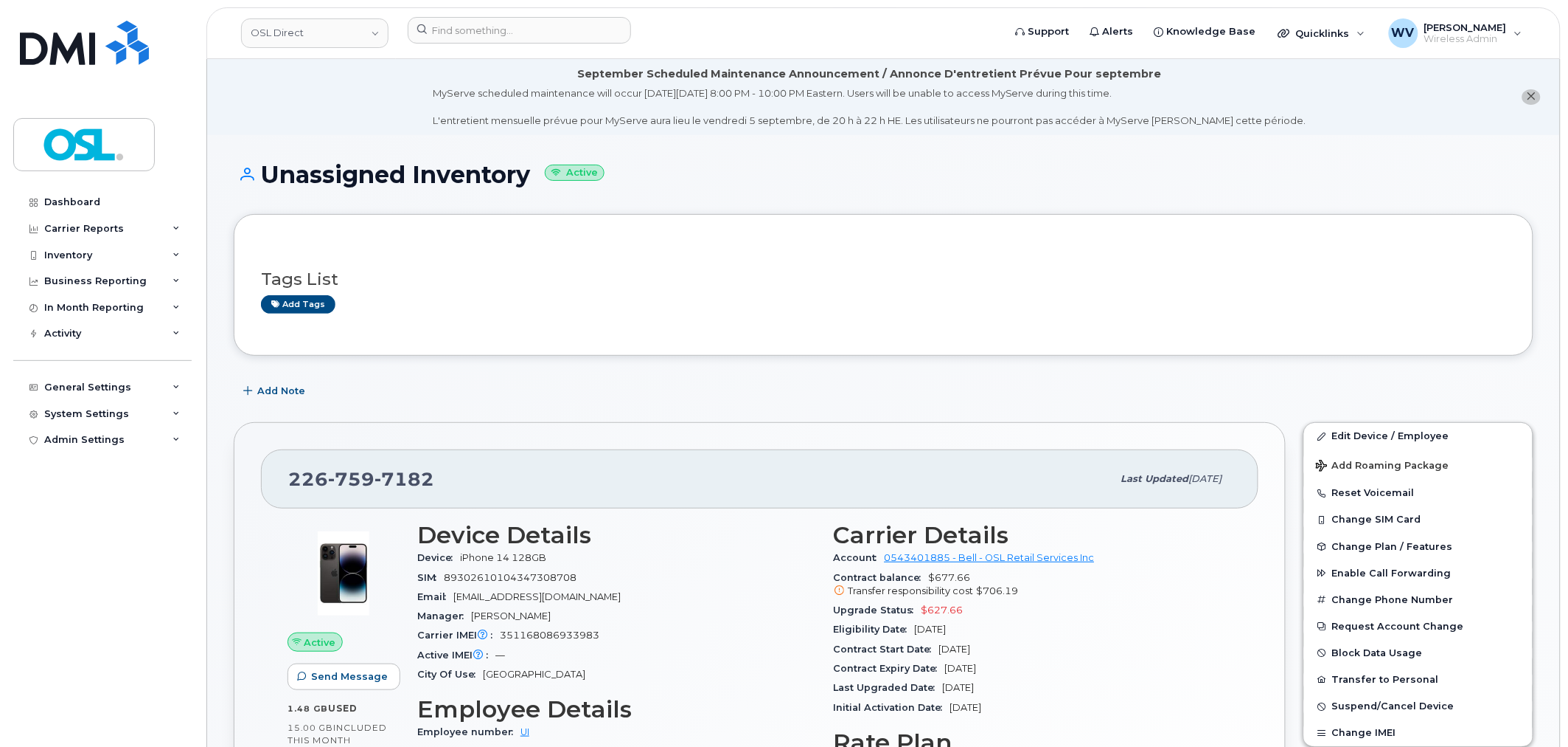
click at [399, 480] on span "7182" at bounding box center [405, 479] width 60 height 22
copy span "1"
click at [399, 480] on span "7182" at bounding box center [405, 479] width 60 height 22
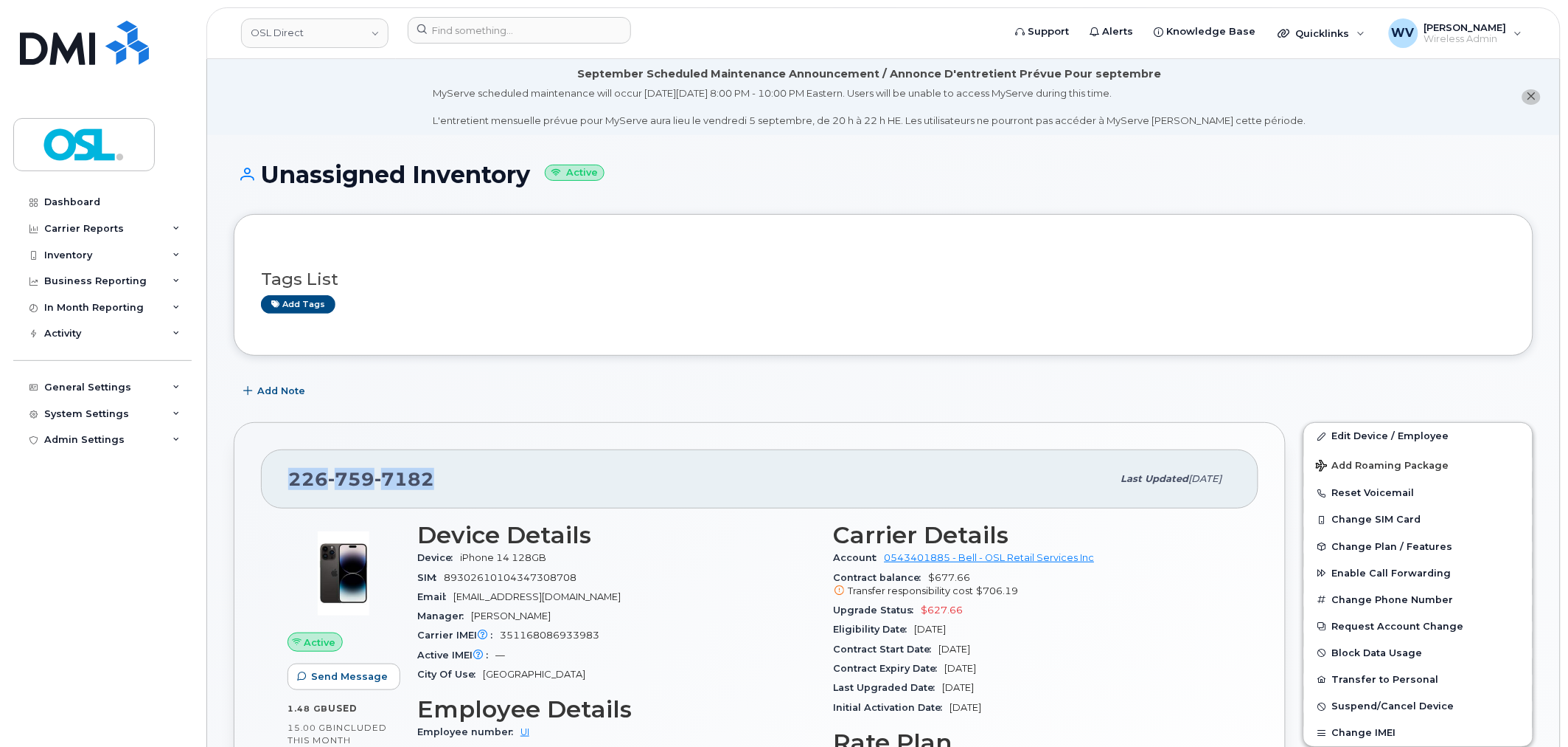
copy span "[PHONE_NUMBER]"
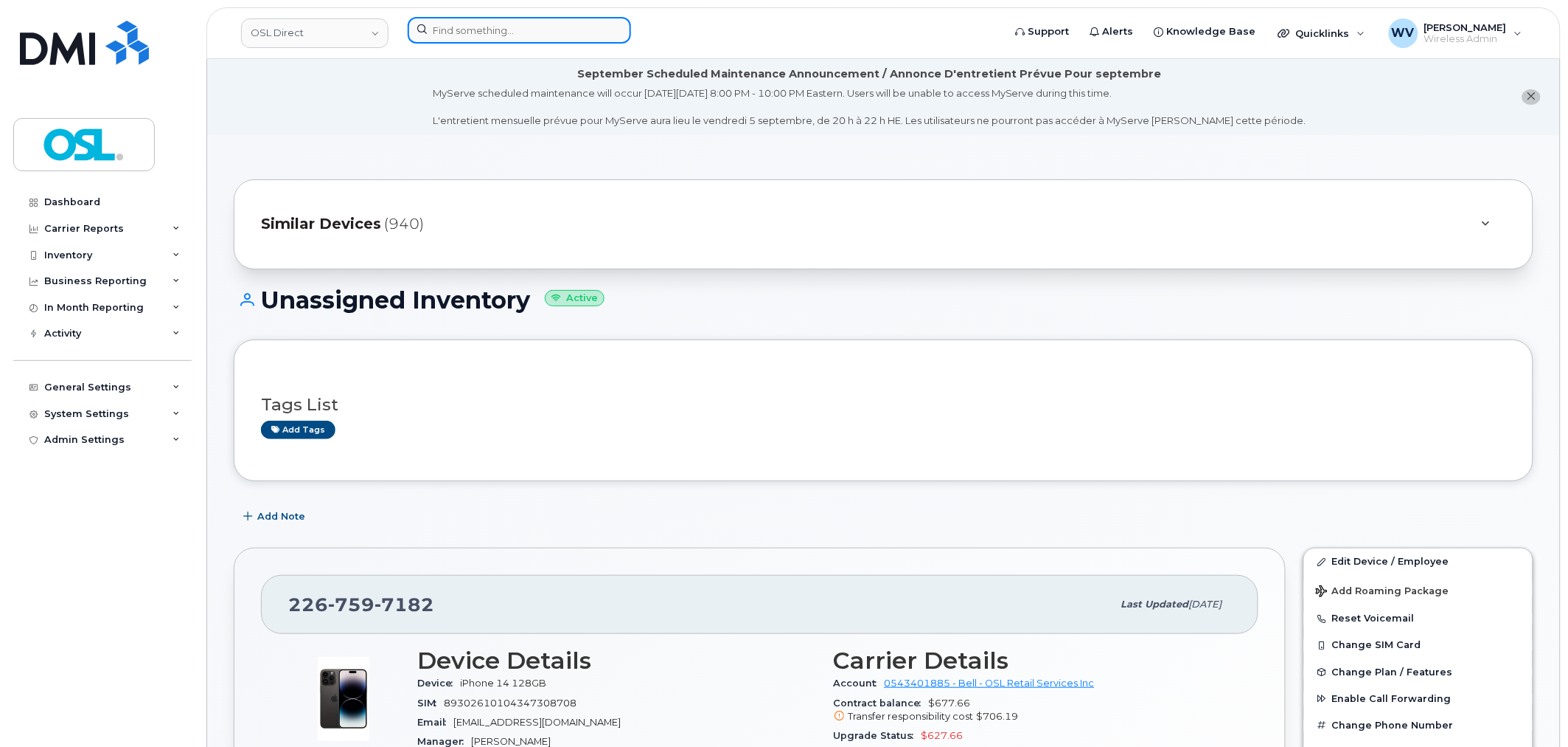
click at [507, 32] on input at bounding box center [519, 30] width 224 height 26
paste input "8193808871"
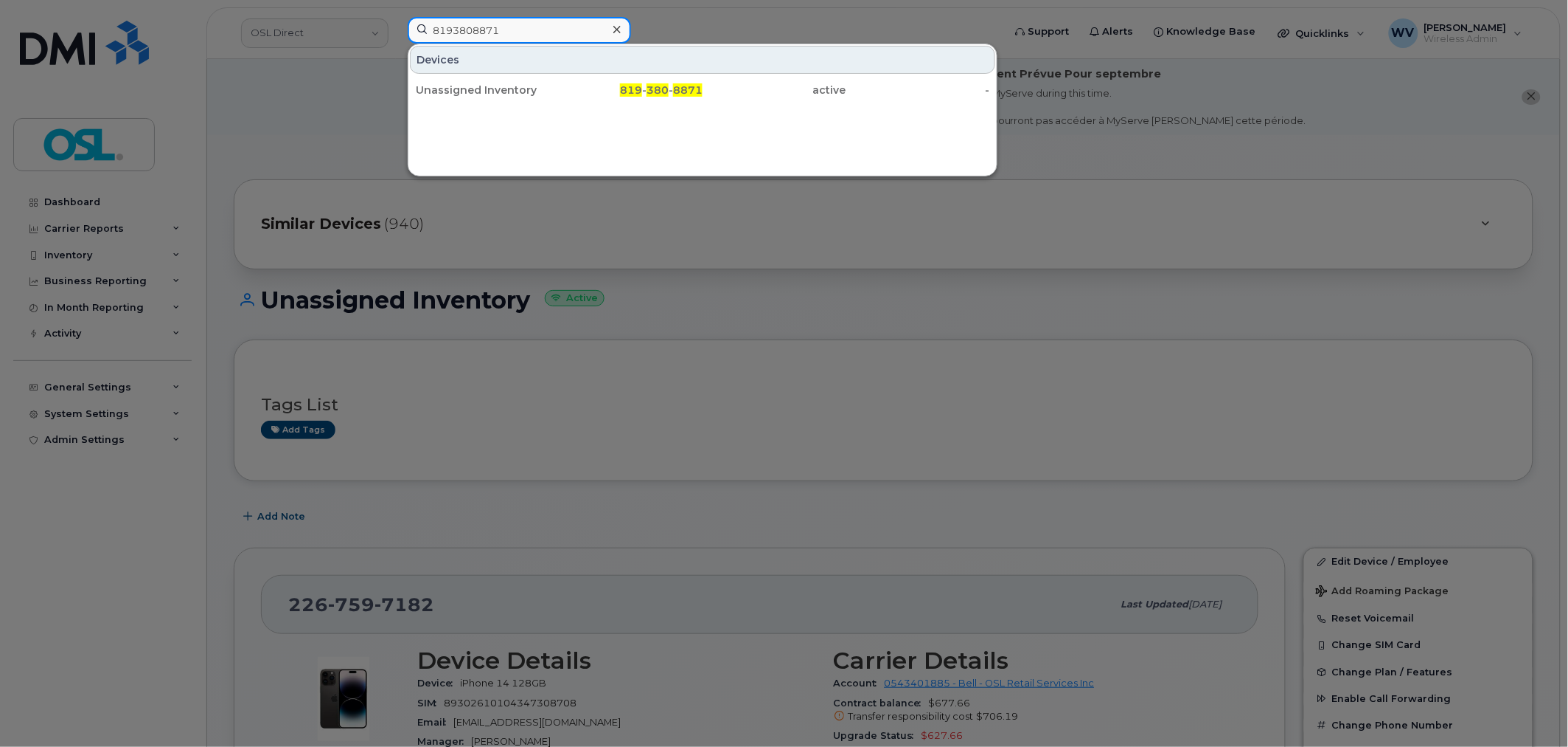
type input "8193808871"
drag, startPoint x: 533, startPoint y: 61, endPoint x: 760, endPoint y: 5, distance: 233.8
click at [552, 85] on div "Unassigned Inventory" at bounding box center [487, 90] width 143 height 15
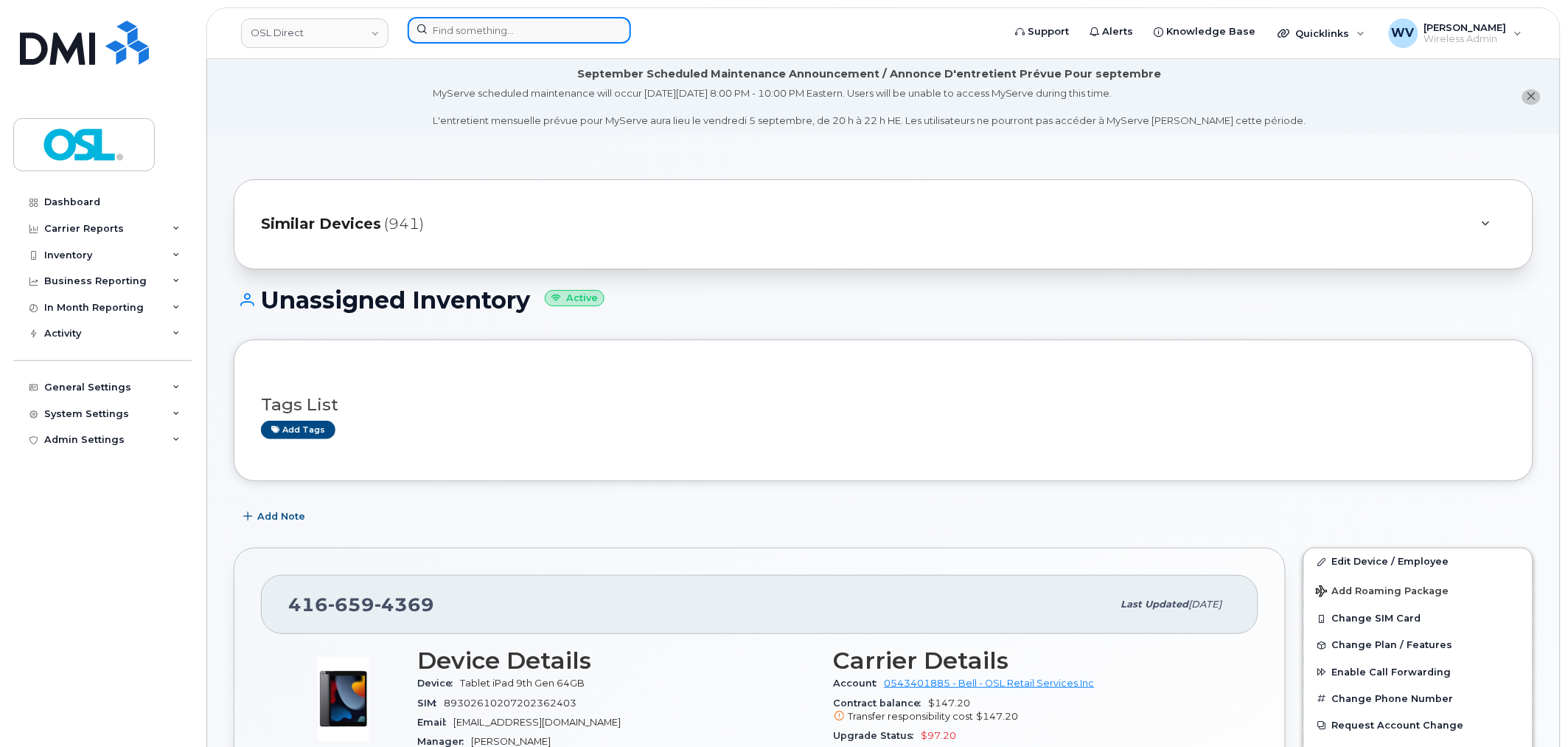
click at [585, 37] on input at bounding box center [519, 30] width 224 height 26
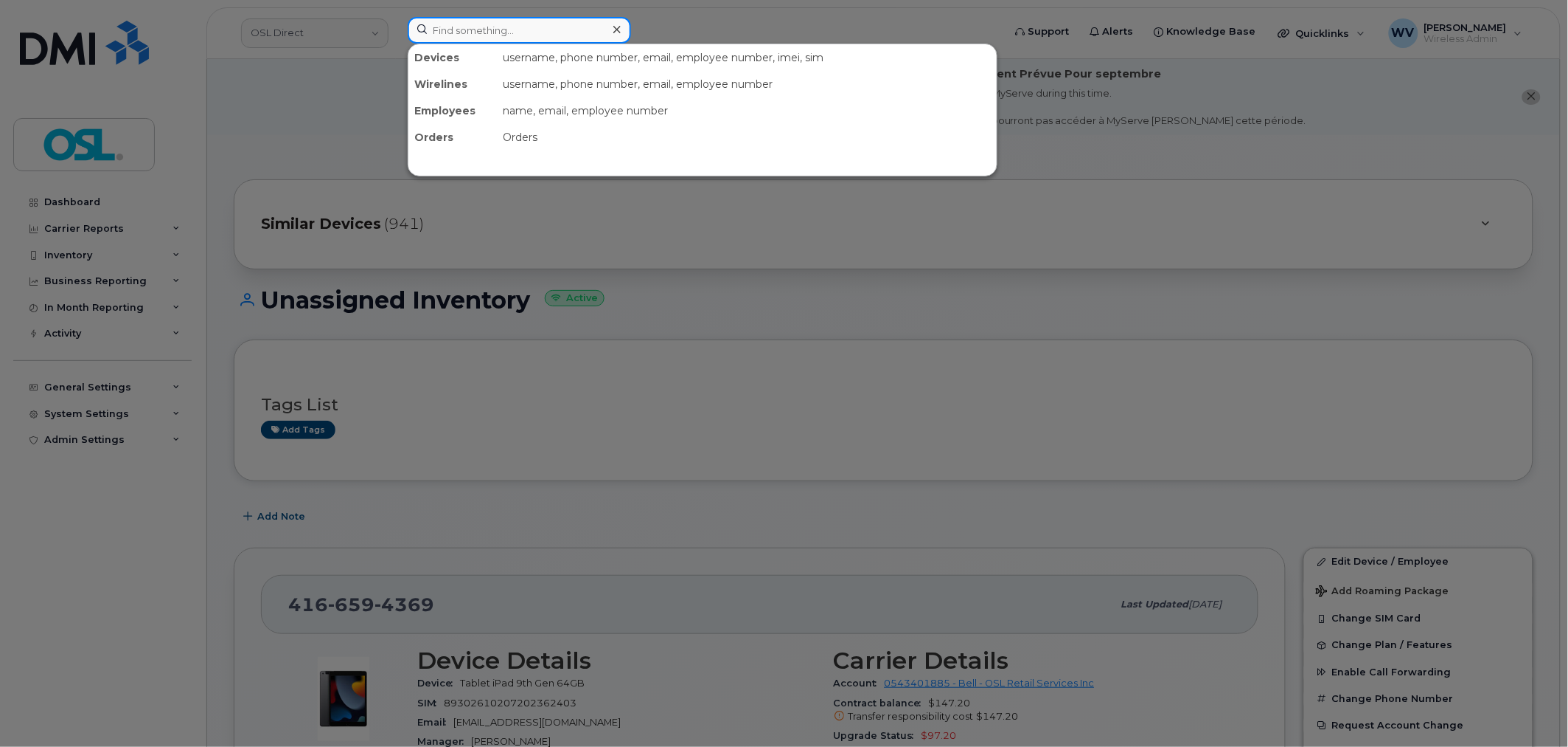
paste input "4383406728"
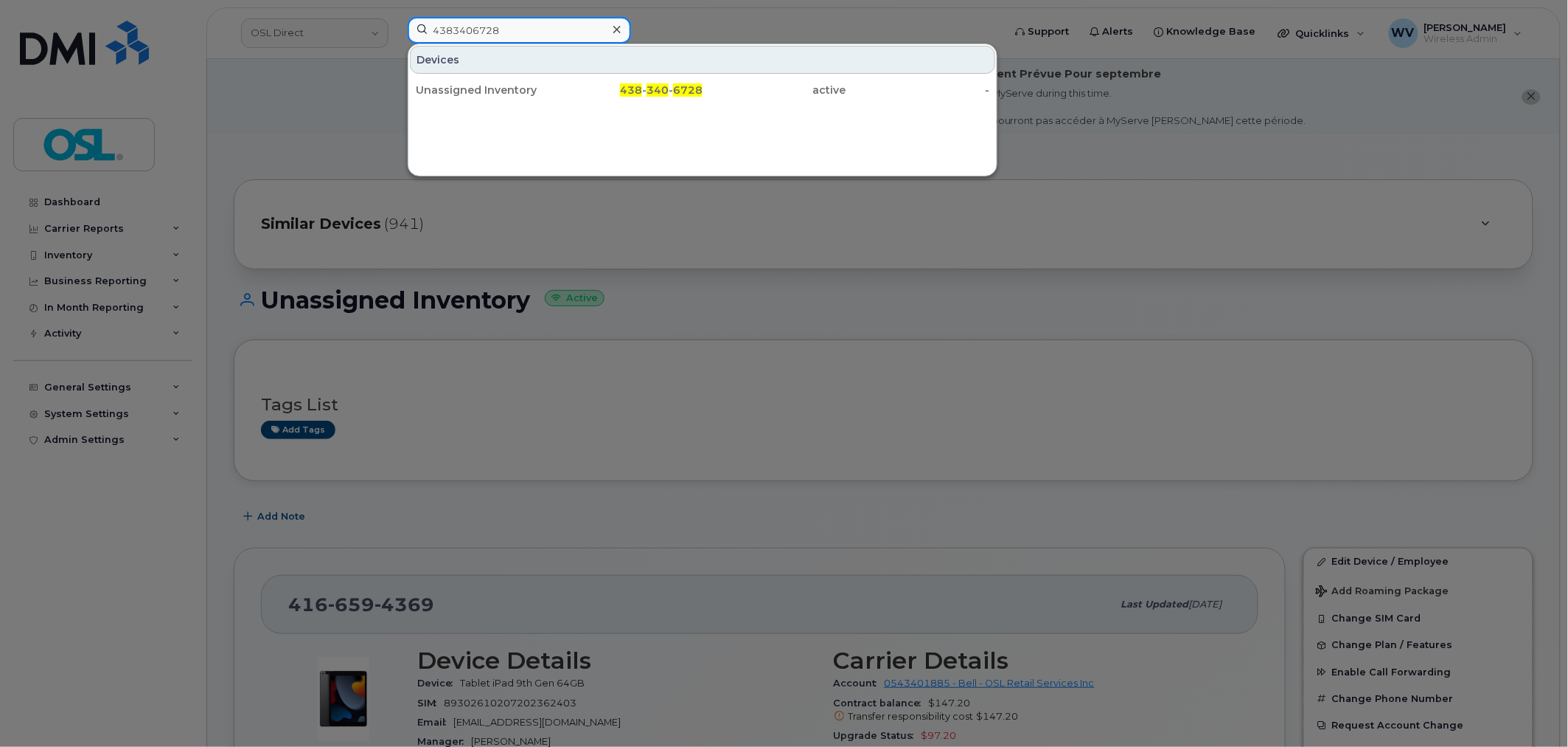
type input "4383406728"
drag, startPoint x: 508, startPoint y: 82, endPoint x: 770, endPoint y: 59, distance: 263.0
click at [507, 82] on div "Unassigned Inventory" at bounding box center [487, 90] width 143 height 26
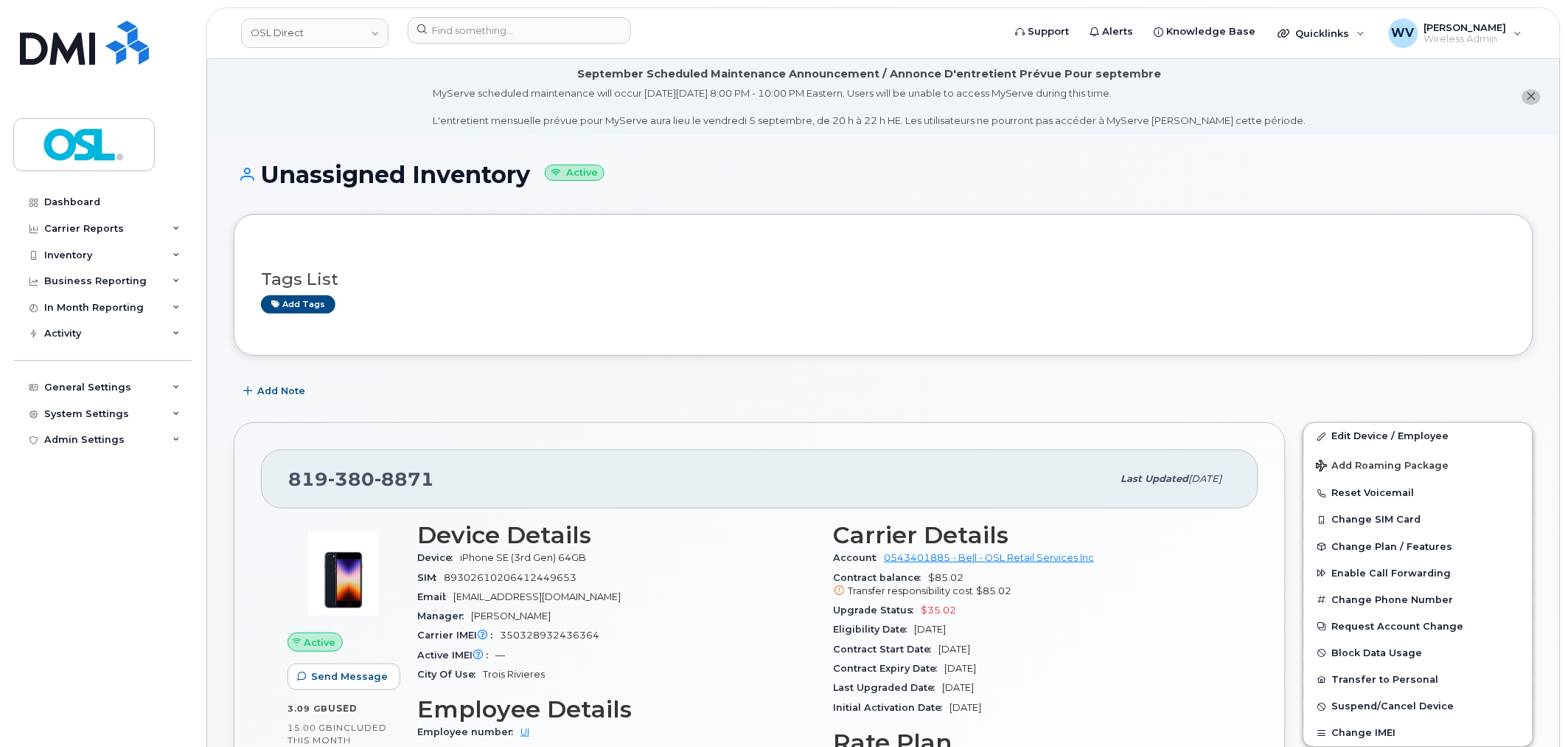
click at [407, 466] on div "819 380 8871" at bounding box center [701, 478] width 824 height 31
copy span "819 380 8871"
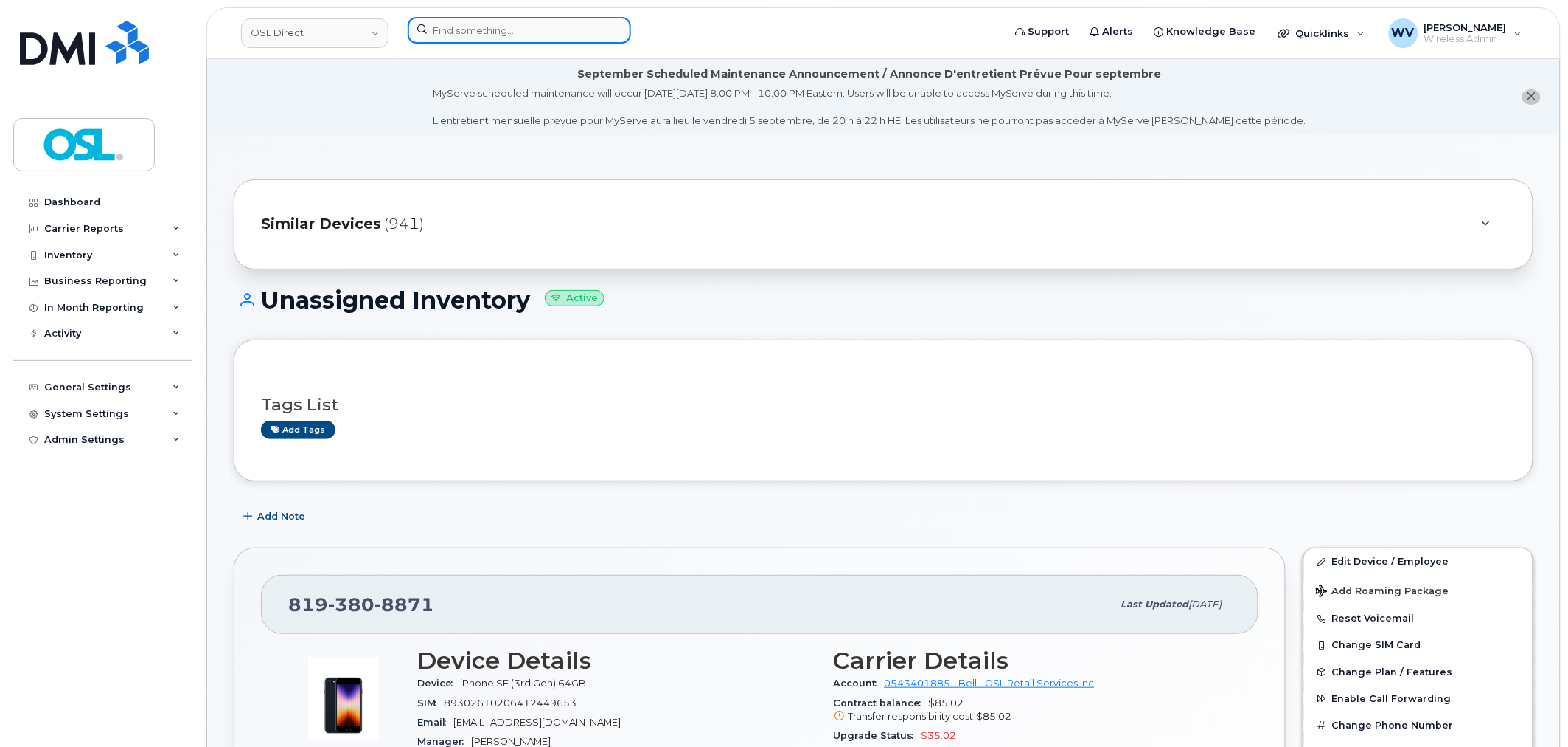
click at [474, 33] on input at bounding box center [519, 30] width 224 height 26
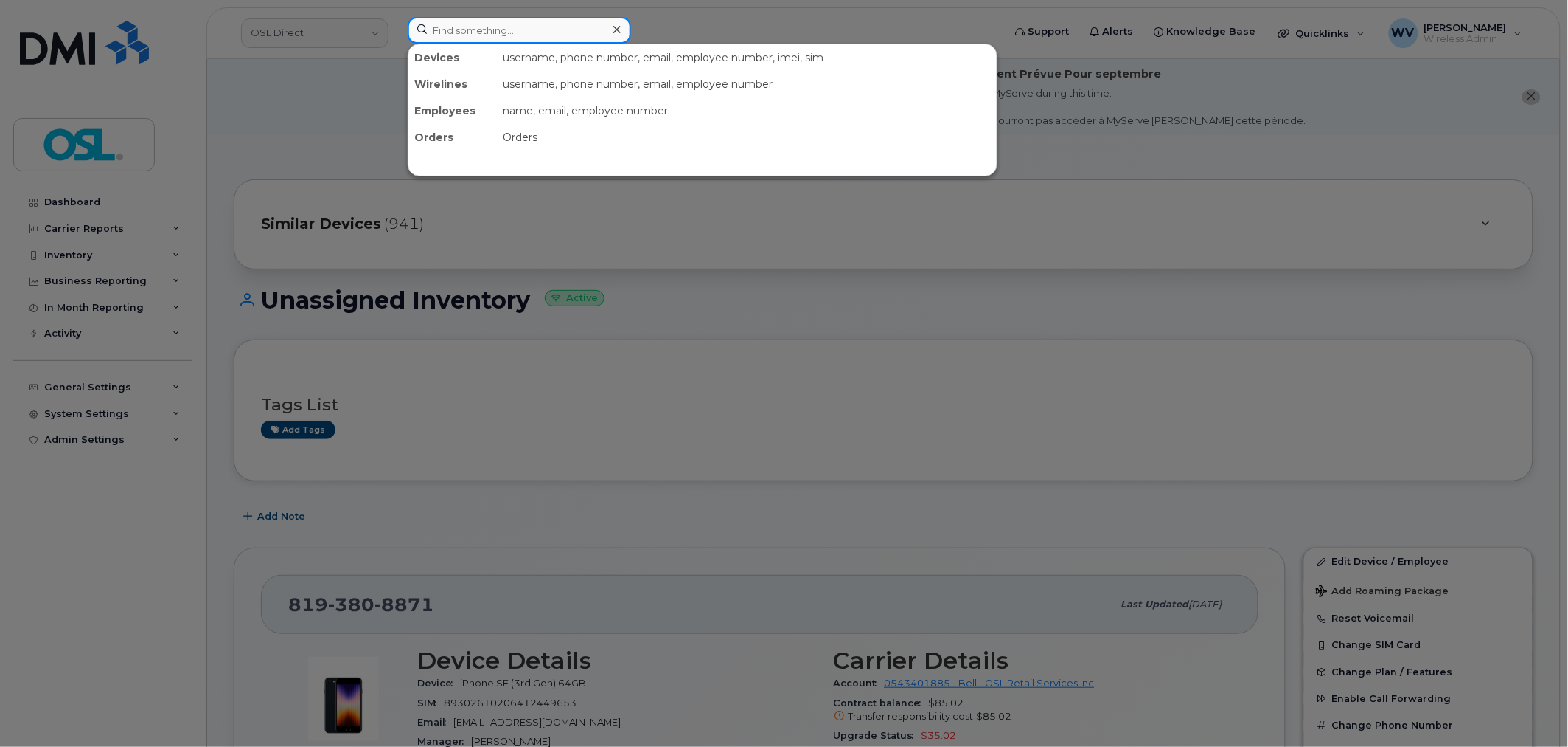
paste input "5147014197"
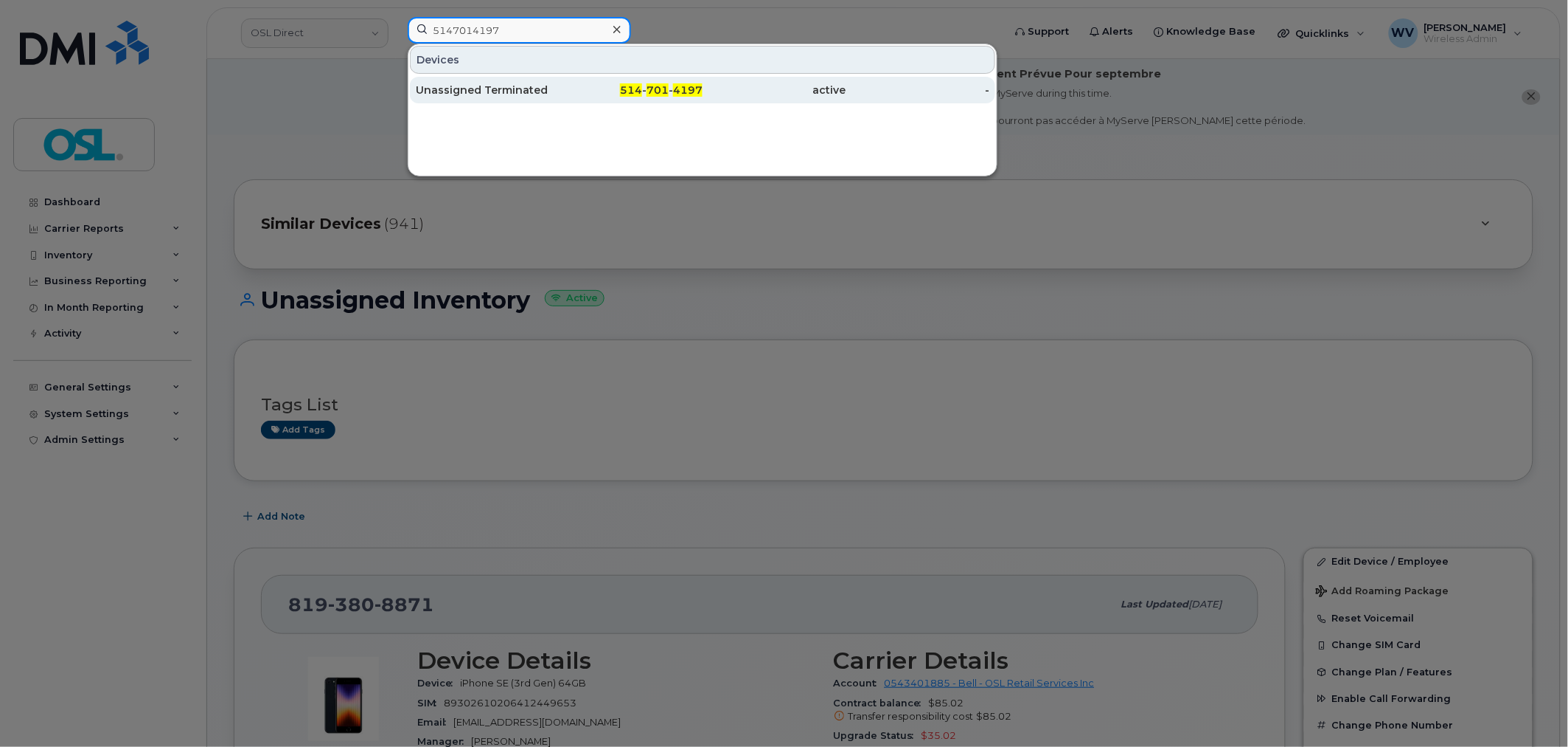
type input "5147014197"
click at [505, 84] on div "Unassigned Terminated" at bounding box center [487, 90] width 143 height 15
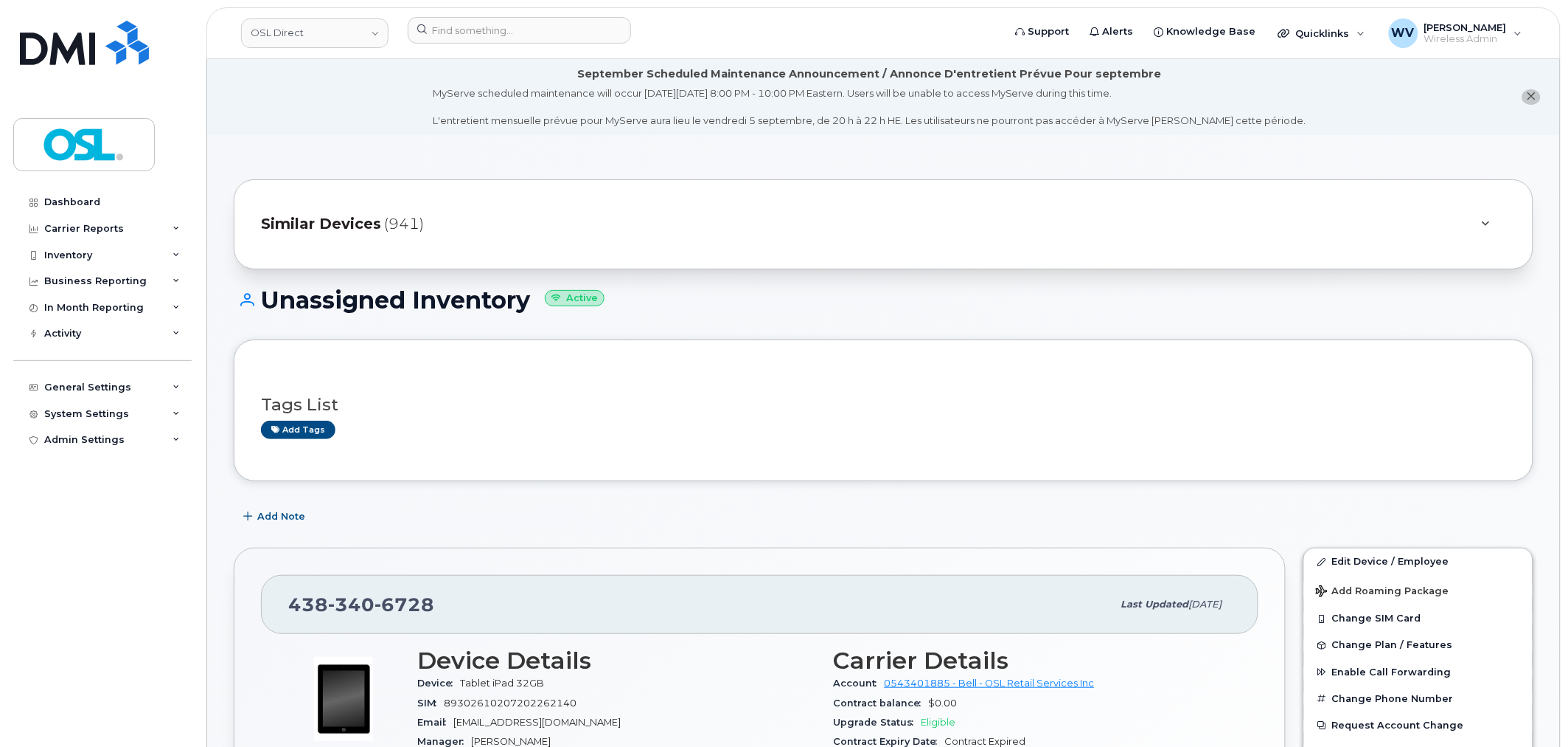
click at [513, 15] on header "OSL Direct Support Alerts Knowledge Base Quicklinks Suspend / Cancel Device Cha…" at bounding box center [883, 33] width 1354 height 52
click at [517, 31] on input at bounding box center [519, 30] width 224 height 26
paste input "4165786991"
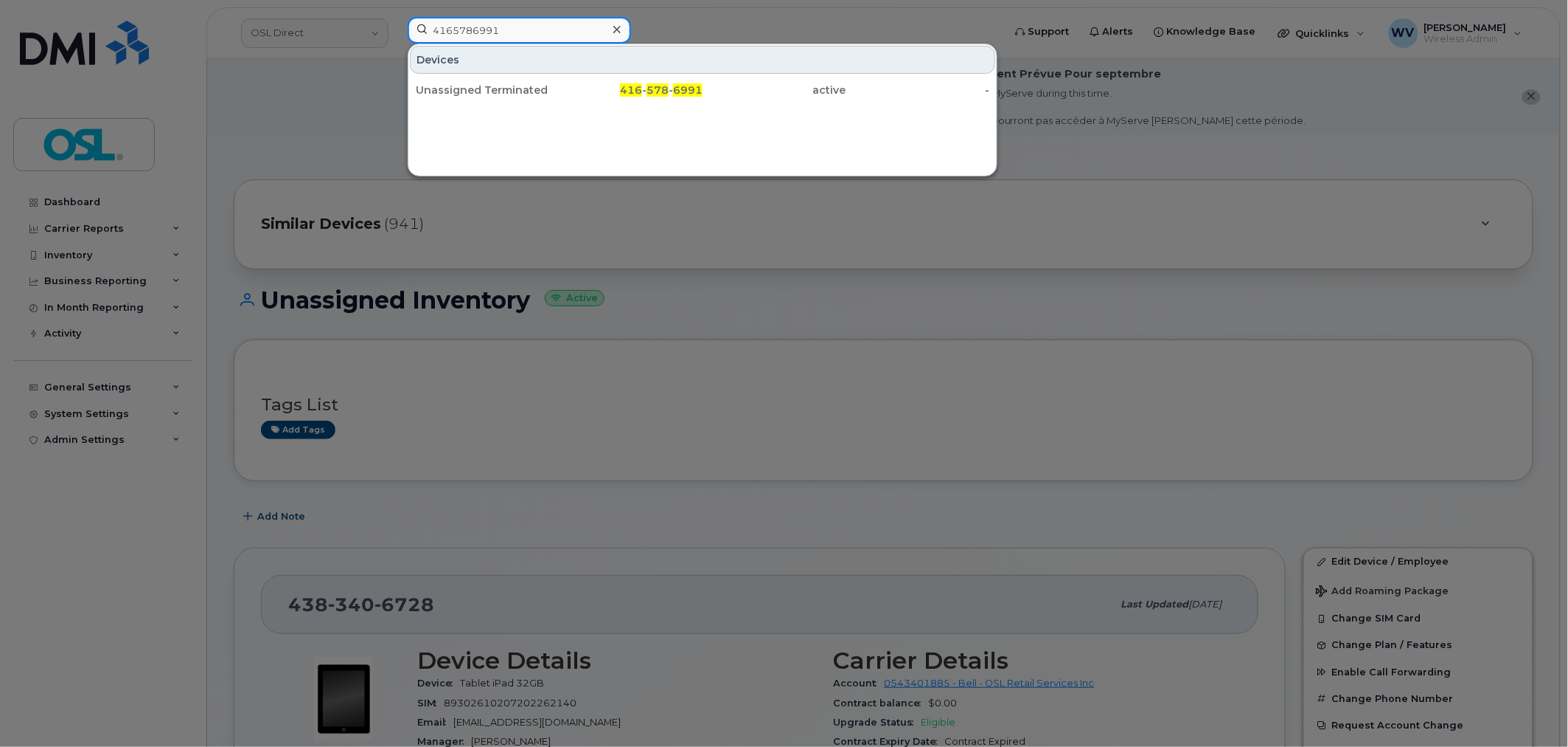
type input "4165786991"
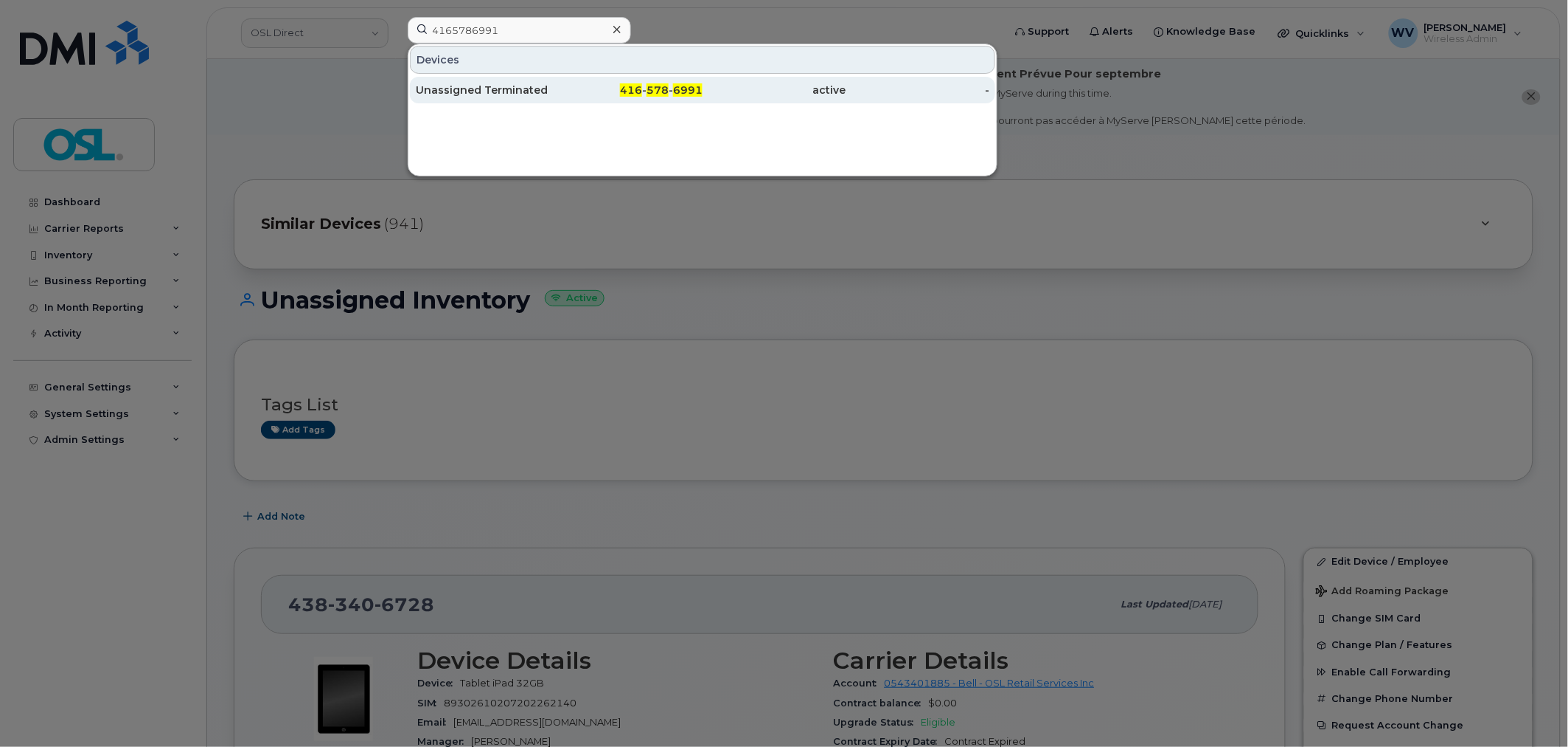
click at [527, 82] on div "Unassigned Terminated" at bounding box center [487, 90] width 143 height 26
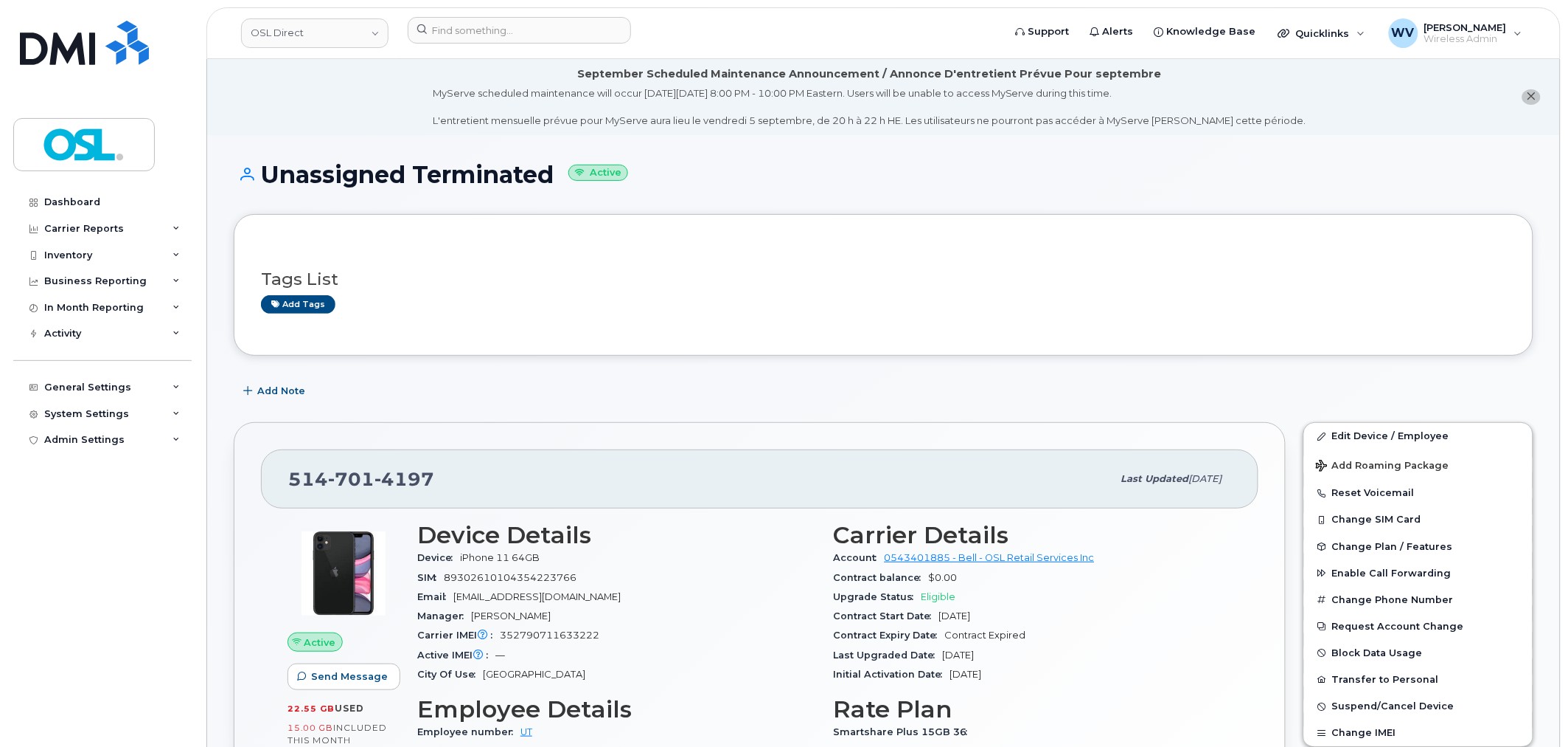
click at [386, 480] on span "4197" at bounding box center [405, 479] width 60 height 22
copy span "[PHONE_NUMBER]"
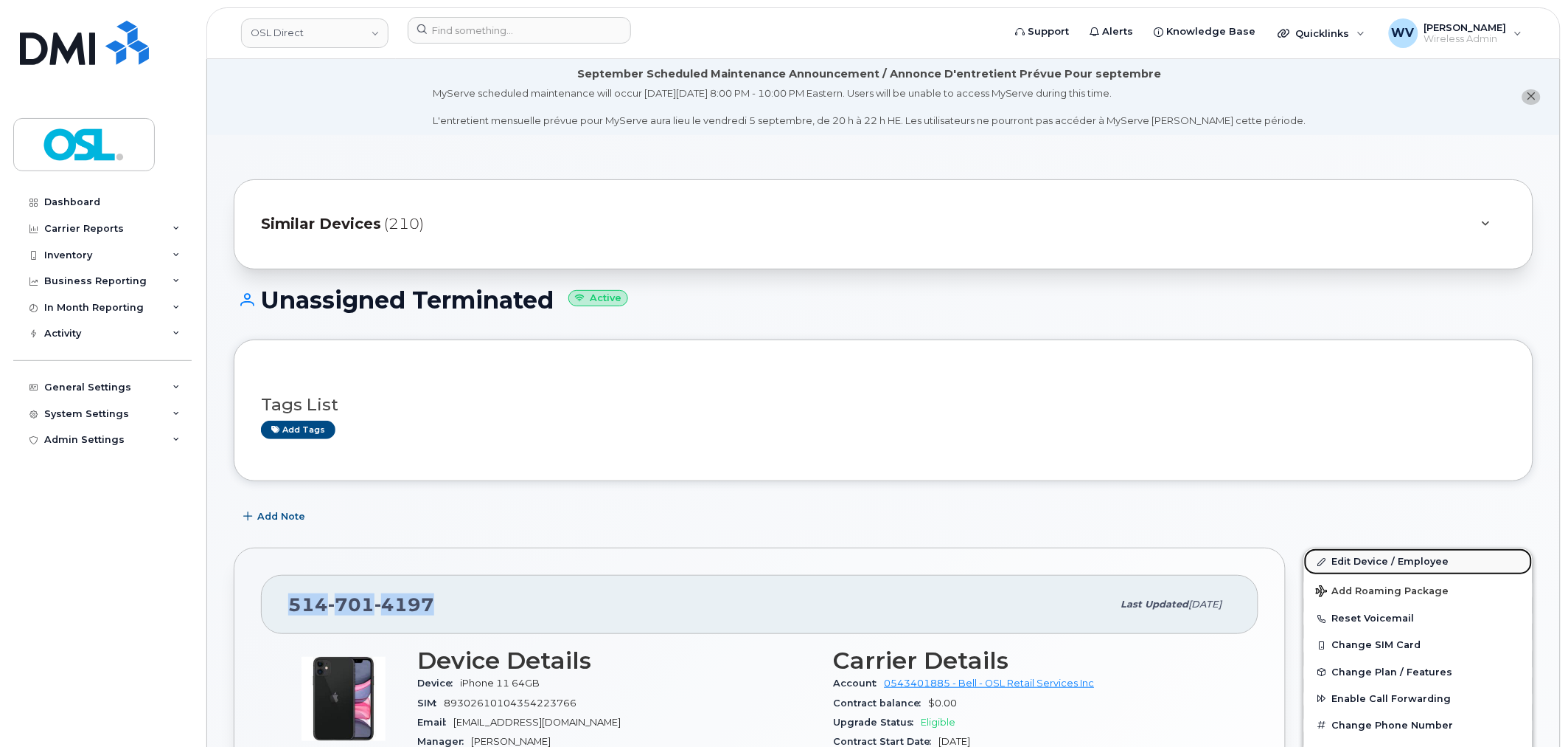
click at [1383, 559] on link "Edit Device / Employee" at bounding box center [1418, 561] width 229 height 26
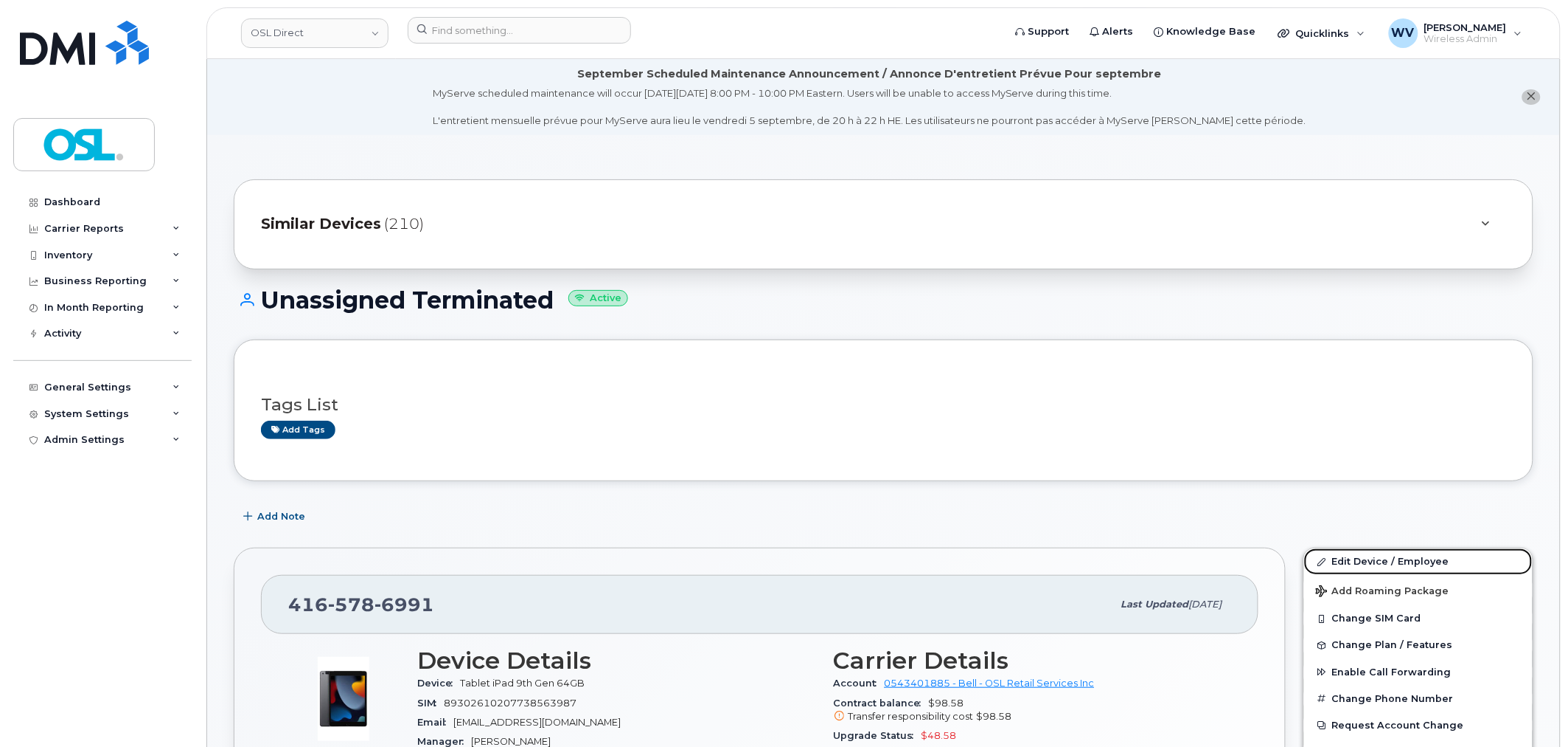
drag, startPoint x: 1357, startPoint y: 557, endPoint x: 1265, endPoint y: 274, distance: 297.6
click at [1359, 557] on link "Edit Device / Employee" at bounding box center [1418, 561] width 229 height 26
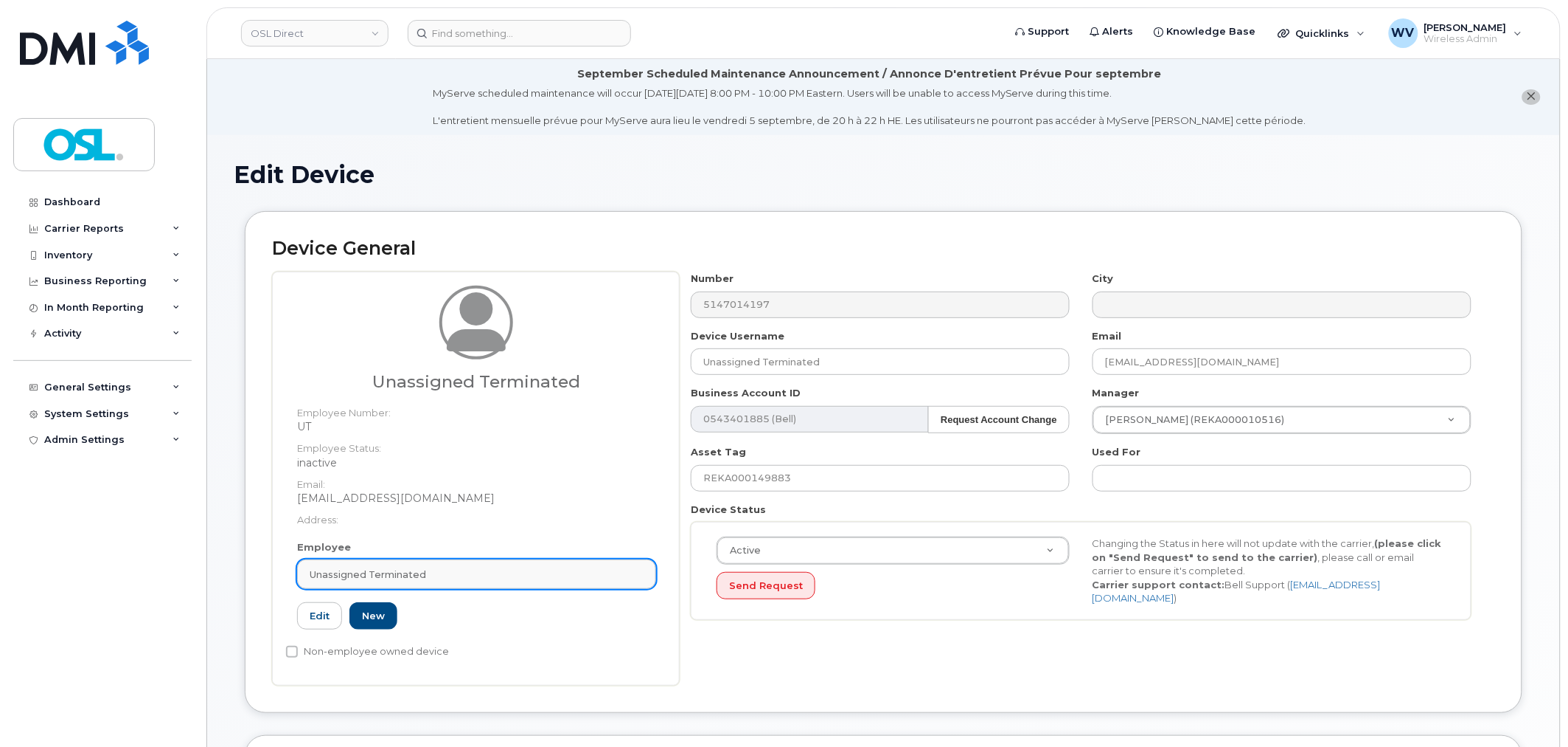
click at [494, 576] on div "Unassigned Terminated" at bounding box center [477, 574] width 334 height 14
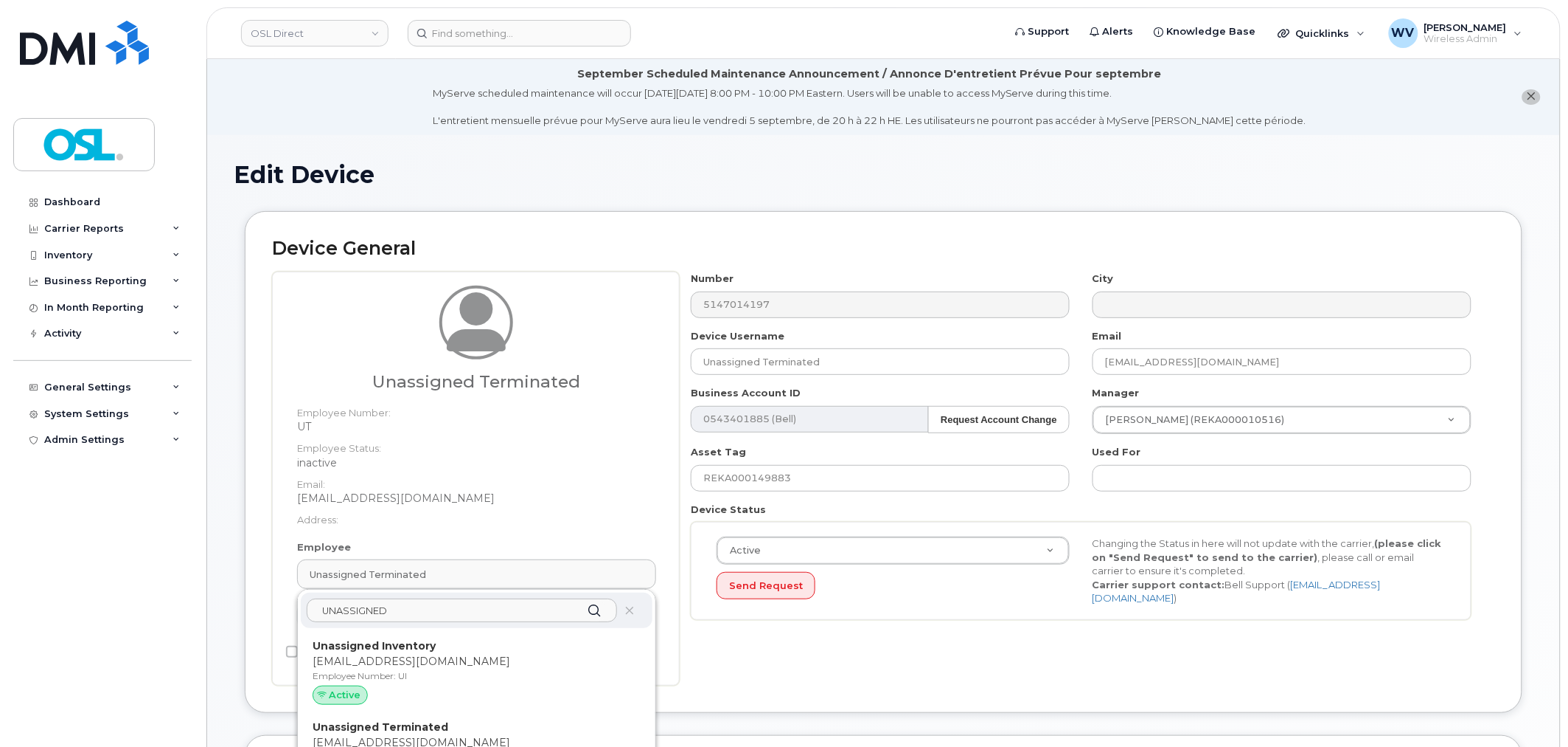
type input "UNASSIGNED"
click at [466, 674] on p "Employee Number: UI" at bounding box center [477, 676] width 328 height 13
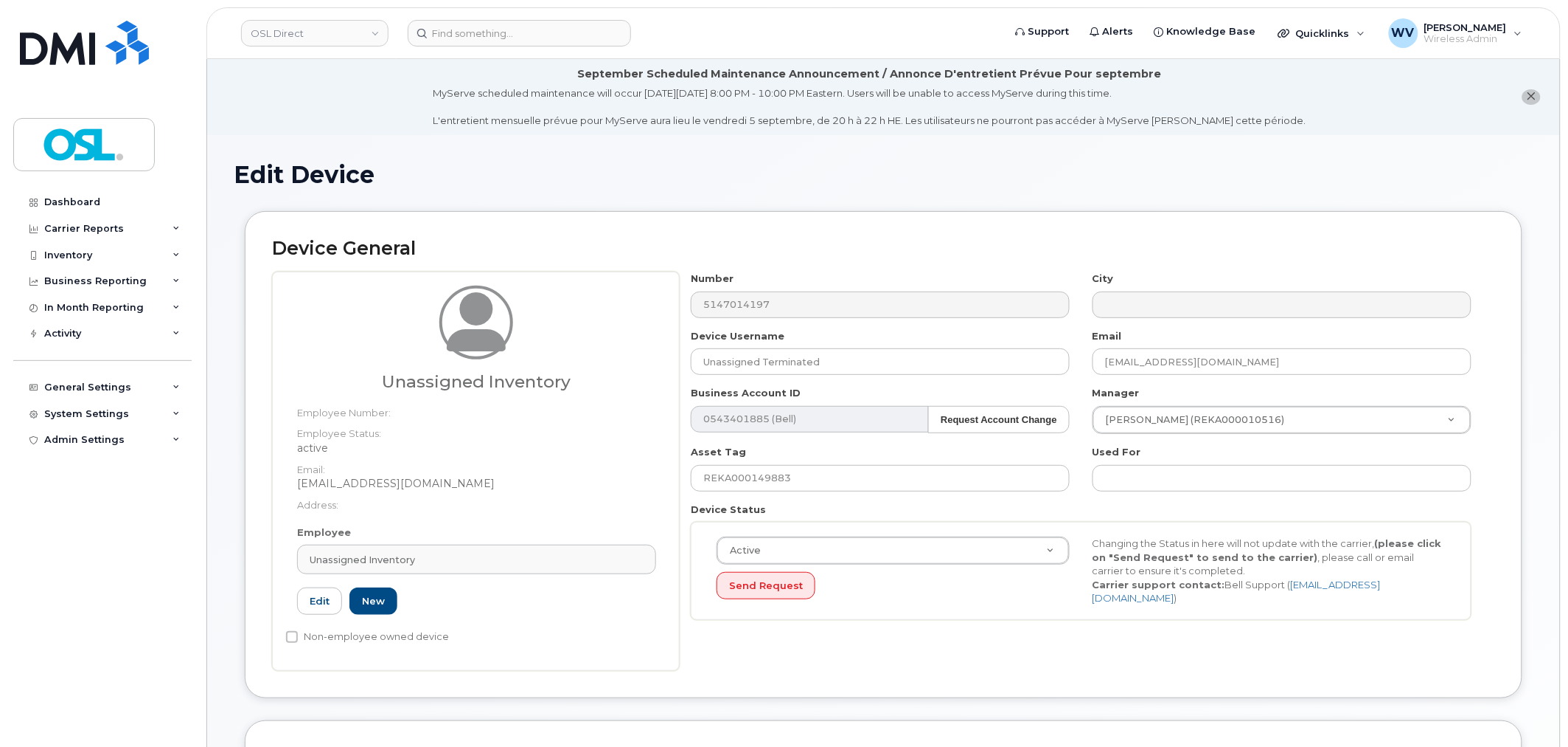
type input "Unassigned Inventory"
type input "[EMAIL_ADDRESS][DOMAIN_NAME]"
type input "4724252"
type input "UI"
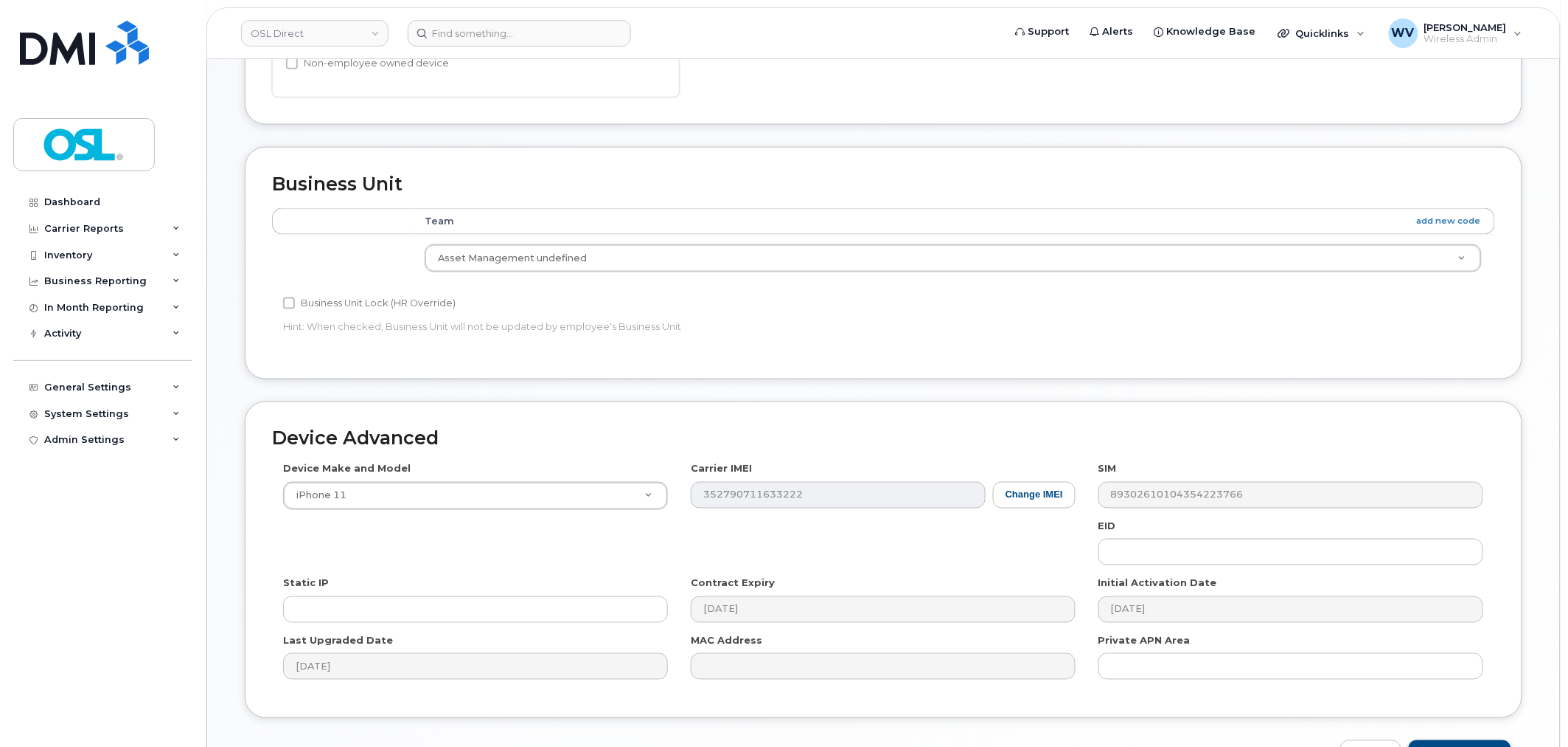
scroll to position [668, 0]
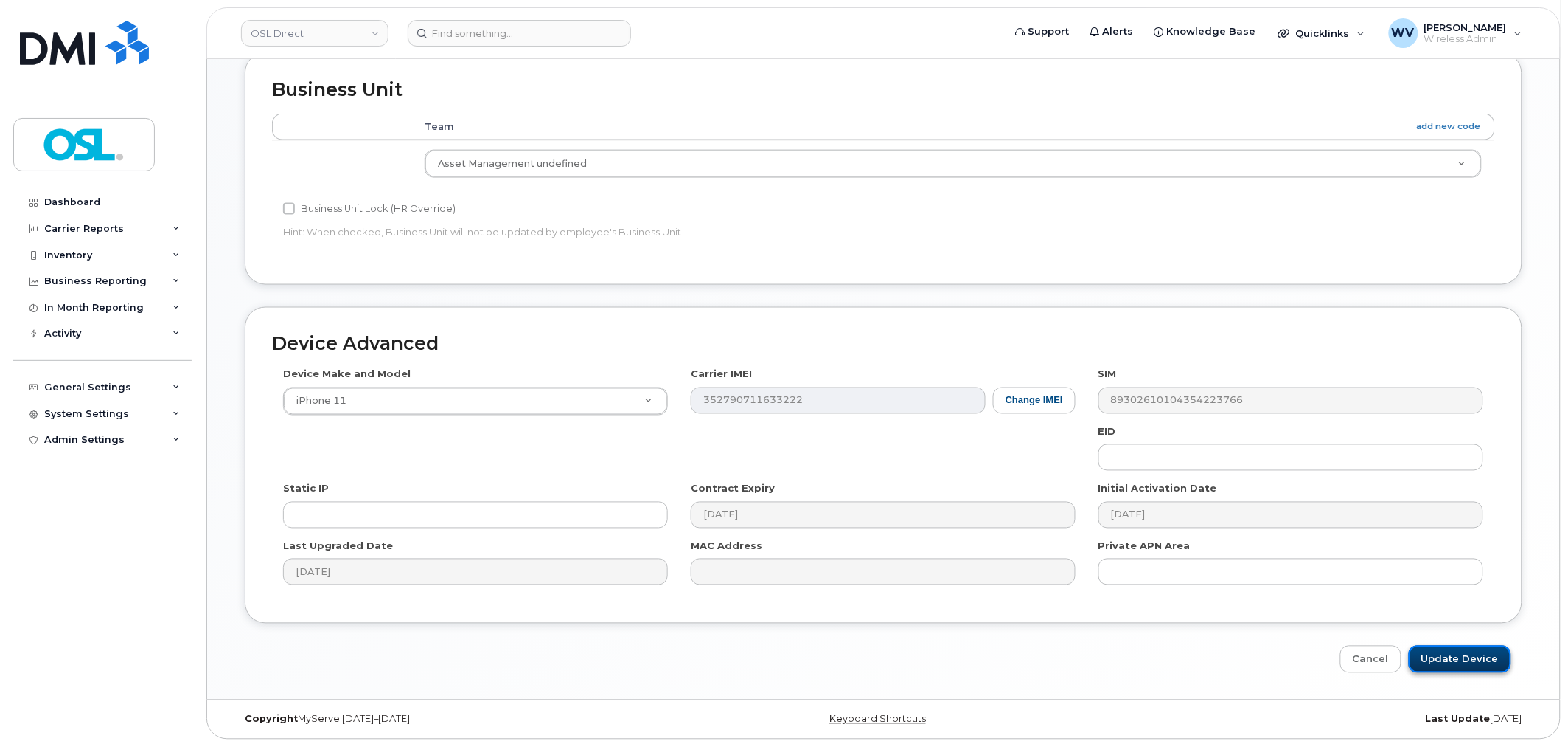
click at [1440, 647] on input "Update Device" at bounding box center [1459, 659] width 102 height 27
type input "Saving..."
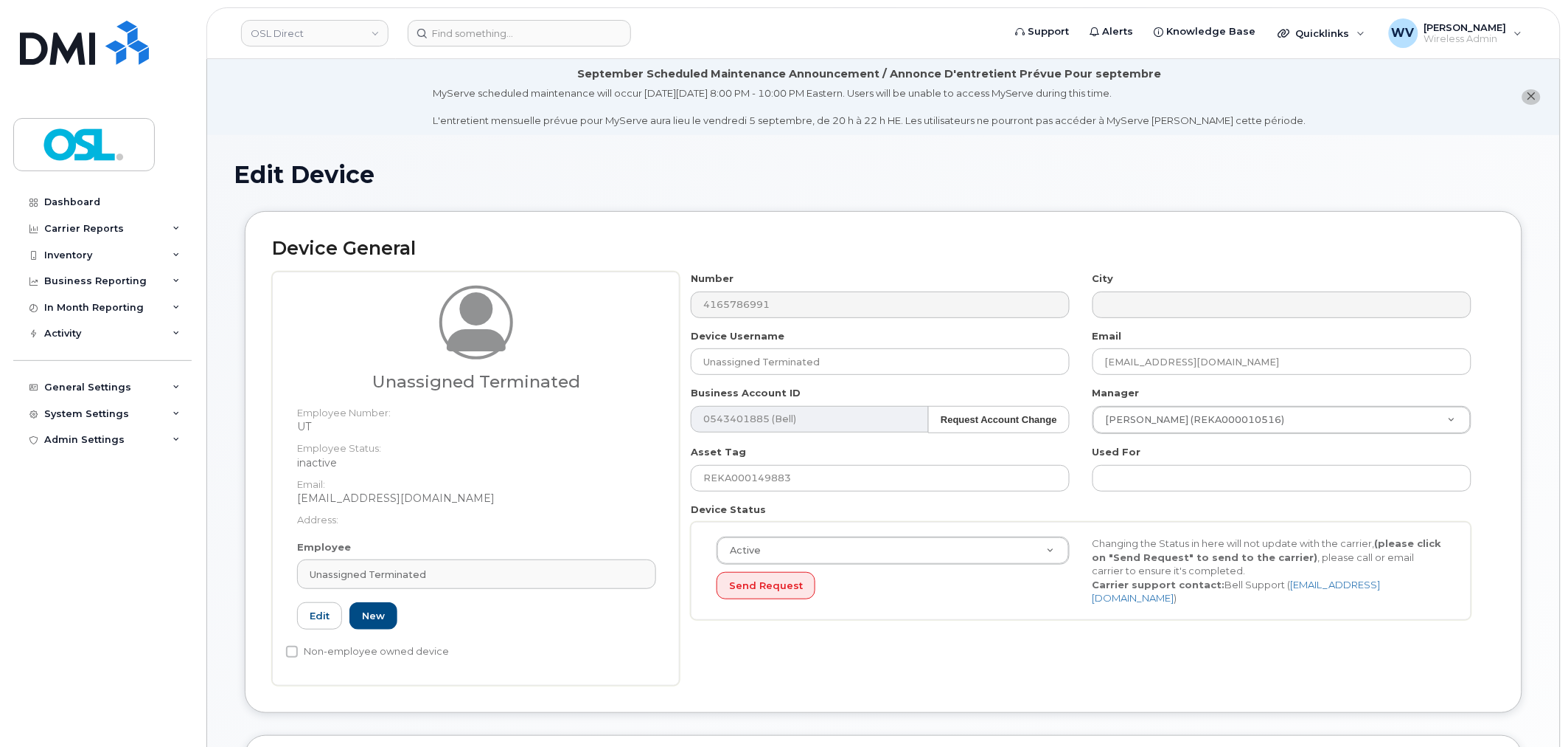
click at [549, 591] on div "Employee Unassigned Terminated Type first three symbols or more UT Edit New" at bounding box center [476, 590] width 381 height 102
click at [540, 569] on div "Unassigned Terminated" at bounding box center [477, 574] width 334 height 14
paste input "UNASSIGNED"
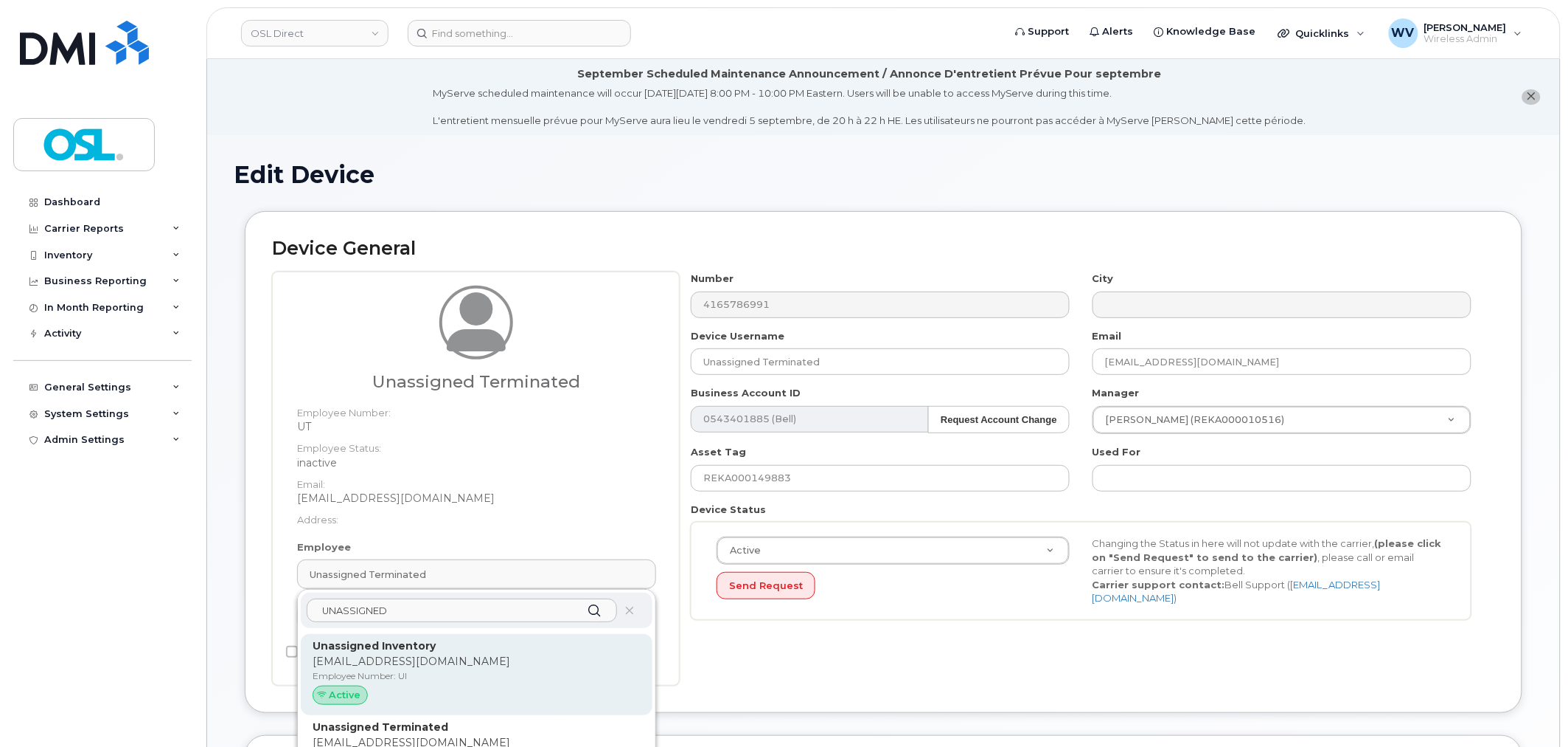
type input "UNASSIGNED"
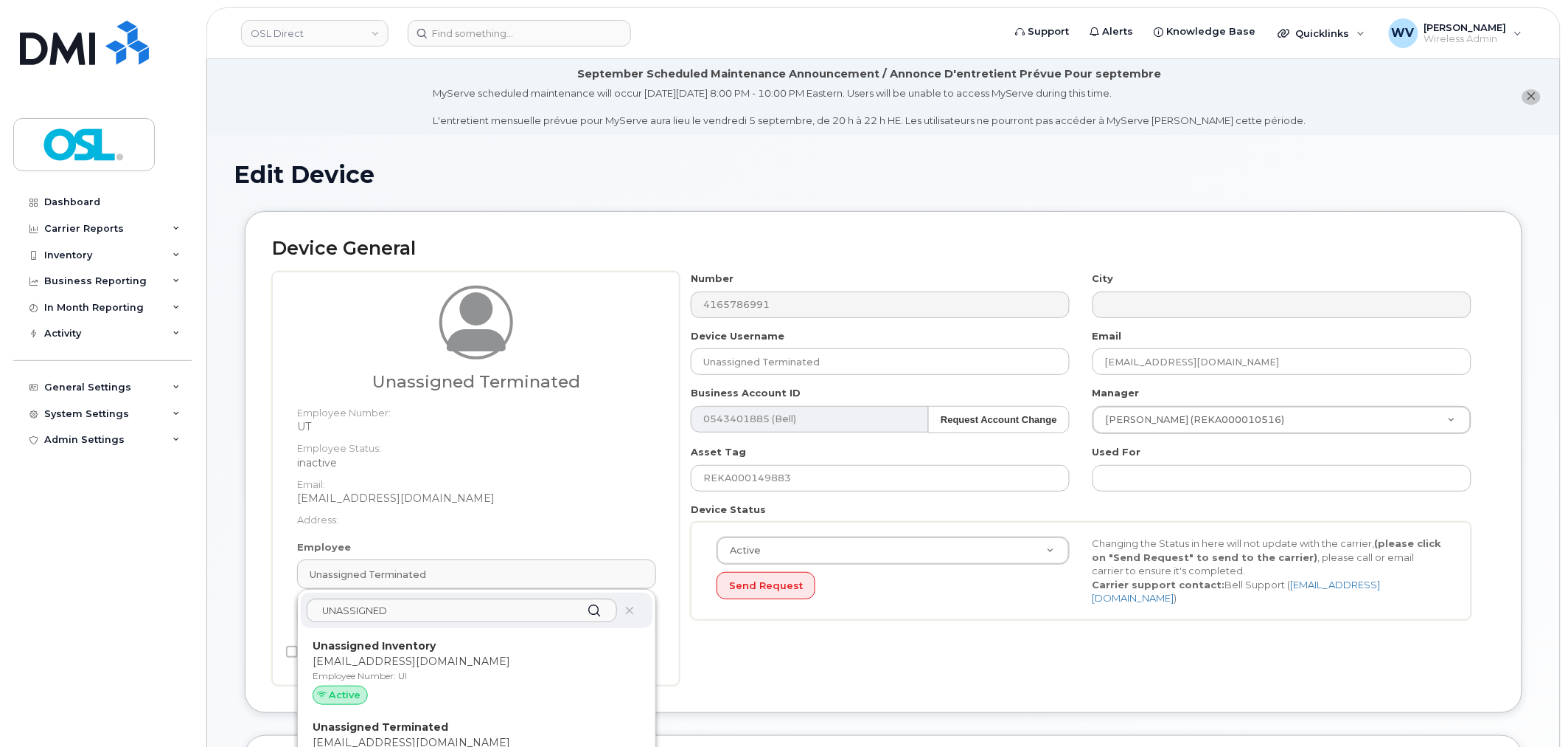
drag, startPoint x: 493, startPoint y: 653, endPoint x: 868, endPoint y: 57, distance: 704.2
click at [493, 654] on p "[EMAIL_ADDRESS][DOMAIN_NAME]" at bounding box center [477, 661] width 328 height 16
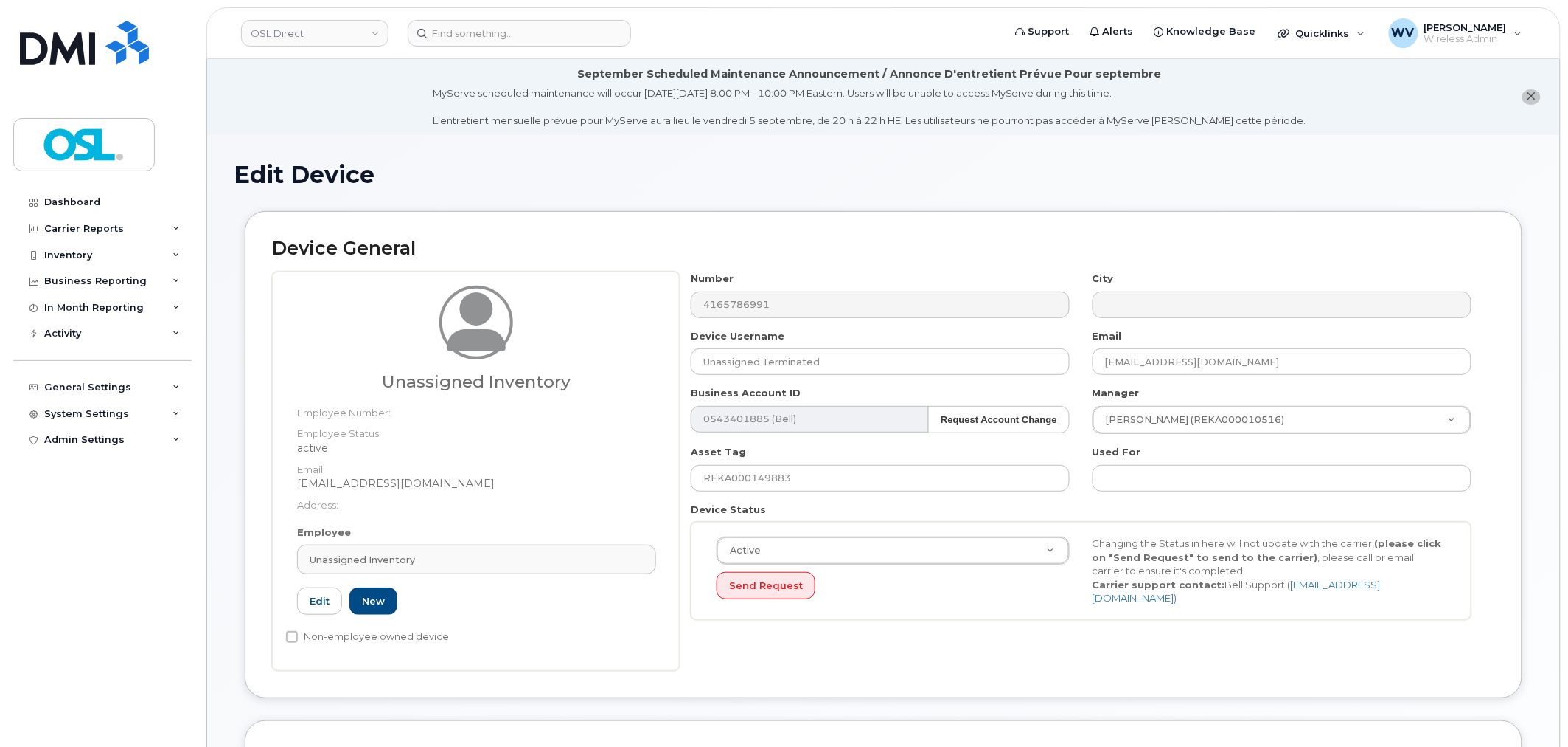
type input "UI"
type input "Unassigned Inventory"
type input "[EMAIL_ADDRESS][DOMAIN_NAME]"
type input "4724252"
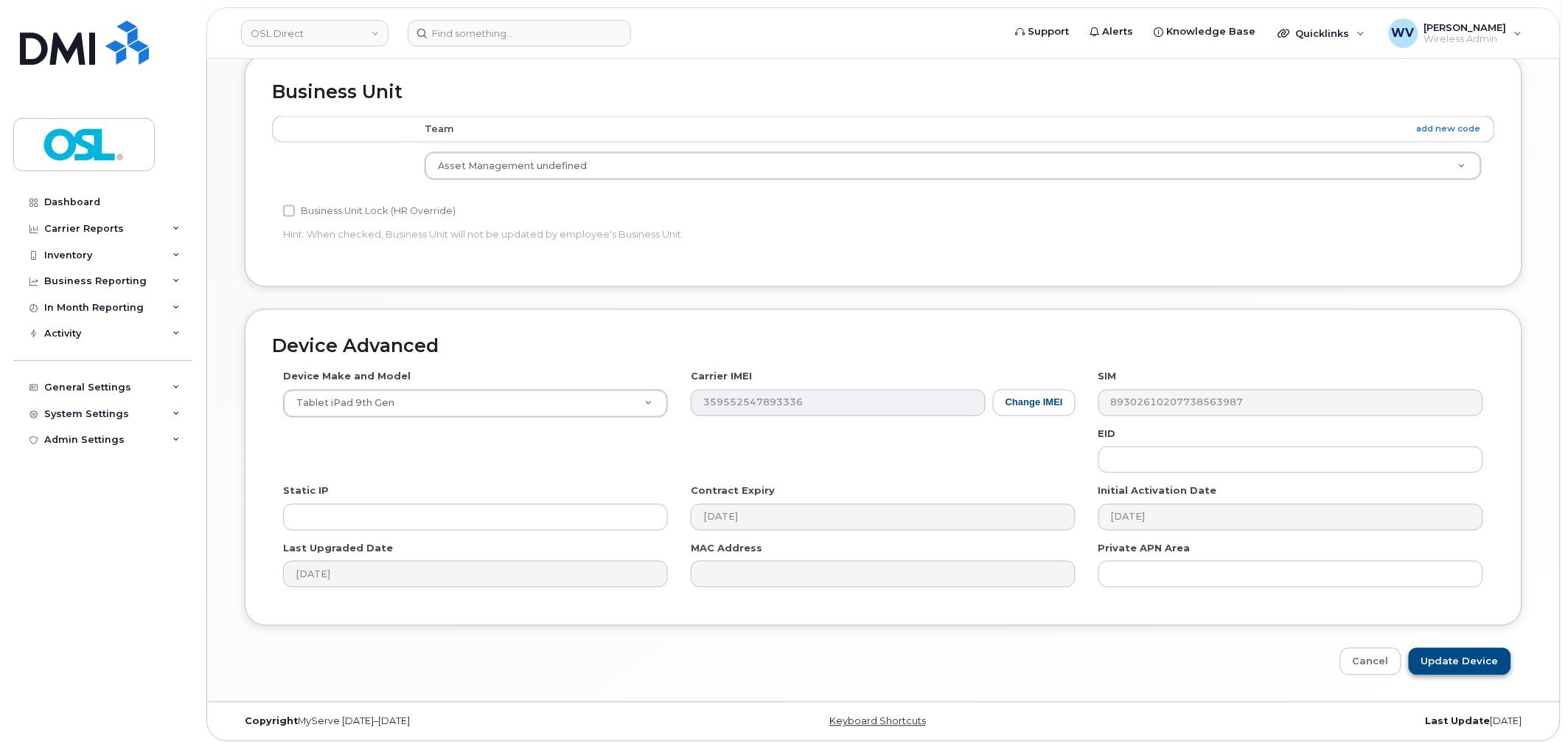
scroll to position [668, 0]
click at [1479, 660] on input "Update Device" at bounding box center [1459, 659] width 102 height 27
type input "Saving..."
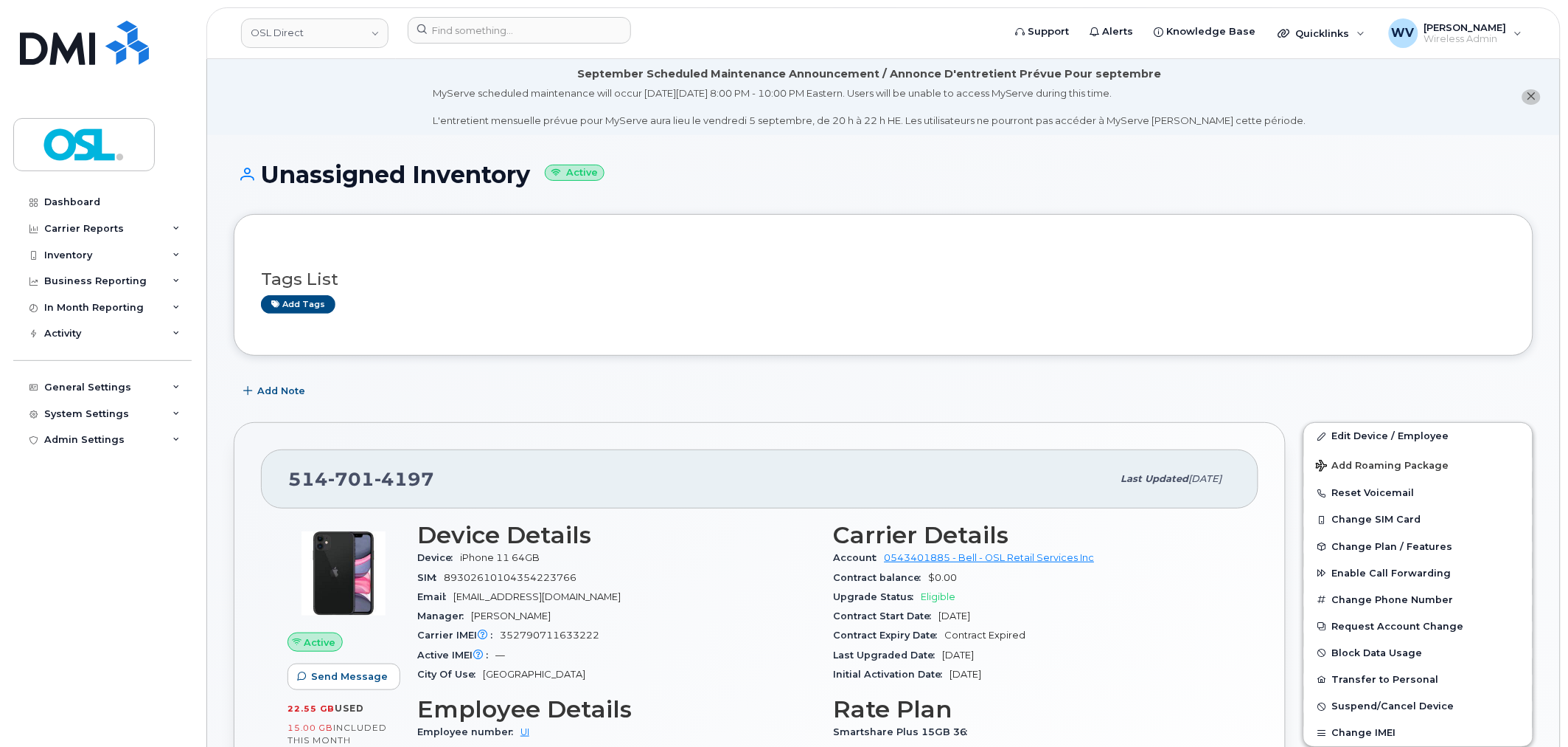
click at [362, 484] on span "701" at bounding box center [351, 479] width 47 height 22
copy span "514 701 4197"
click at [550, 26] on input at bounding box center [519, 30] width 224 height 26
paste input "4384590546"
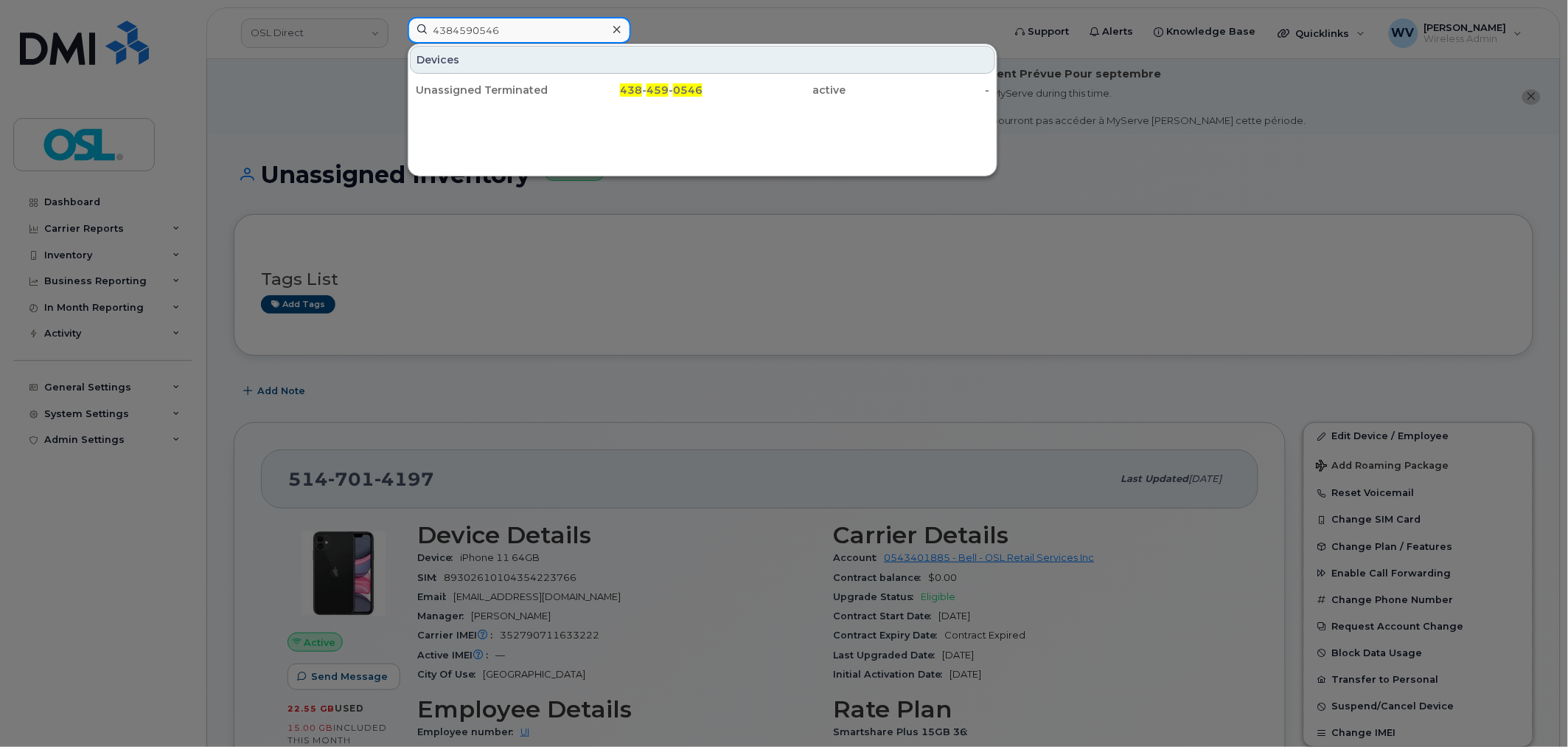
type input "4384590546"
drag, startPoint x: 550, startPoint y: 35, endPoint x: 732, endPoint y: 74, distance: 186.1
click at [535, 84] on div "Unassigned Terminated" at bounding box center [487, 90] width 143 height 15
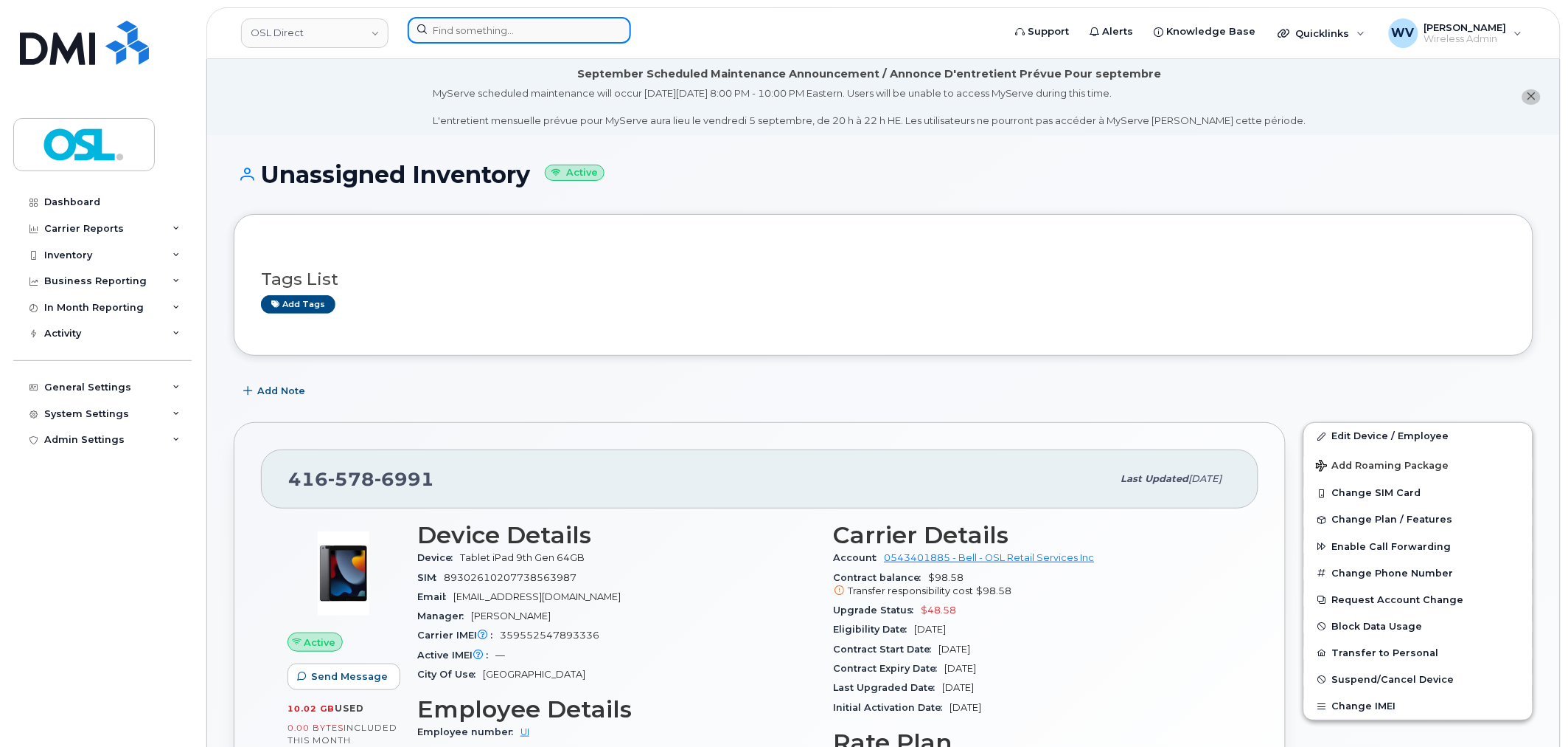
click at [513, 37] on input at bounding box center [519, 30] width 224 height 26
paste input "4167006516"
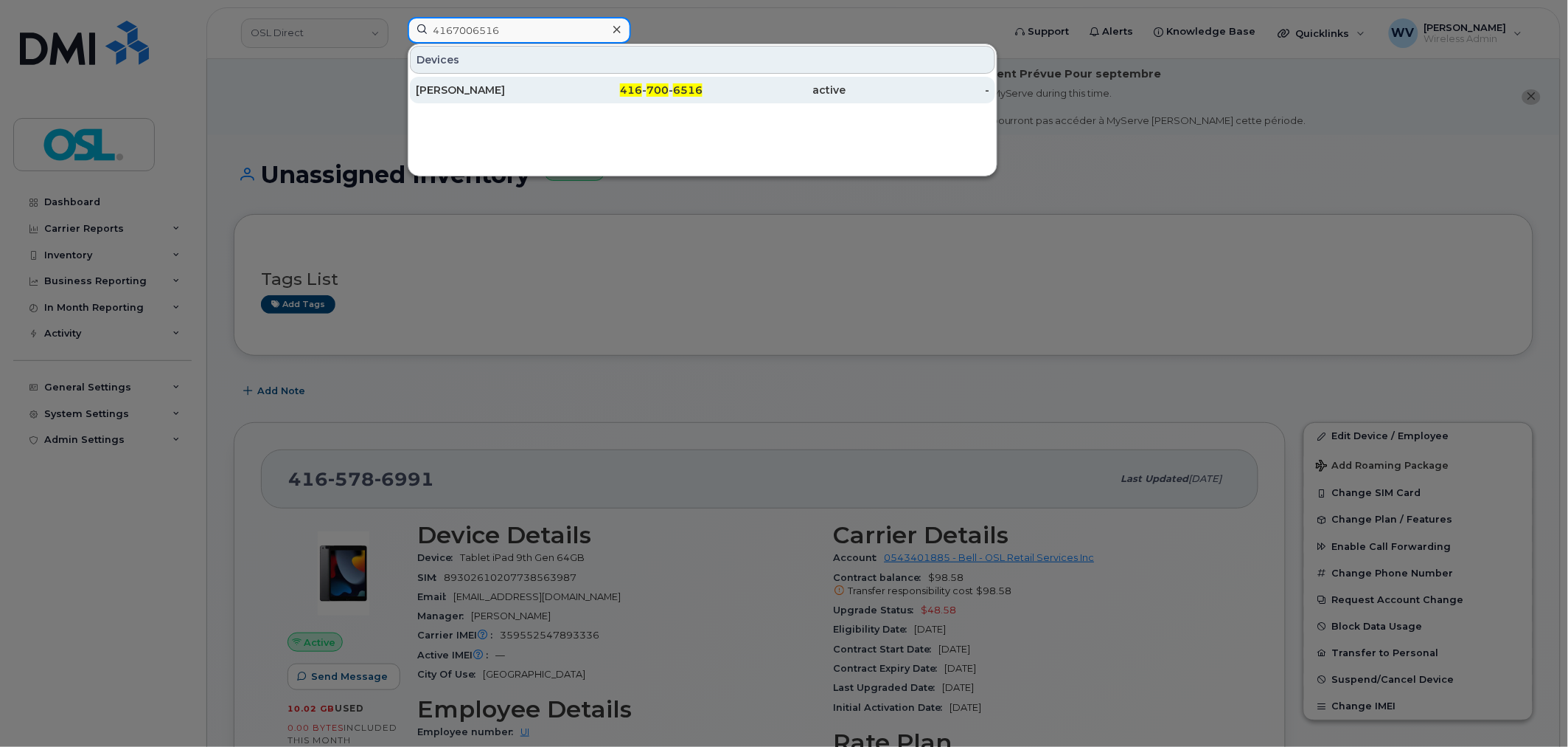
type input "4167006516"
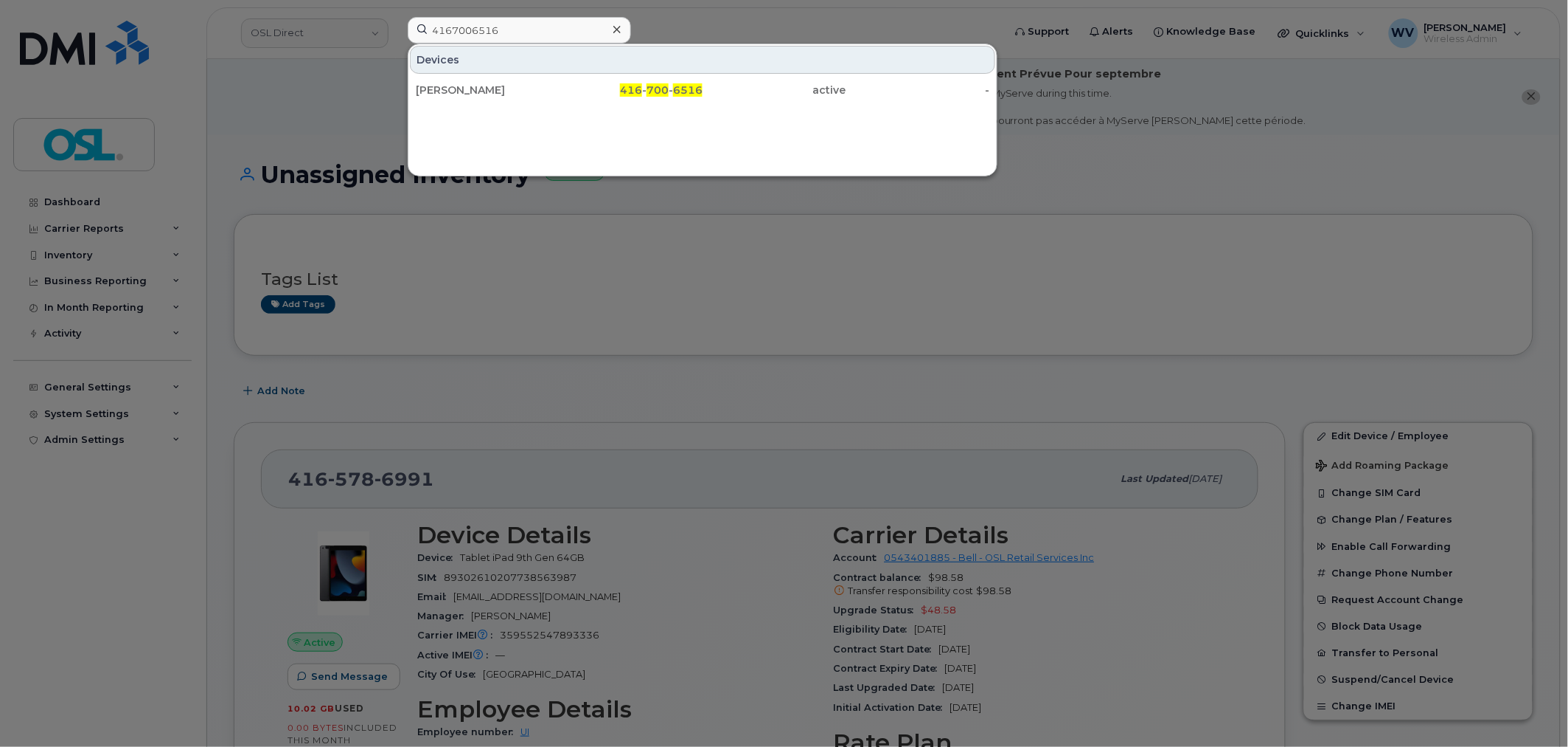
drag, startPoint x: 509, startPoint y: 85, endPoint x: 555, endPoint y: 13, distance: 85.4
click at [509, 85] on div "[PERSON_NAME]" at bounding box center [487, 90] width 143 height 15
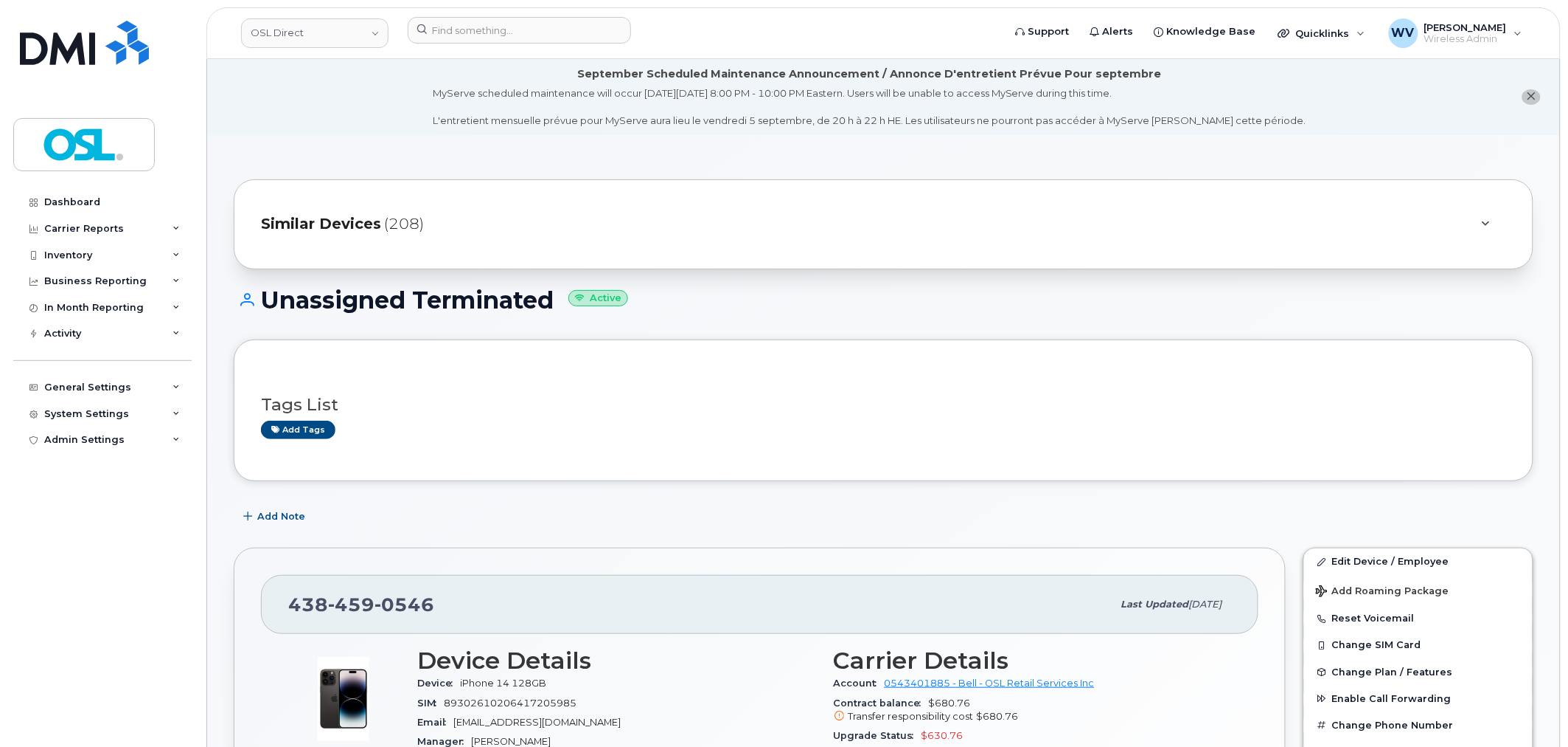
click at [419, 594] on span "0546" at bounding box center [405, 605] width 60 height 22
copy span "[PHONE_NUMBER]"
drag, startPoint x: 1368, startPoint y: 562, endPoint x: 1295, endPoint y: 198, distance: 371.2
click at [1368, 562] on link "Edit Device / Employee" at bounding box center [1418, 561] width 229 height 26
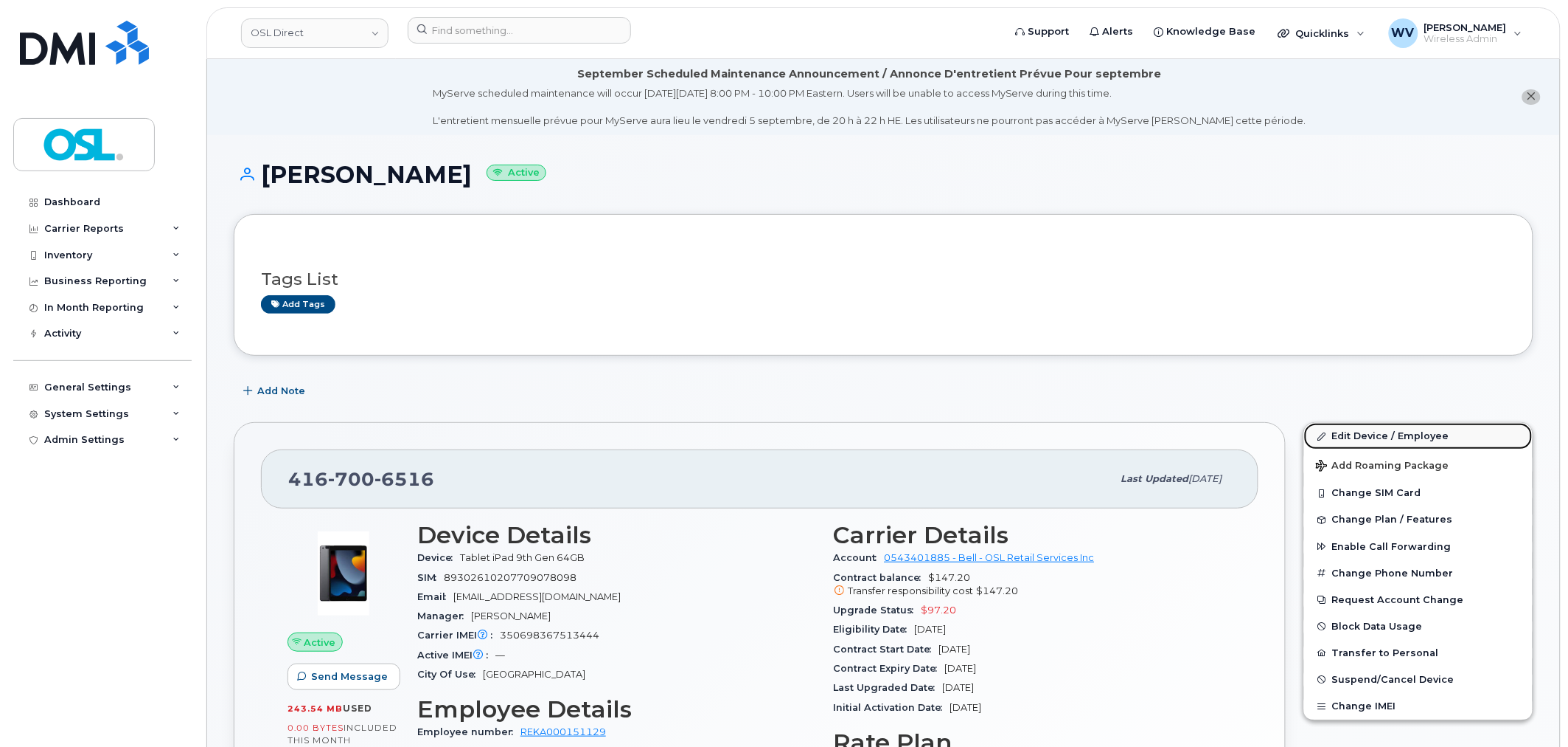
click at [1366, 438] on link "Edit Device / Employee" at bounding box center [1418, 436] width 229 height 26
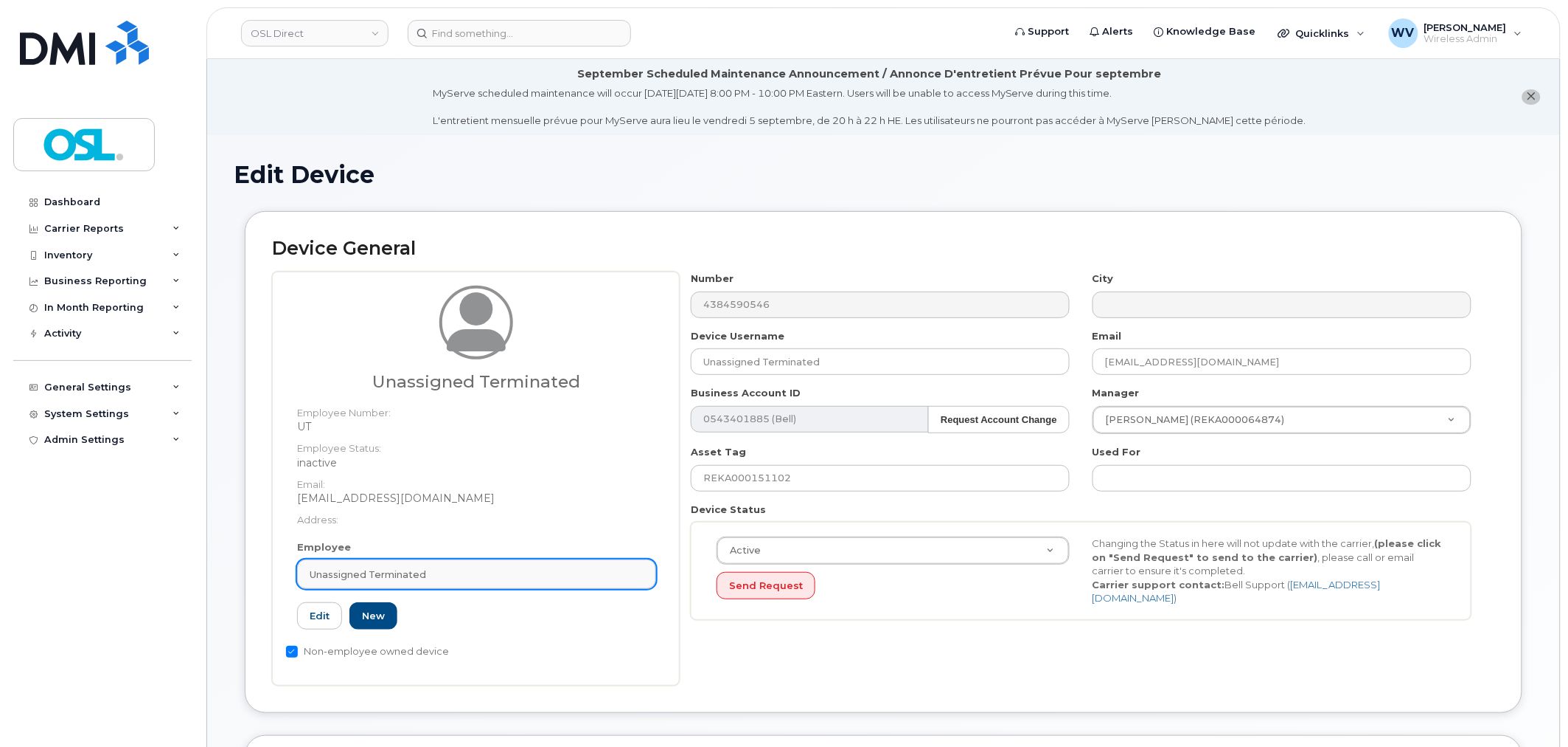
click at [443, 573] on div "Unassigned Terminated" at bounding box center [477, 574] width 334 height 14
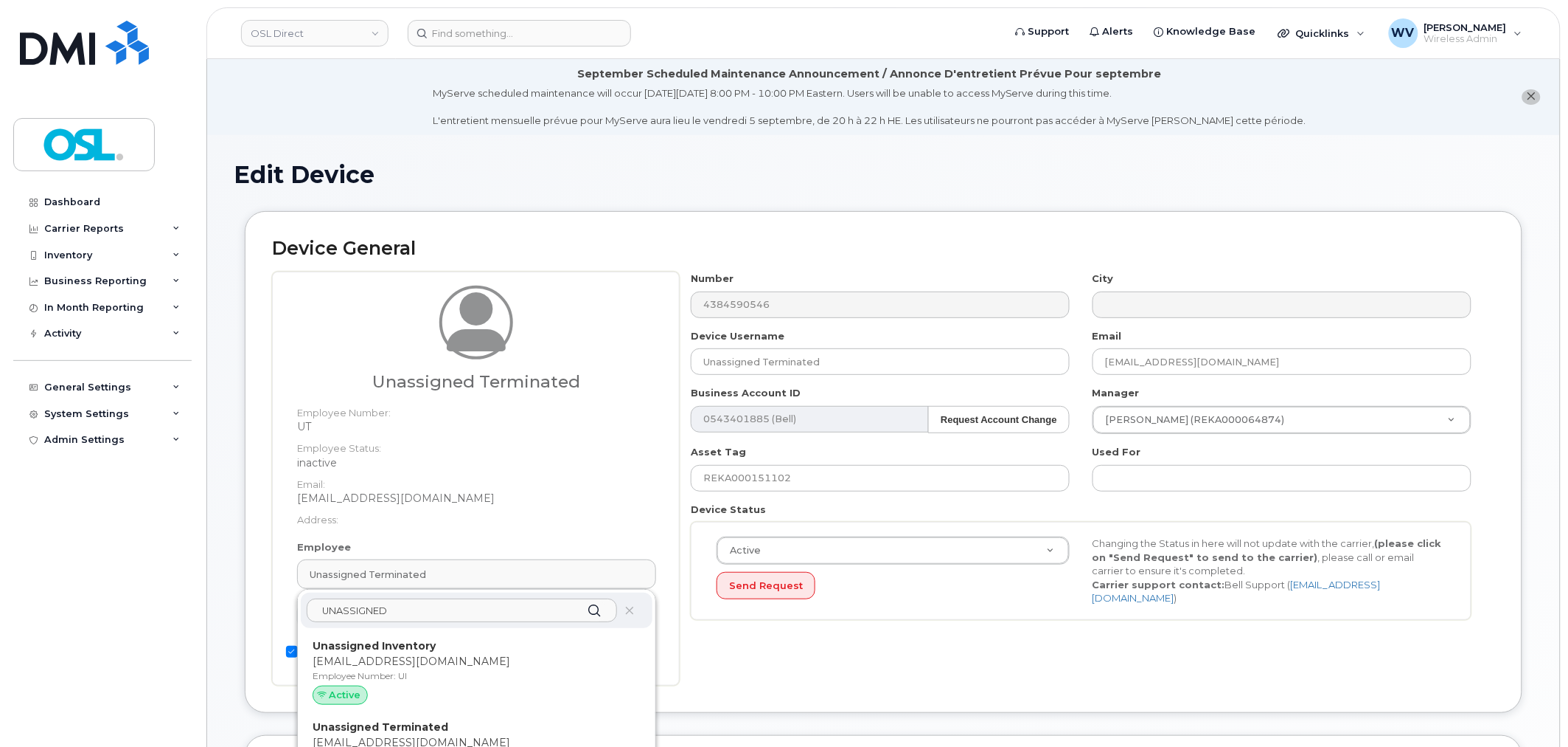
type input "UNASSIGNED"
click at [478, 648] on p "Unassigned Inventory" at bounding box center [477, 646] width 328 height 16
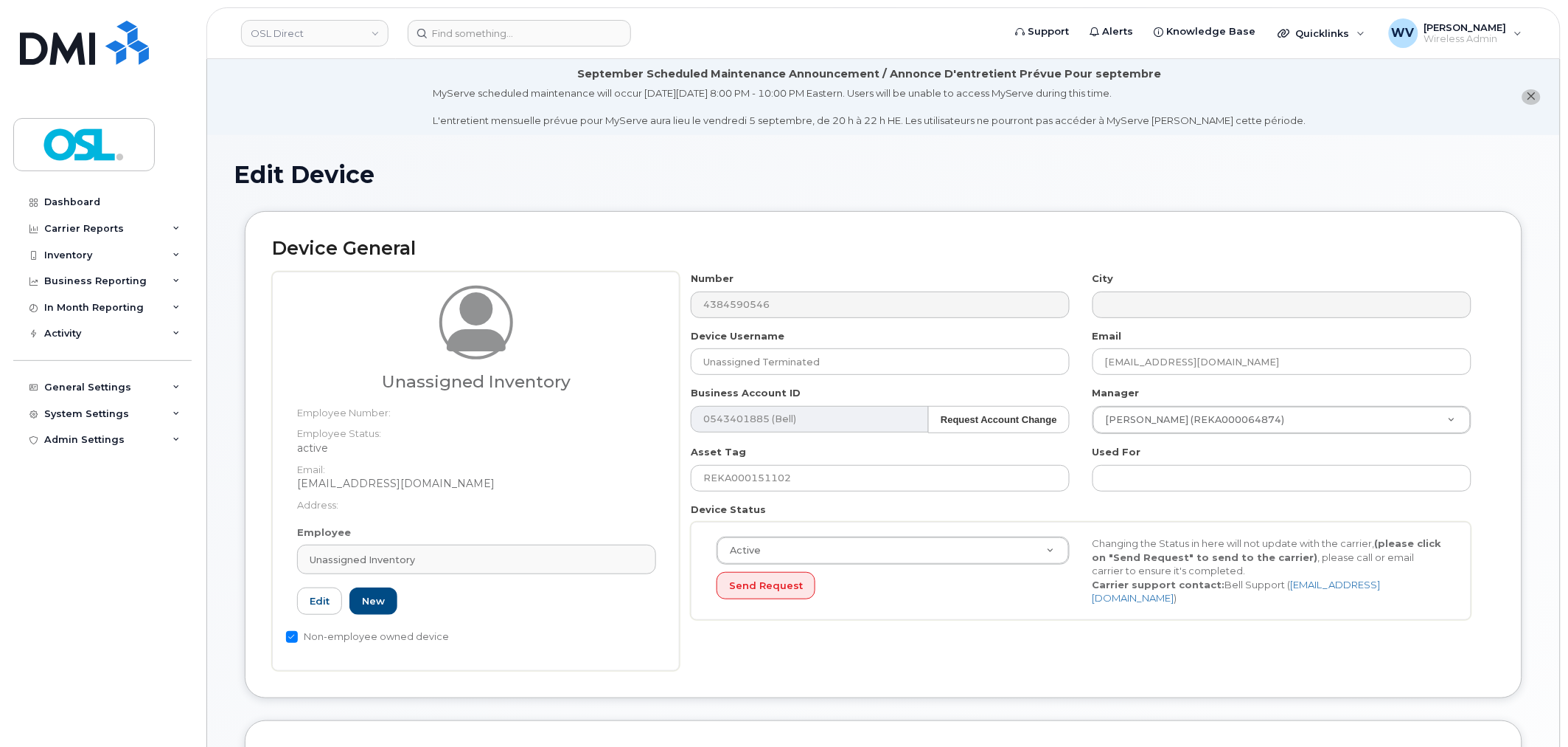
type input "UI"
type input "Unassigned Inventory"
type input "[EMAIL_ADDRESS][DOMAIN_NAME]"
type input "4724252"
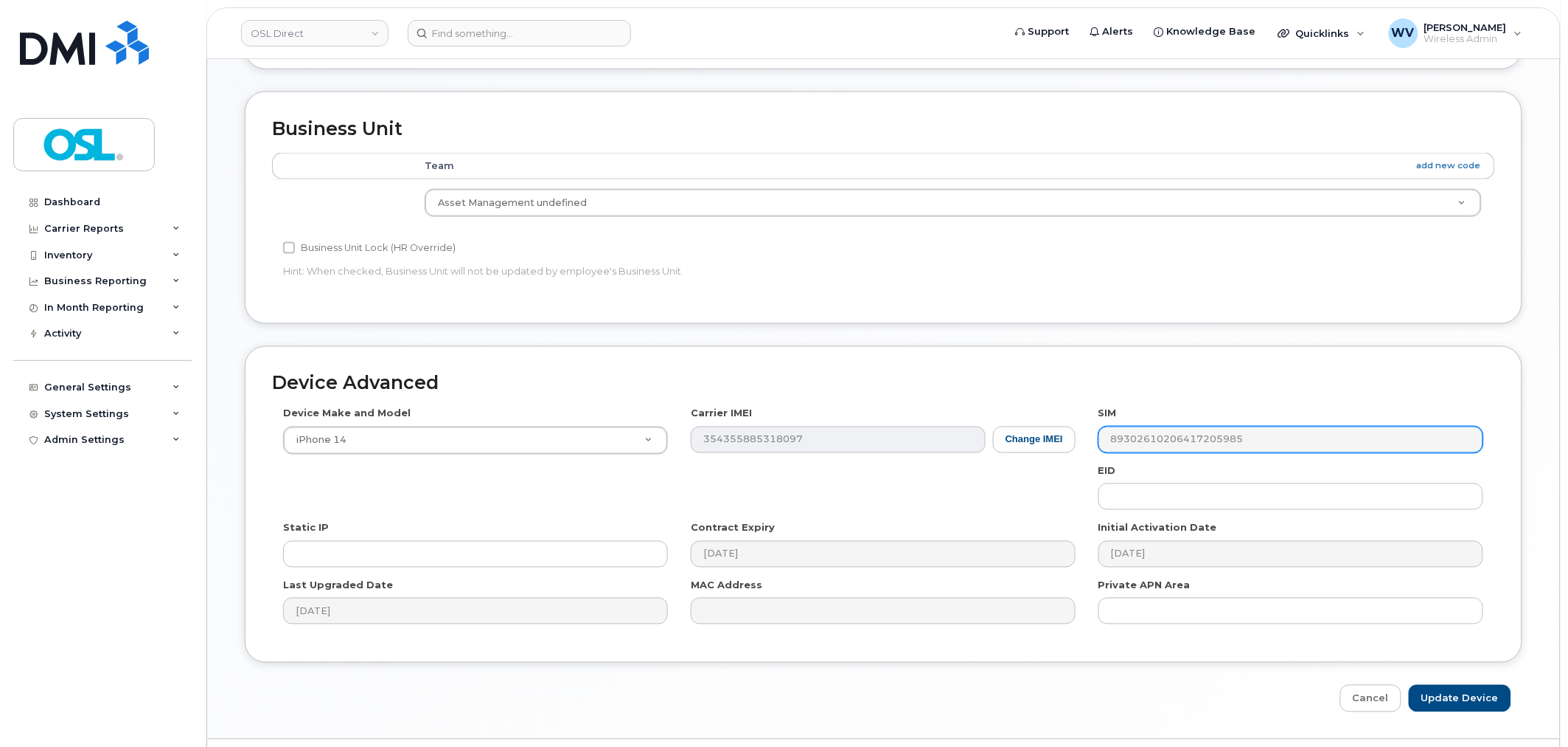
scroll to position [655, 0]
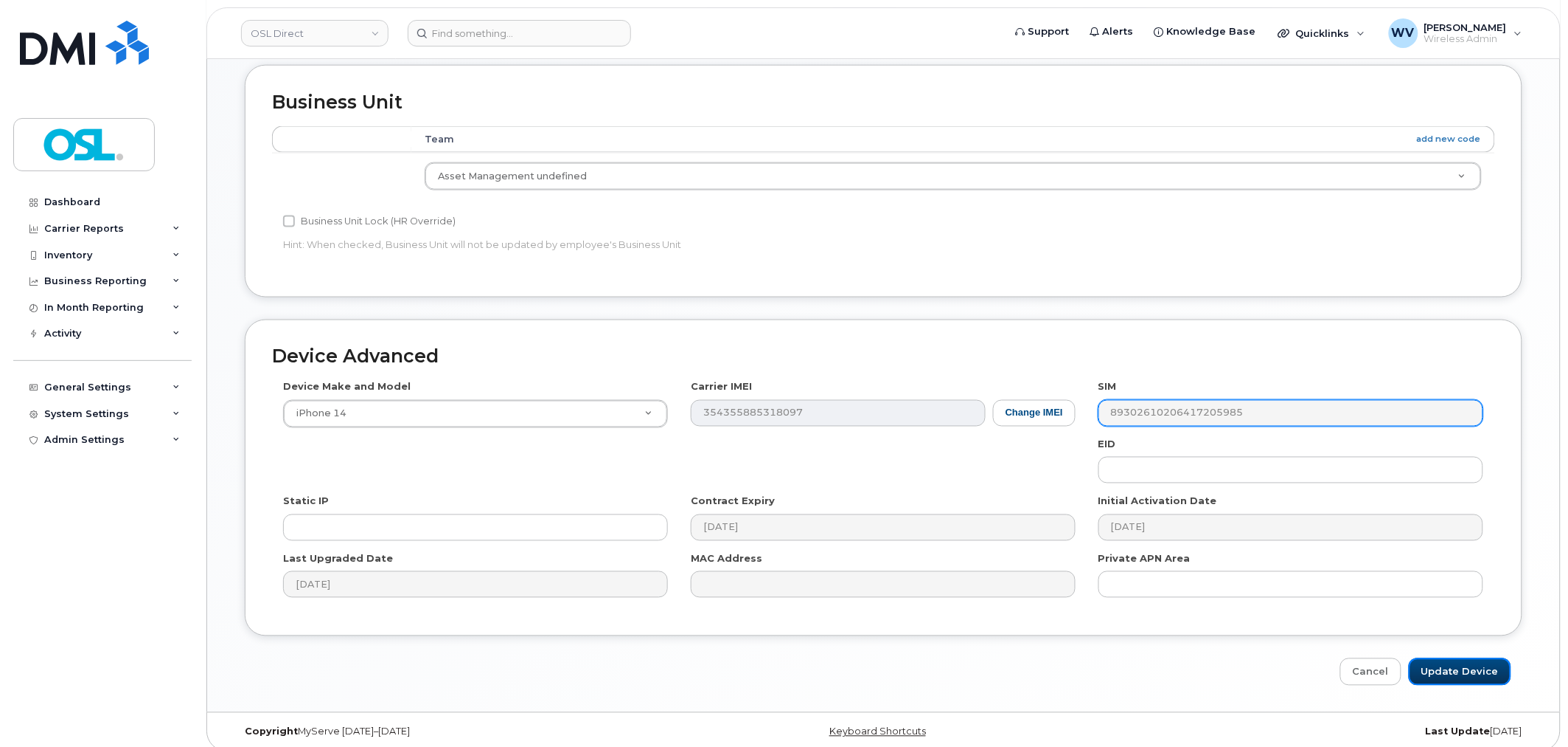
drag, startPoint x: 1440, startPoint y: 677, endPoint x: 1367, endPoint y: 410, distance: 276.8
click at [1441, 677] on input "Update Device" at bounding box center [1459, 671] width 102 height 27
type input "Saving..."
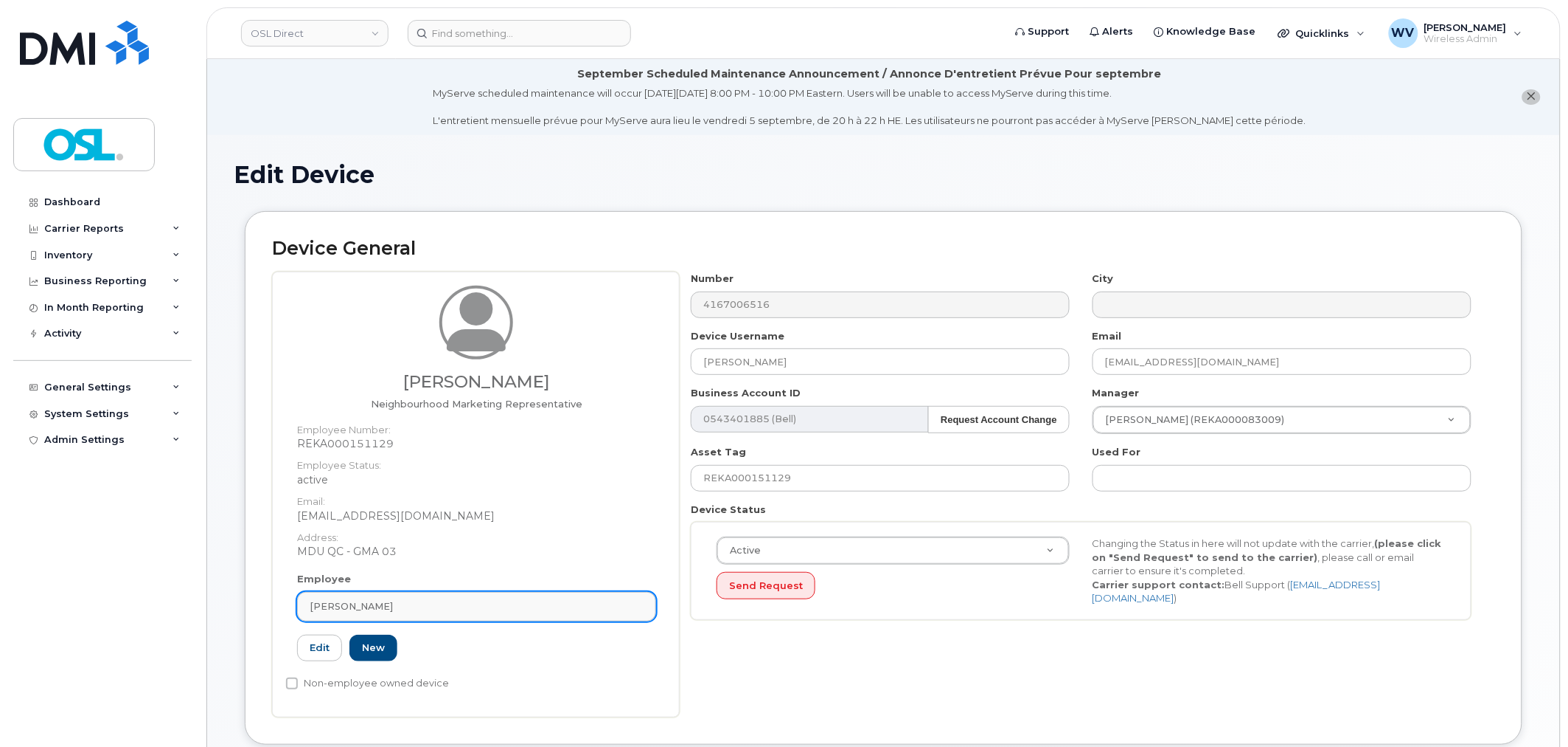
click at [478, 599] on div "[PERSON_NAME]" at bounding box center [477, 605] width 334 height 14
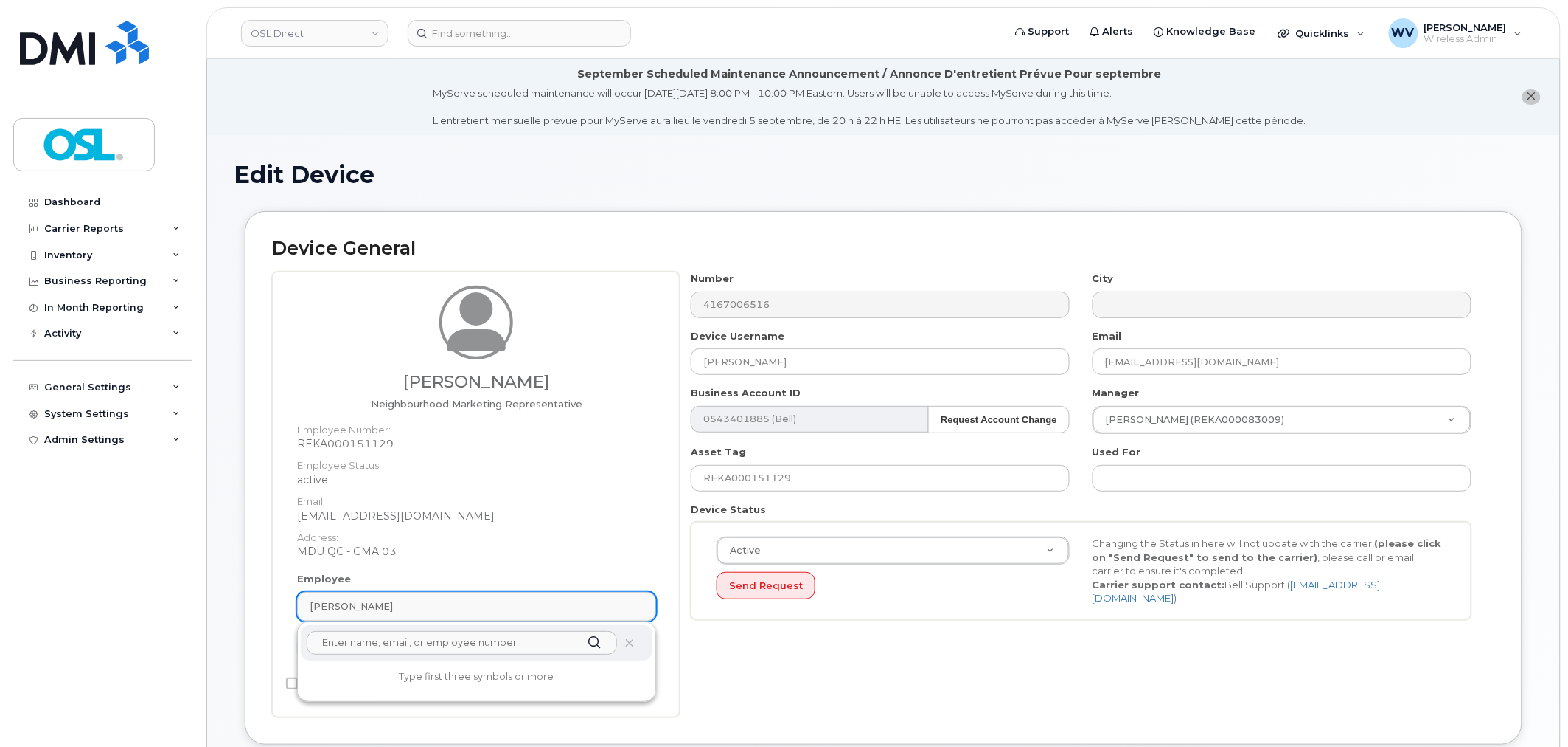
paste input "UNASSIGNED"
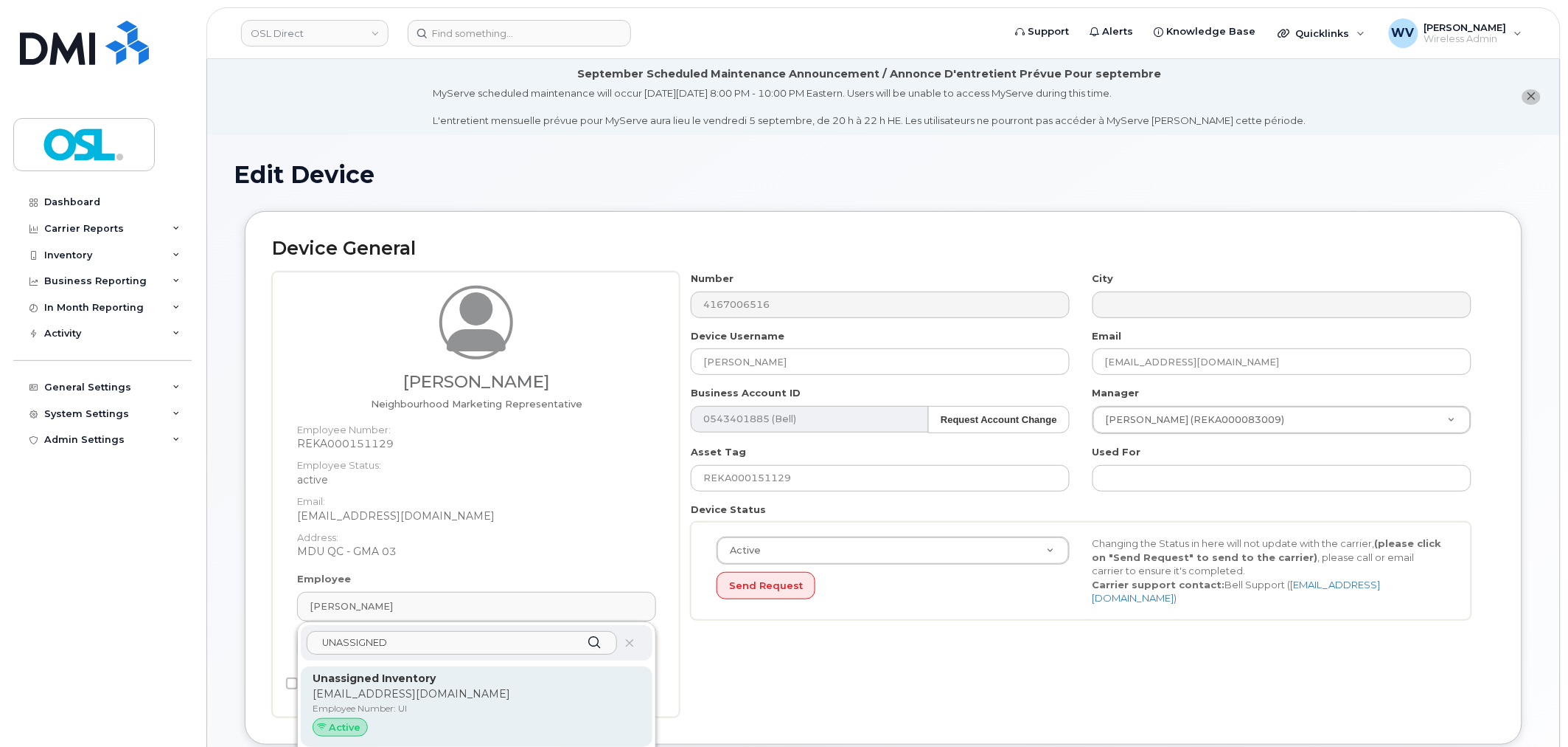
type input "UNASSIGNED"
click at [466, 682] on p "Unassigned Inventory" at bounding box center [477, 679] width 328 height 16
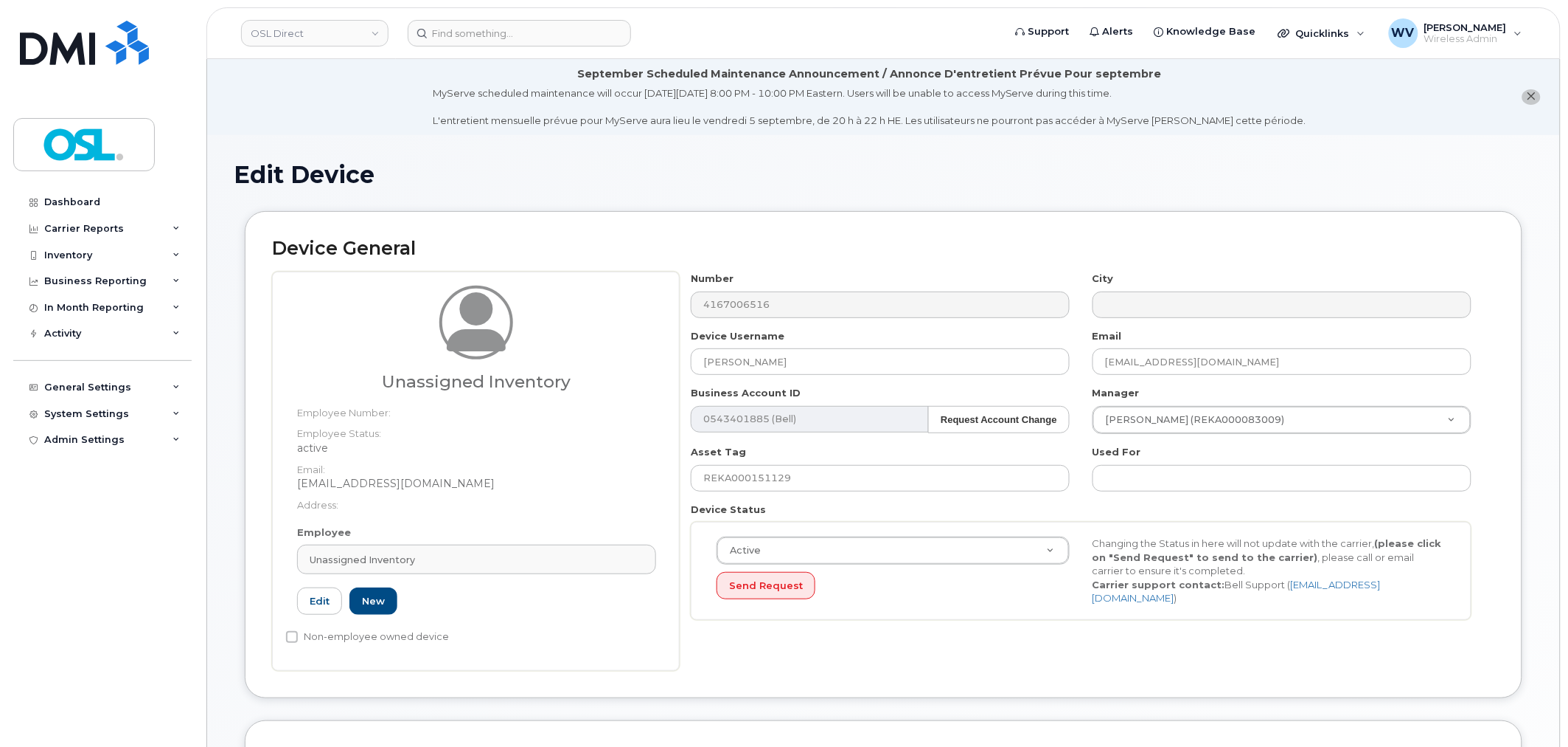
type input "UI"
type input "Unassigned Inventory"
type input "[EMAIL_ADDRESS][DOMAIN_NAME]"
type input "4724252"
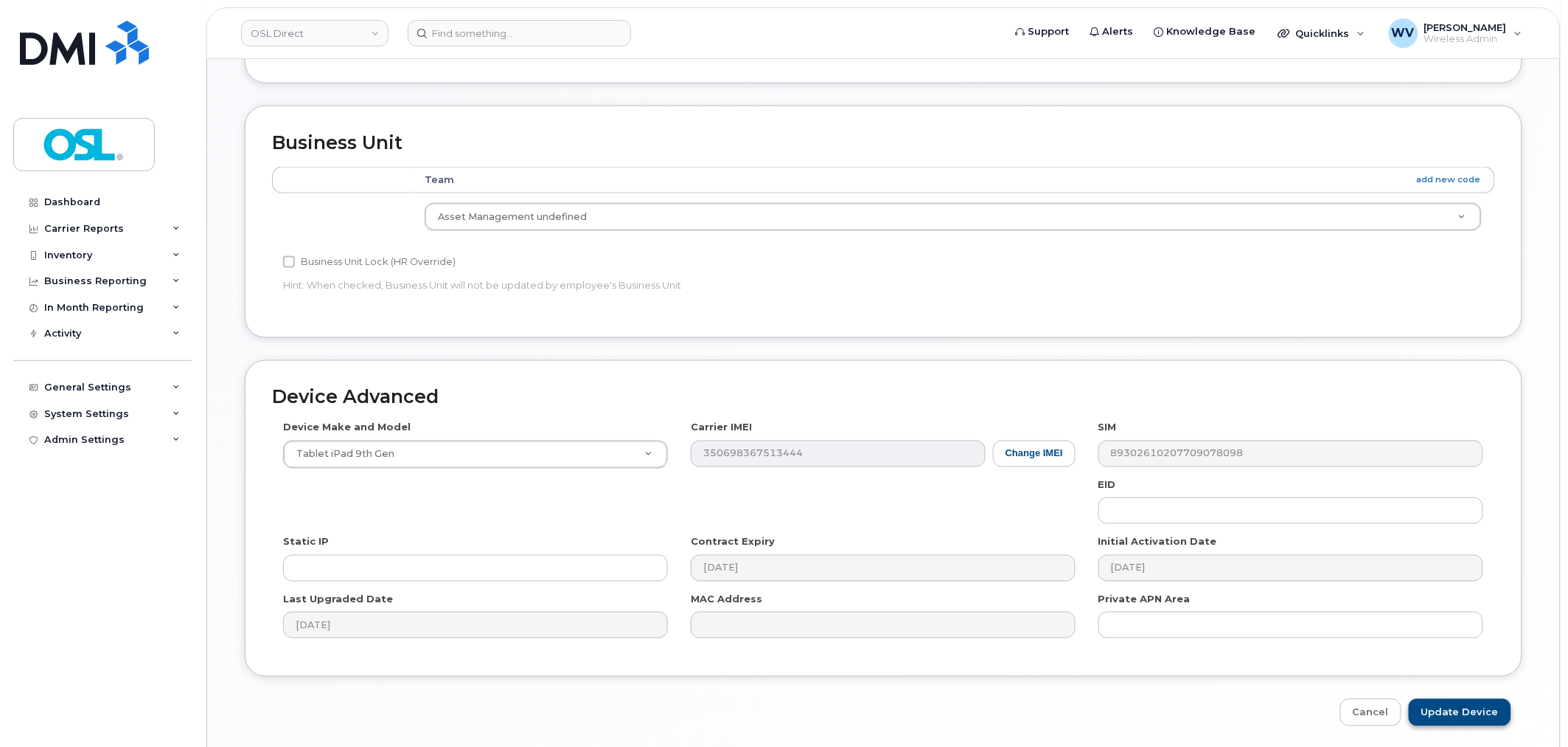
scroll to position [668, 0]
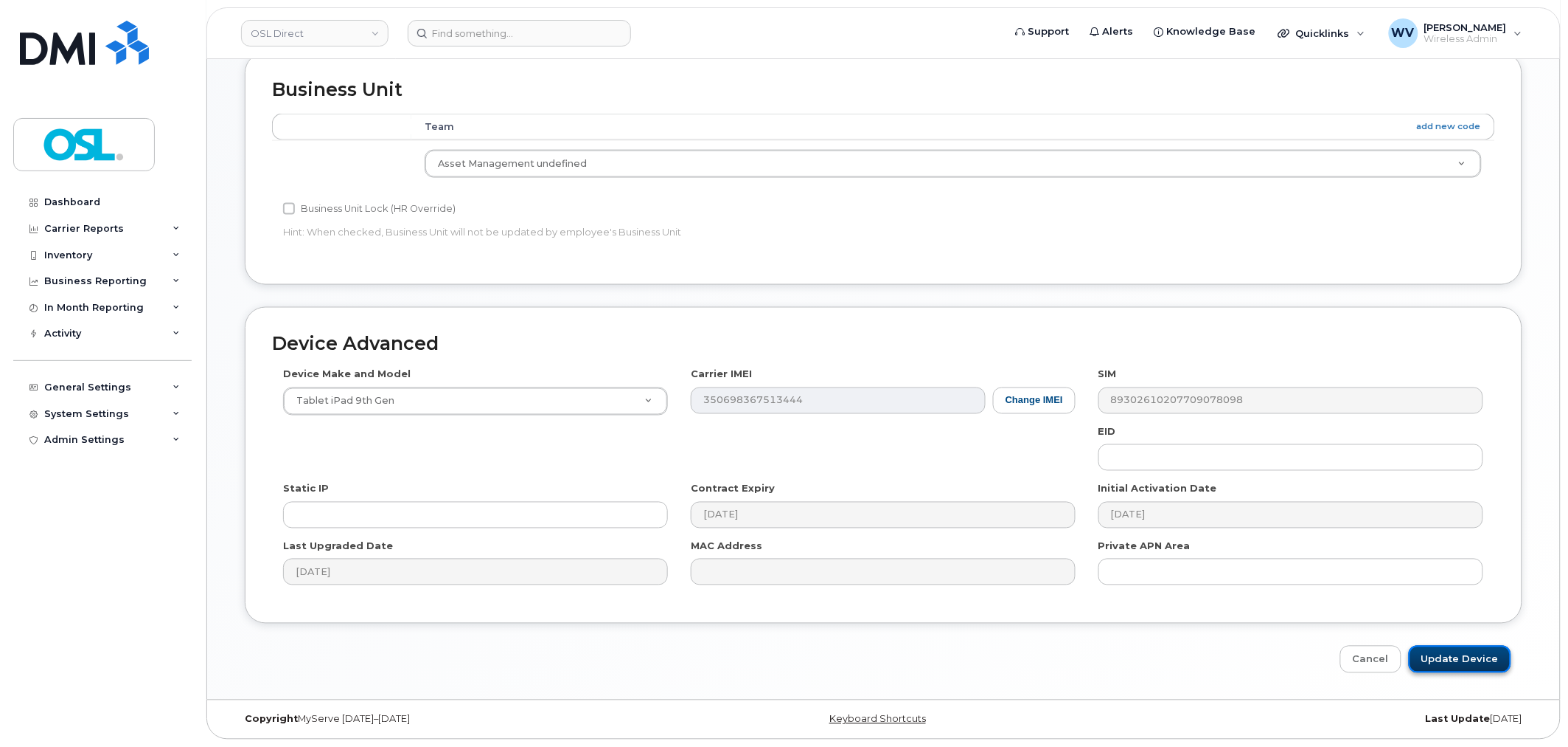
click at [1423, 650] on input "Update Device" at bounding box center [1459, 659] width 102 height 27
type input "Saving..."
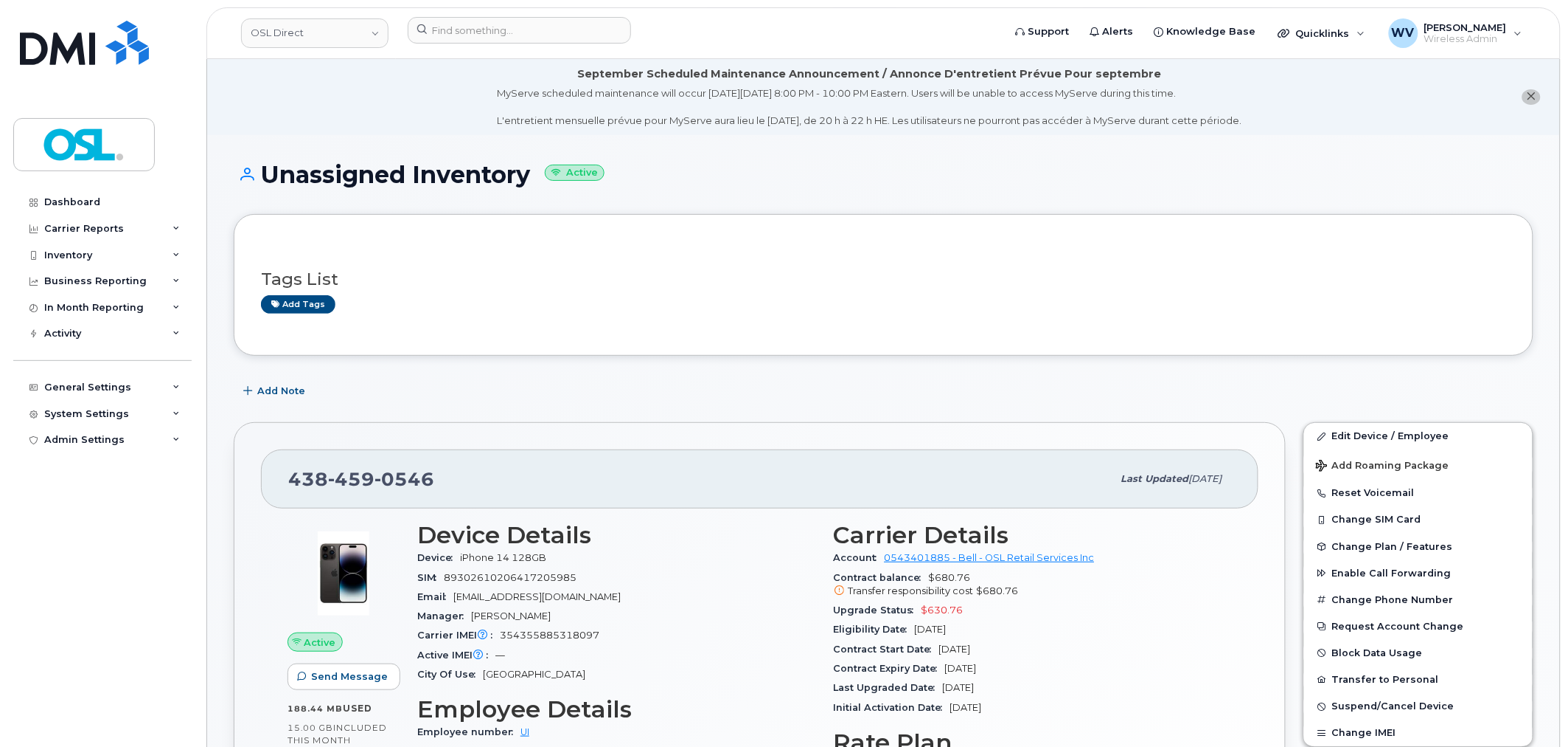
click at [380, 476] on span "0546" at bounding box center [405, 479] width 60 height 22
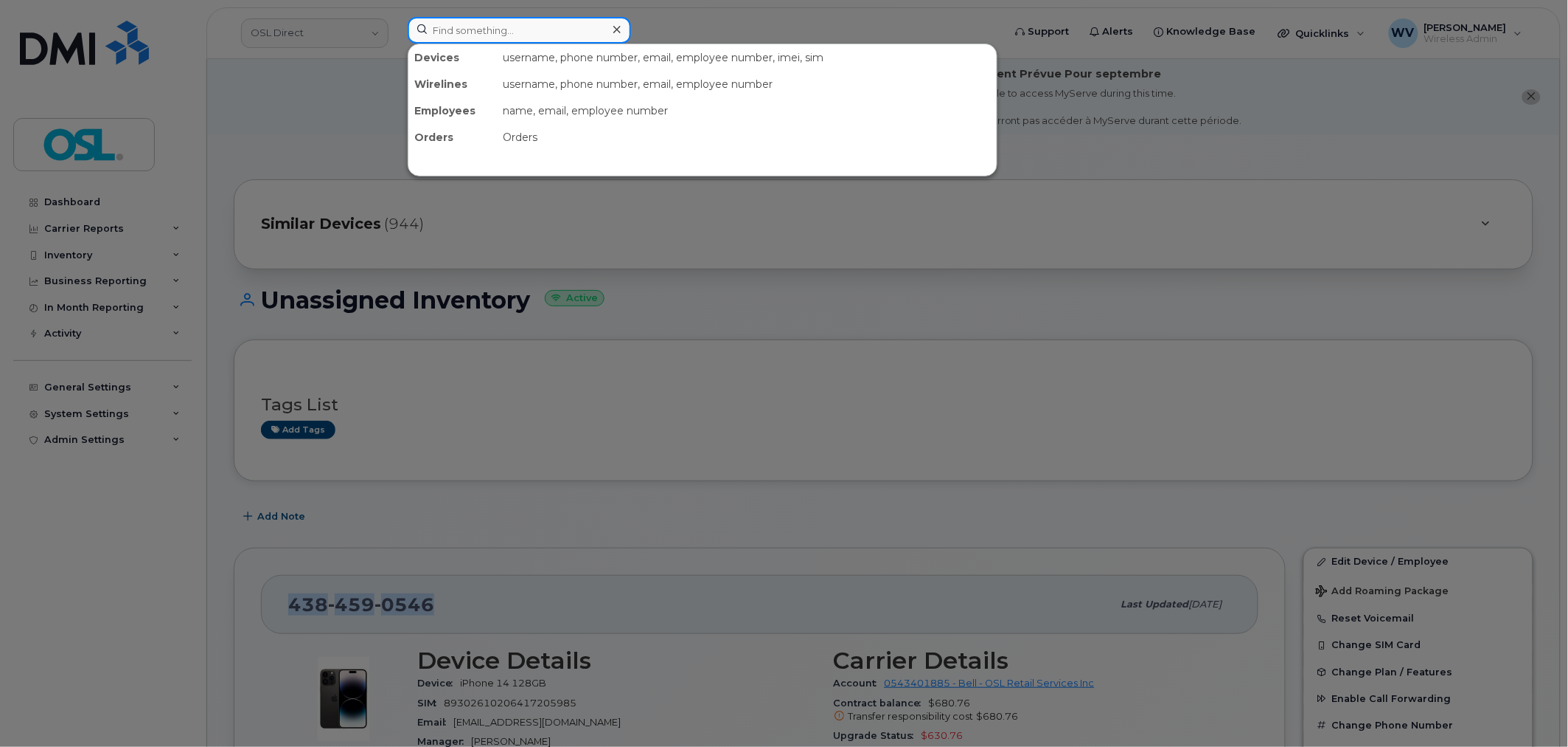
click at [562, 19] on input at bounding box center [519, 30] width 224 height 26
paste input "6473549528"
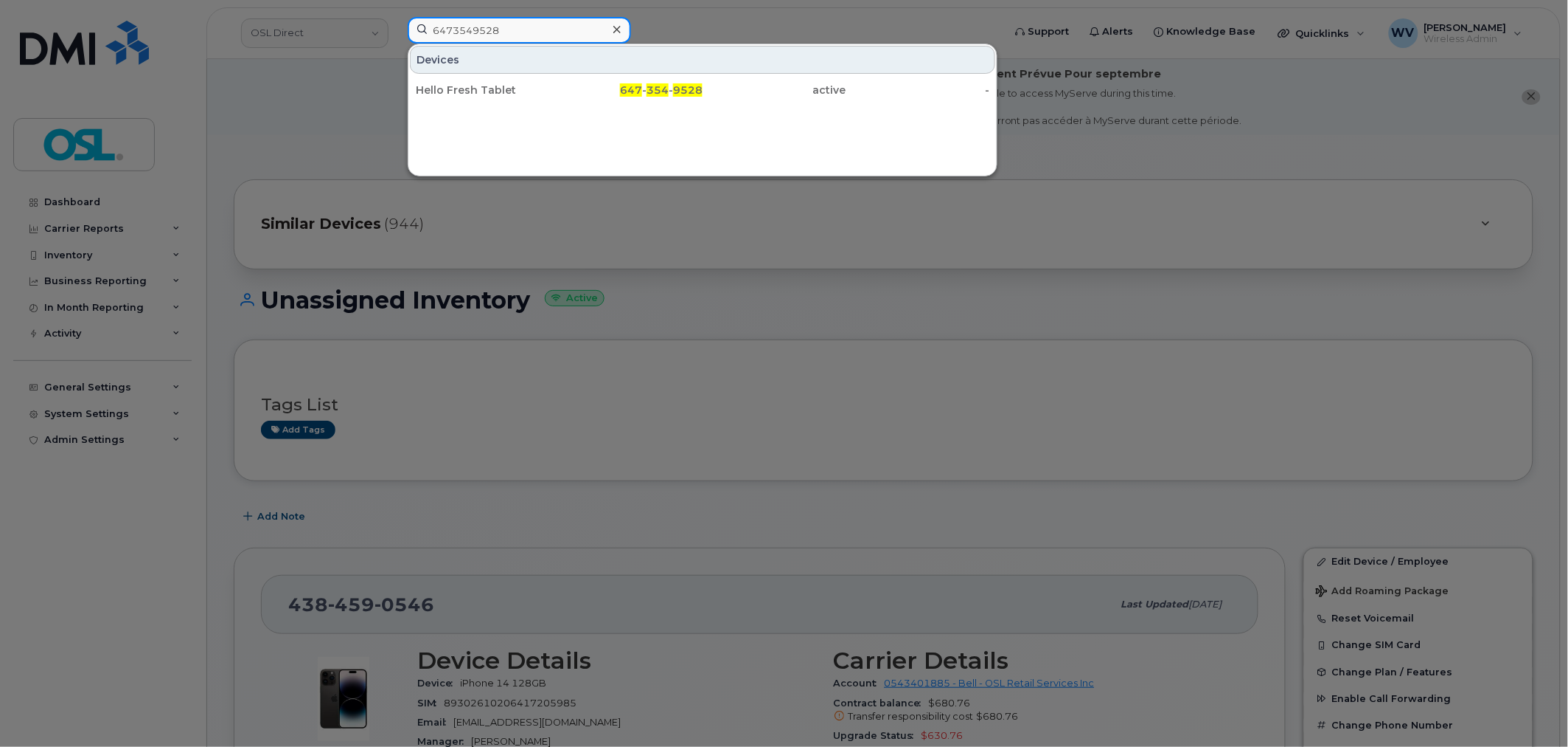
paste input "4164364691"
click at [671, 276] on div at bounding box center [784, 373] width 1568 height 747
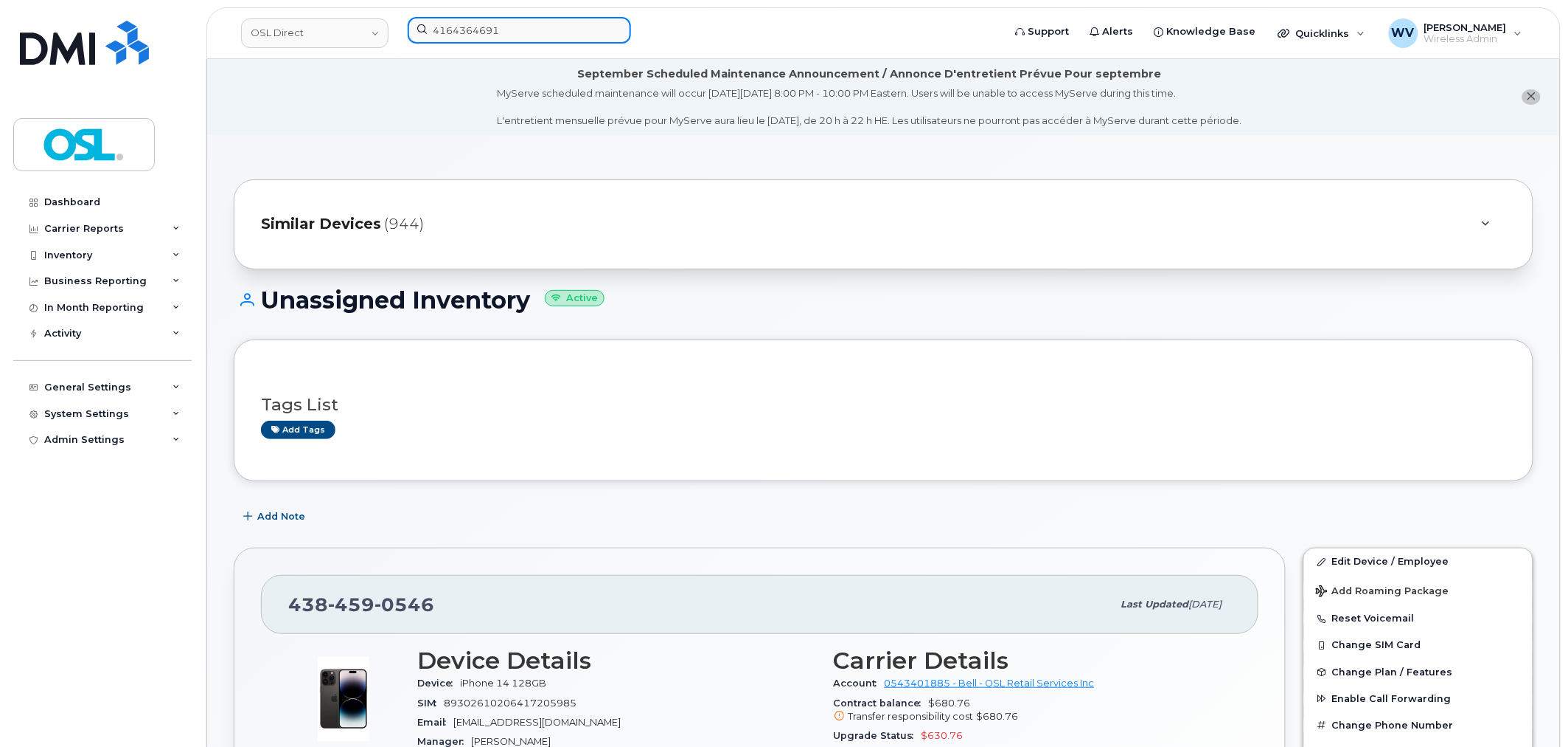
click at [602, 22] on input "4164364691" at bounding box center [519, 30] width 224 height 26
paste input "4167065854"
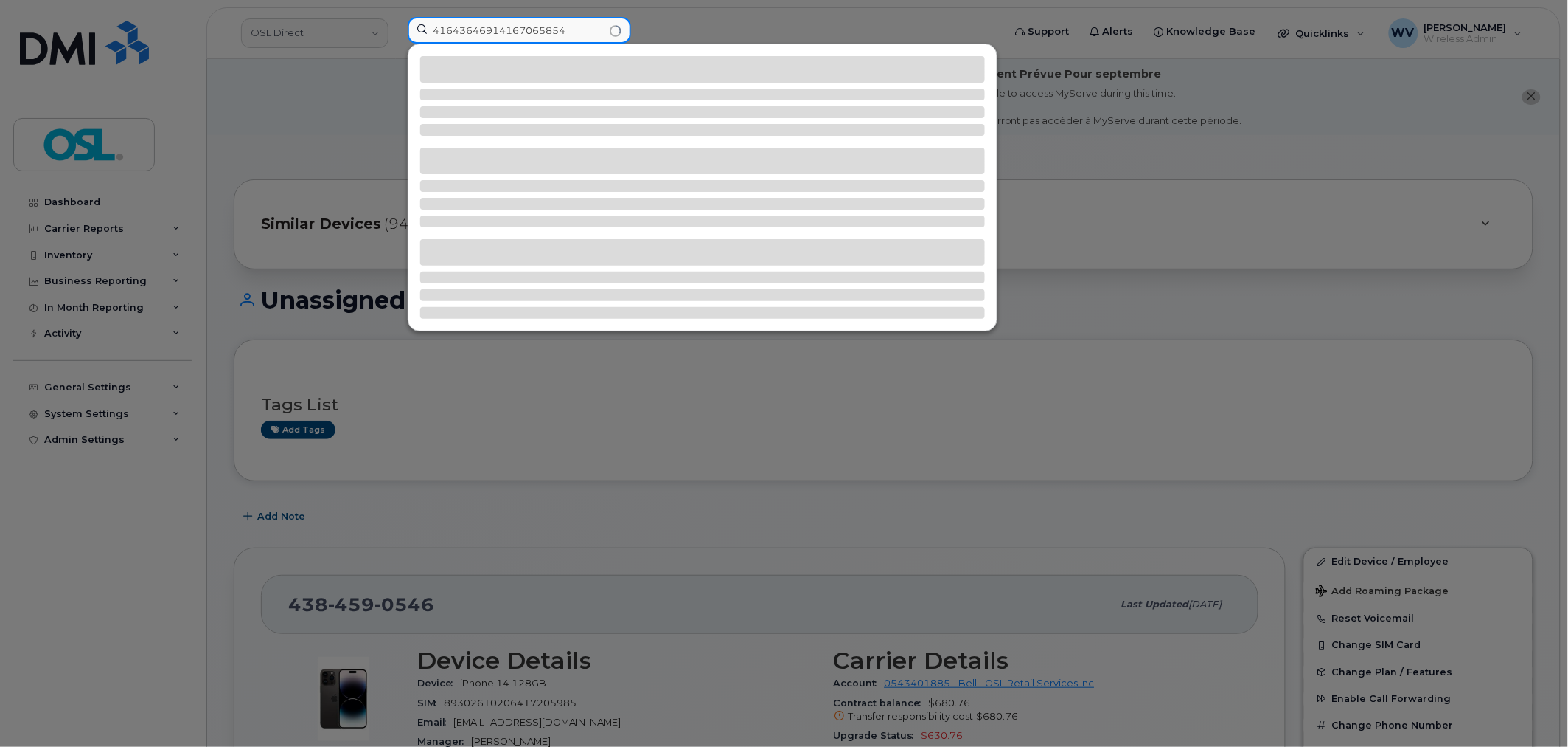
paste input
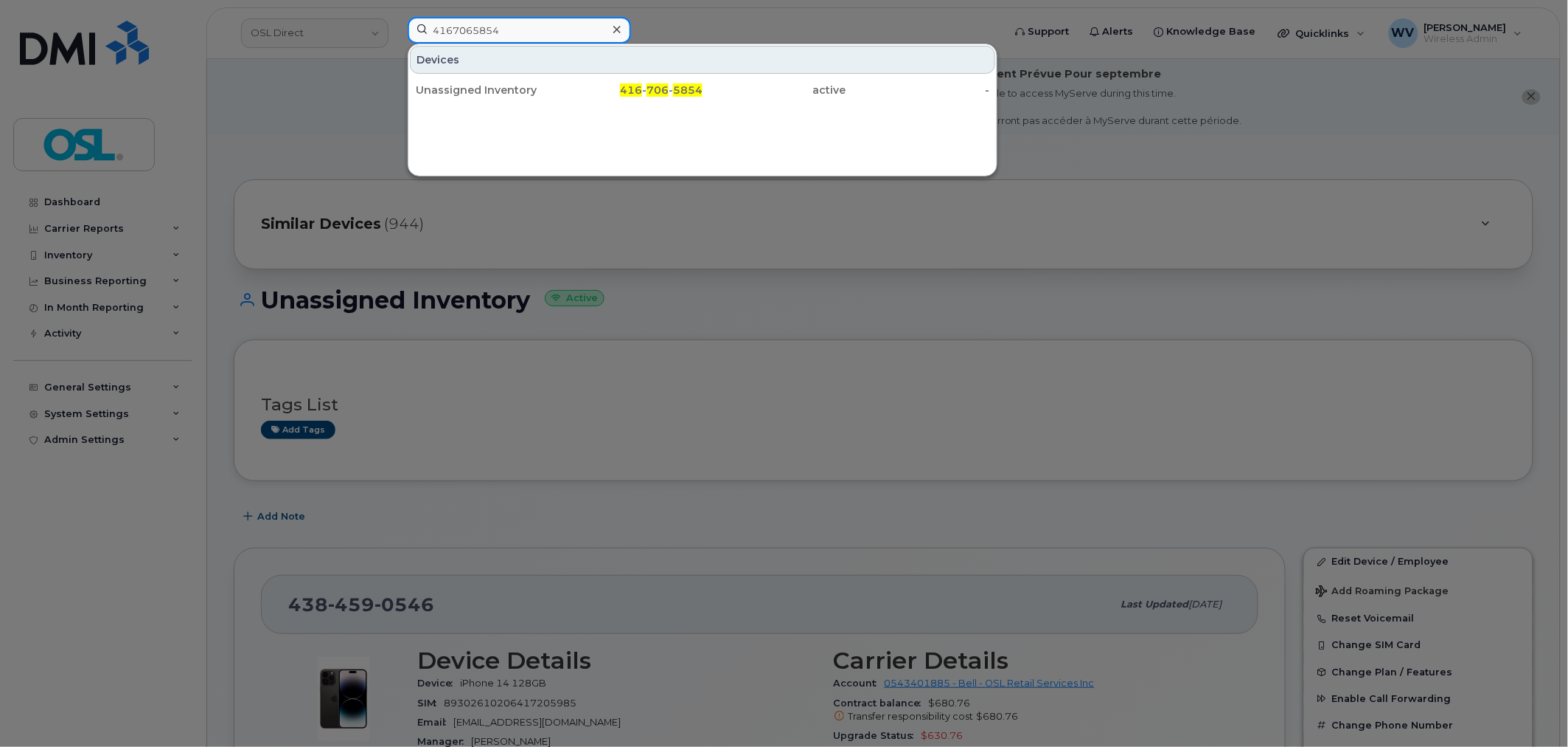
type input "4167065854"
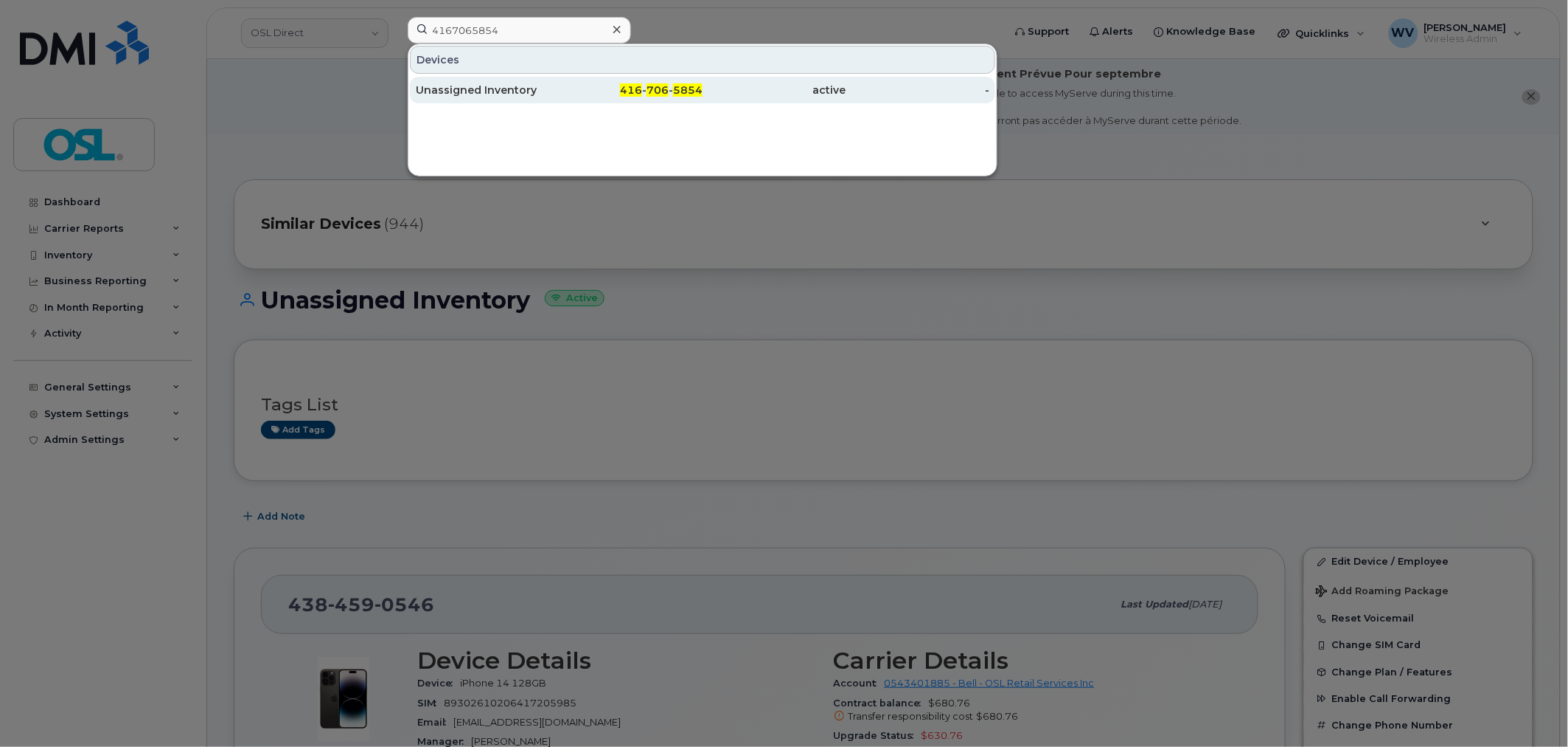
click at [543, 87] on div "Unassigned Inventory" at bounding box center [487, 90] width 143 height 15
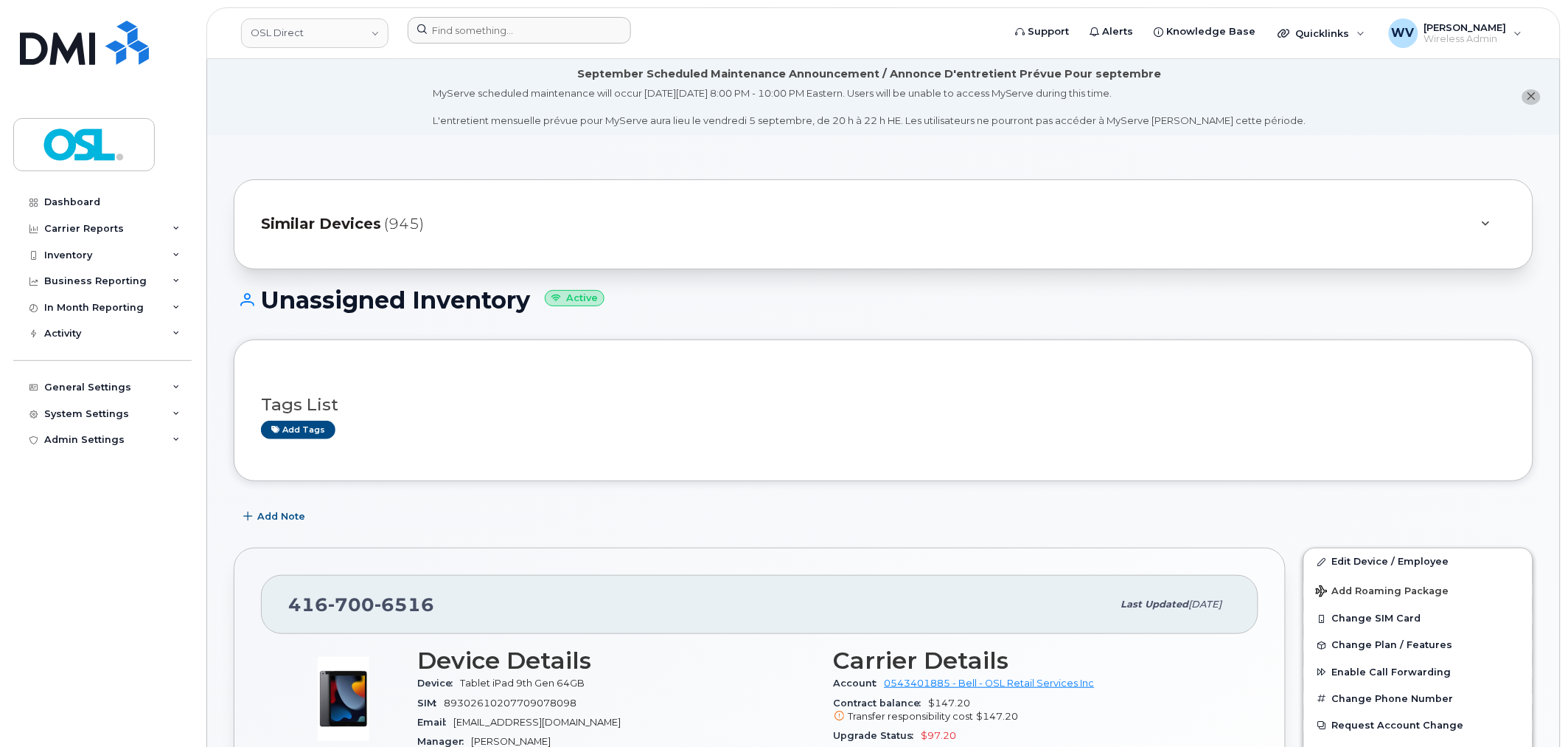
click at [491, 45] on div at bounding box center [701, 33] width 610 height 33
click at [494, 35] on input at bounding box center [519, 30] width 224 height 26
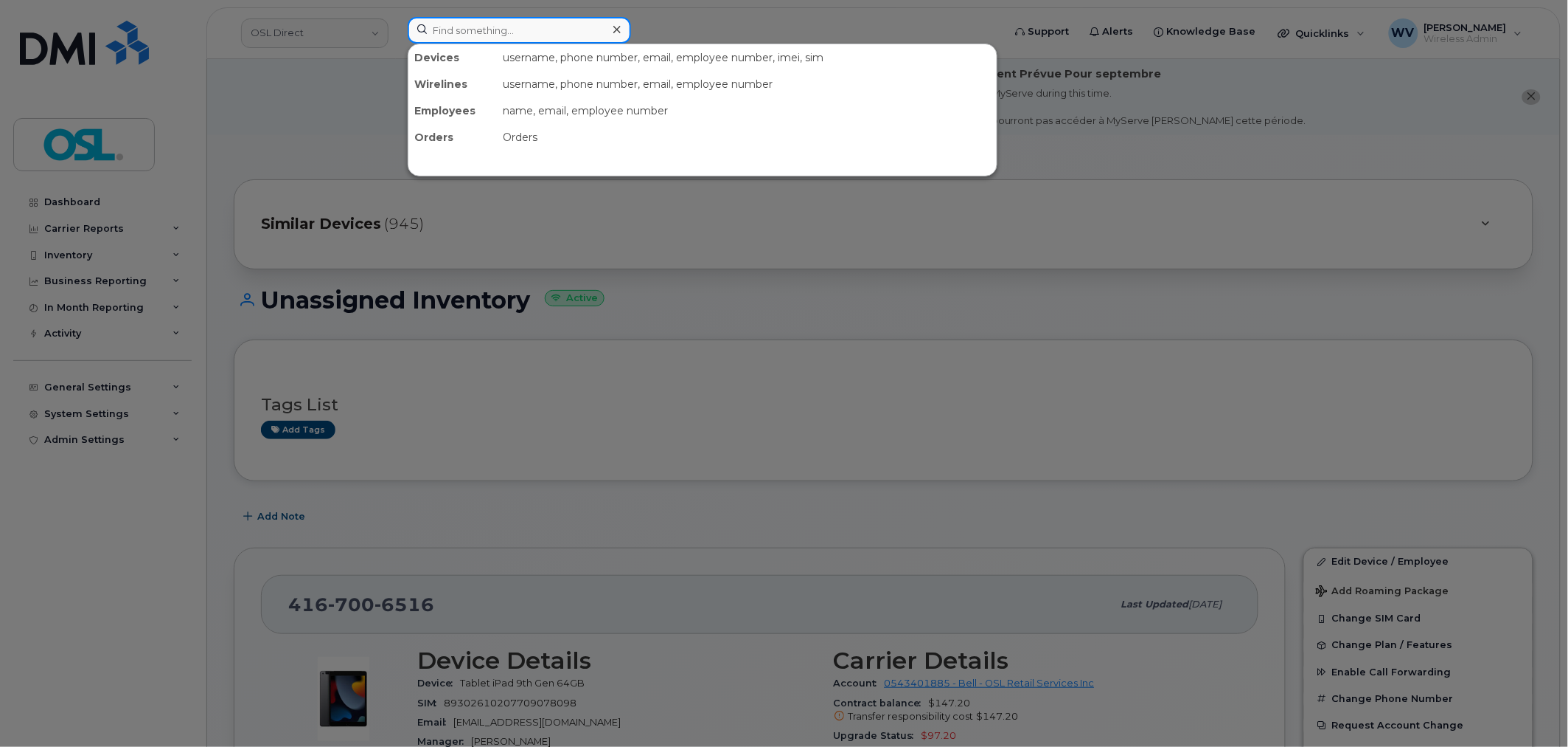
paste input "4165803055"
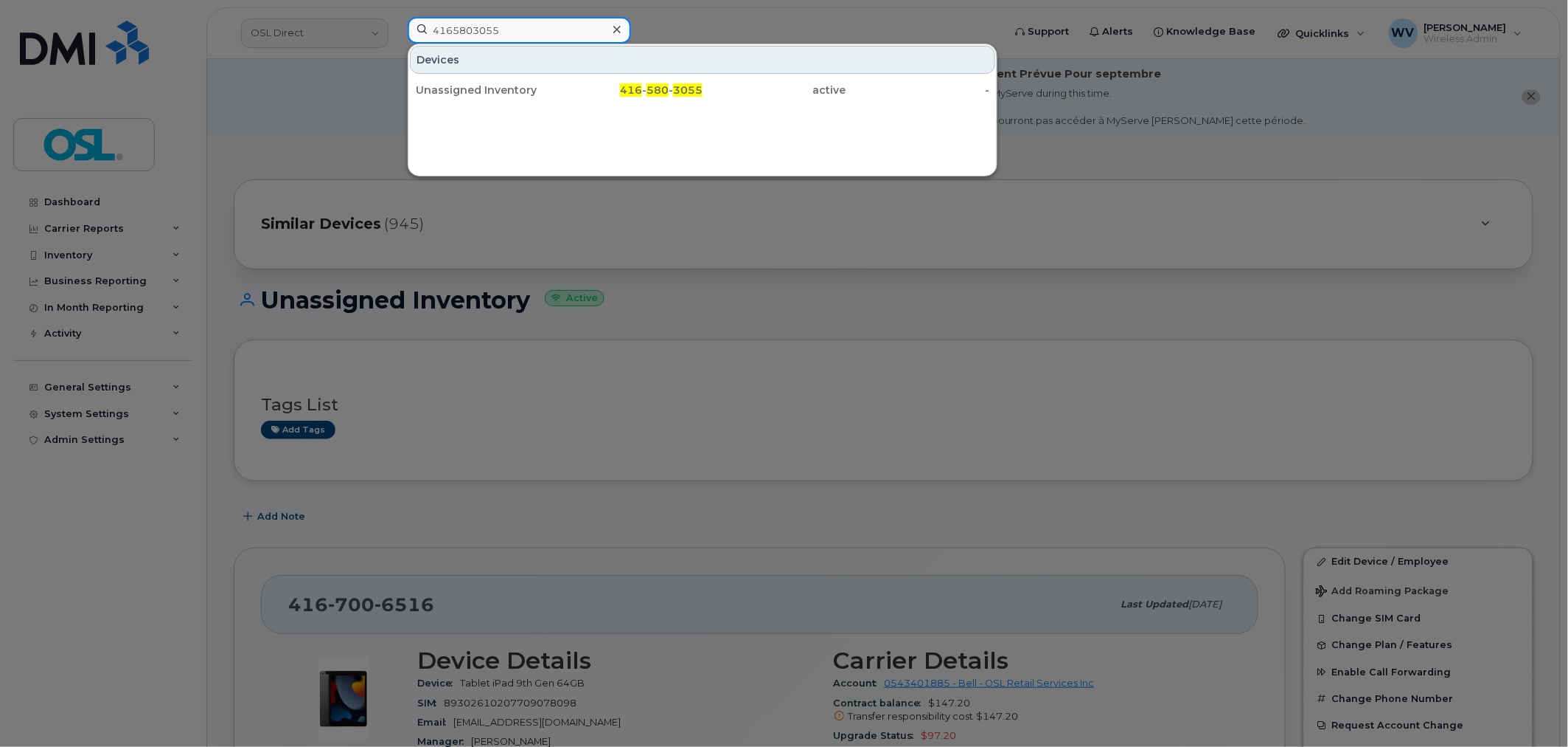
click at [524, 33] on input "4165803055" at bounding box center [519, 30] width 224 height 26
click at [522, 33] on input "4165803055" at bounding box center [519, 30] width 224 height 26
paste input "2895475356"
type input "2895475356"
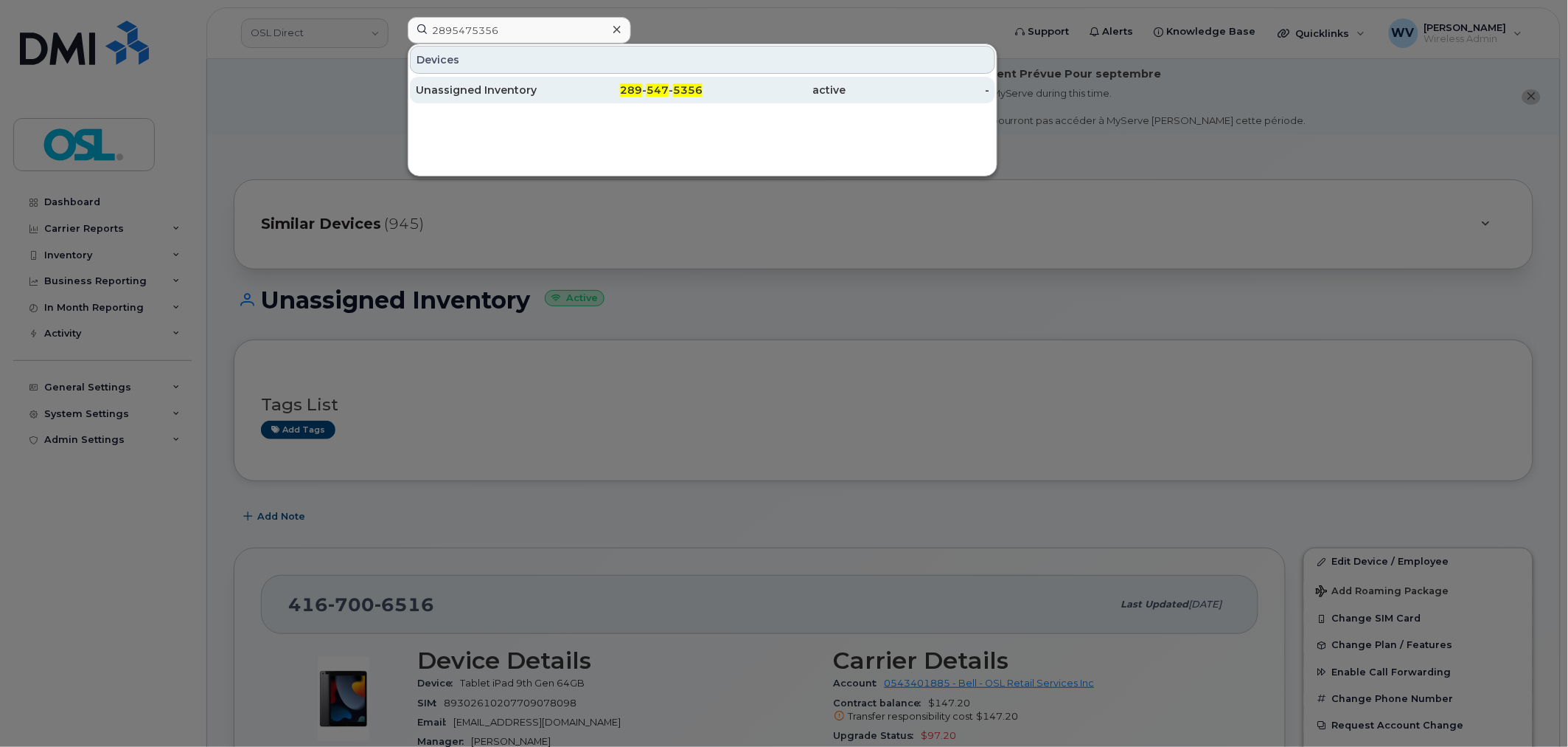
click at [545, 98] on div "Unassigned Inventory" at bounding box center [487, 90] width 143 height 26
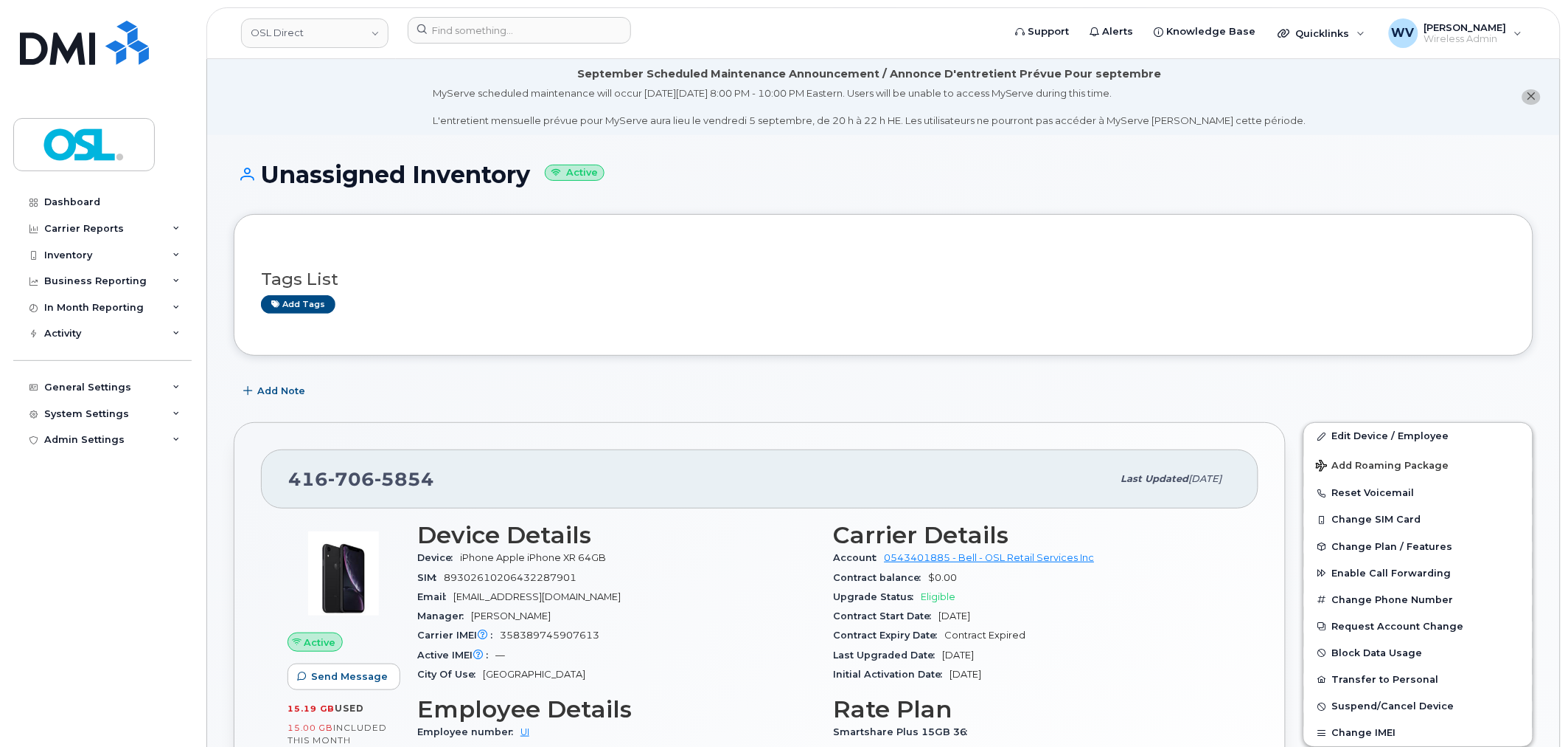
click at [407, 487] on span "5854" at bounding box center [405, 479] width 60 height 22
click at [409, 487] on span "5854" at bounding box center [405, 479] width 60 height 22
copy span "416 706 5854"
